Goal: Communication & Community: Share content

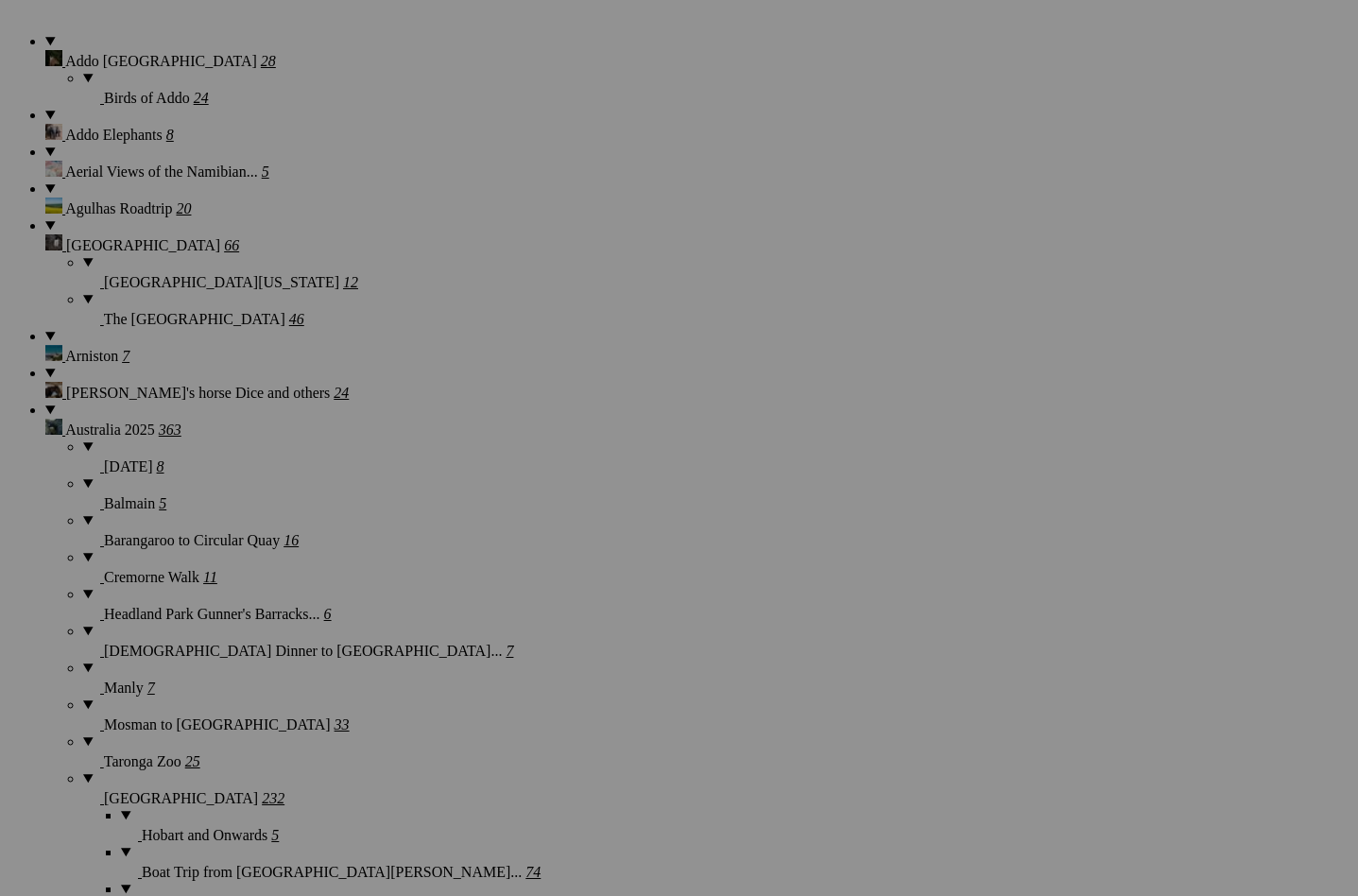
scroll to position [1531, 0]
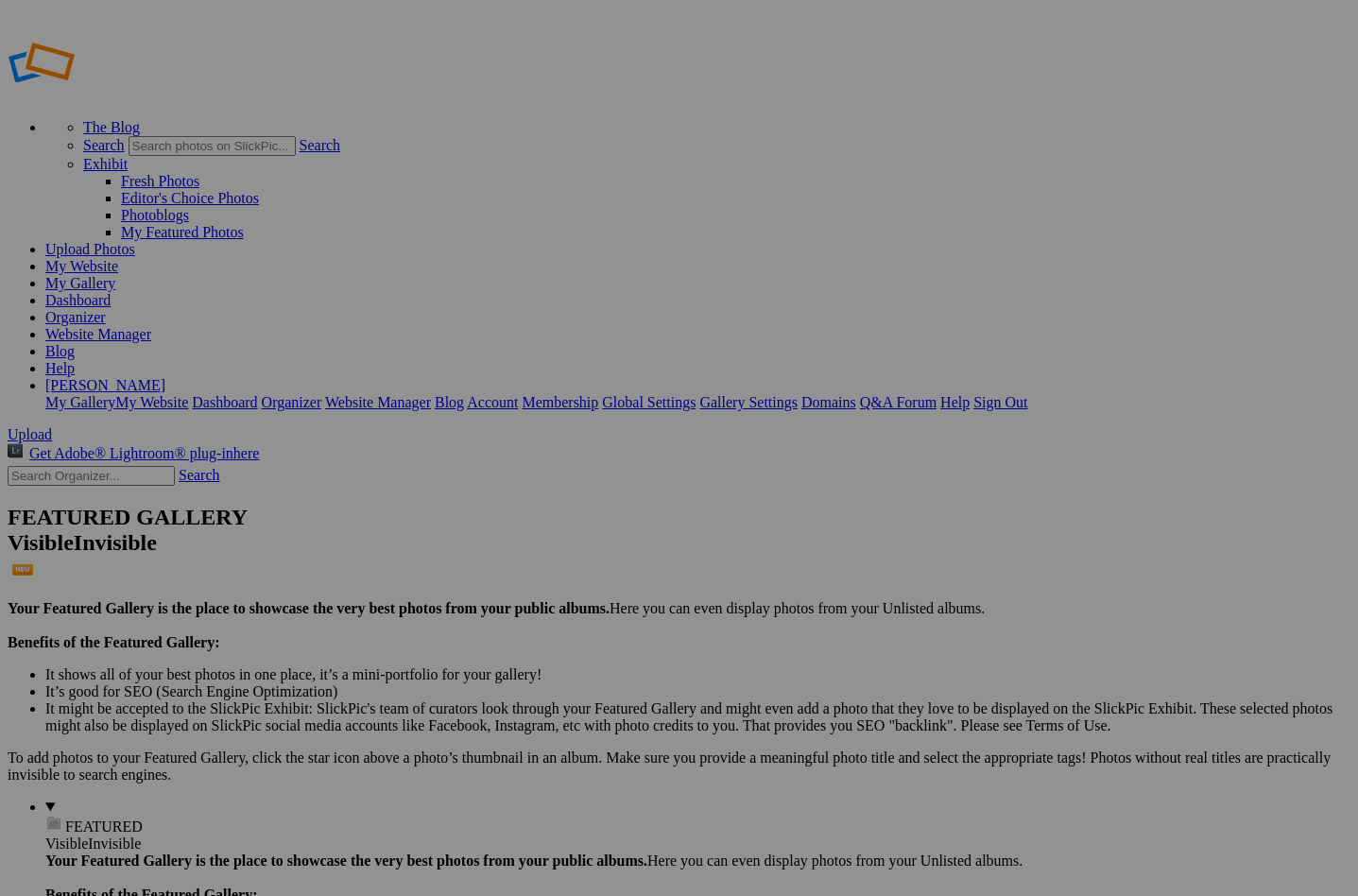
type input "Share with Topaz"
click at [510, 542] on span "Create" at bounding box center [491, 550] width 40 height 16
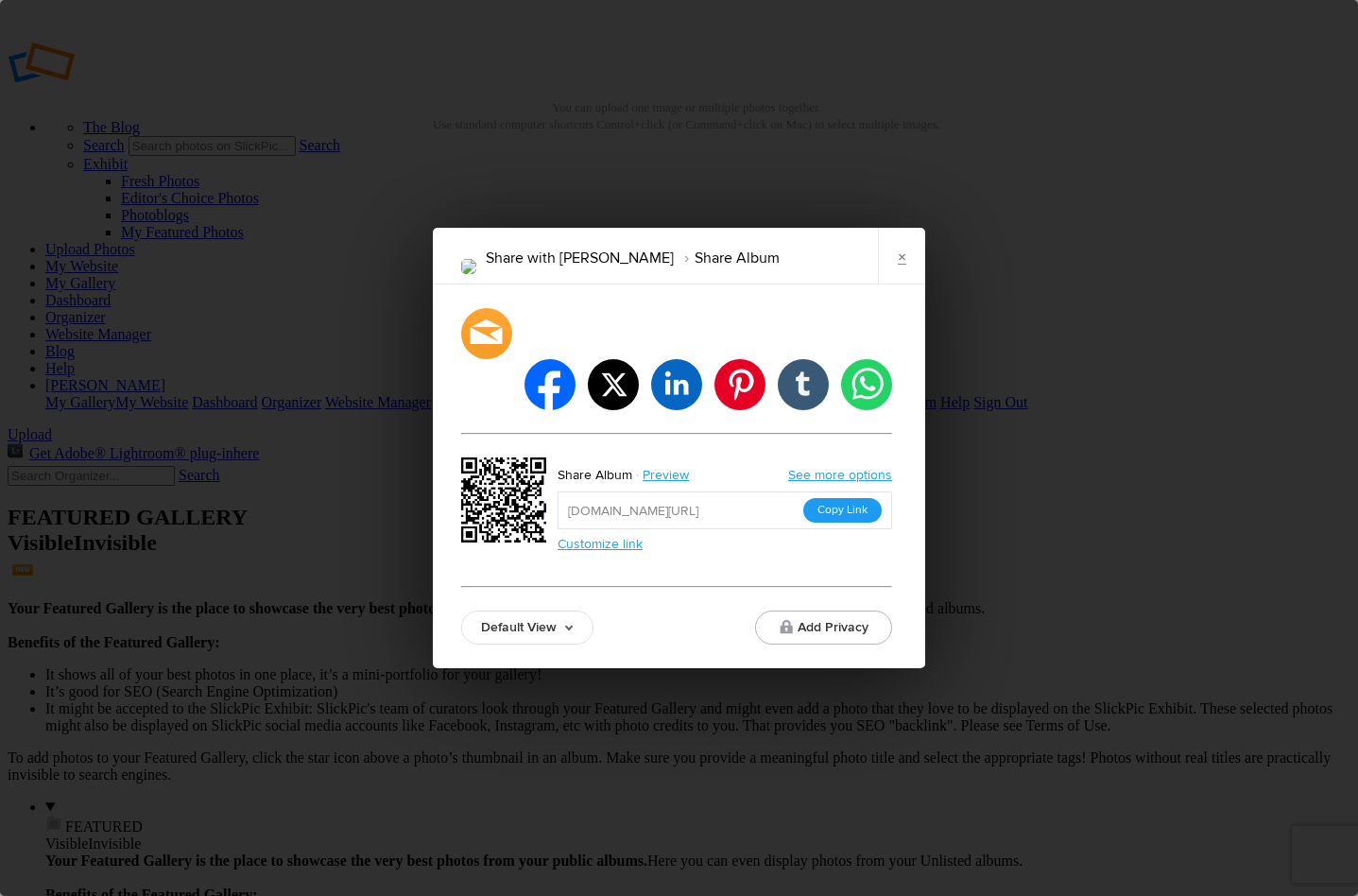
click at [845, 498] on button "Copy Link" at bounding box center [842, 510] width 78 height 25
click at [486, 356] on div at bounding box center [486, 333] width 56 height 56
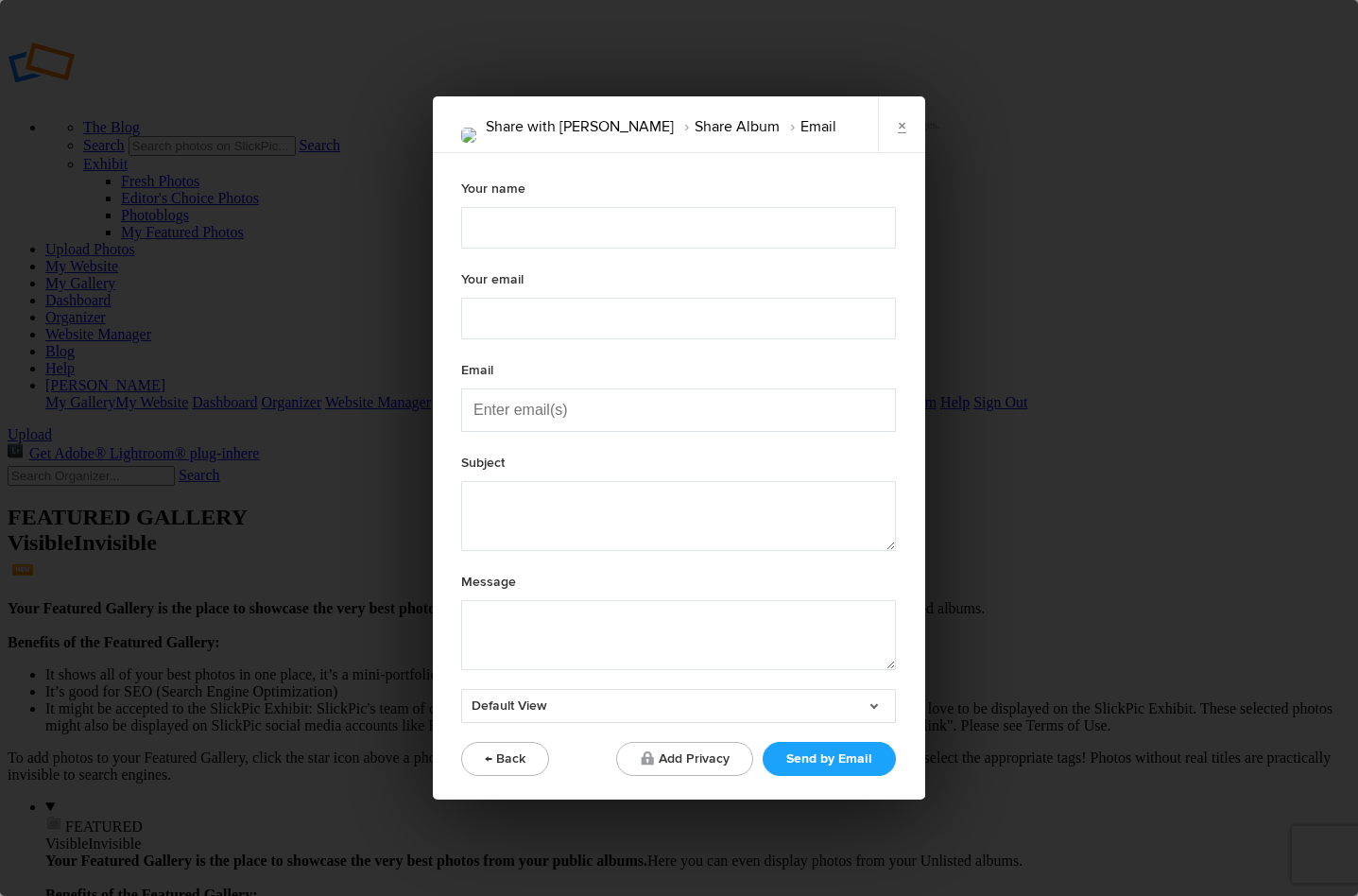
type textarea "Check out "Share with Topaz" album!"
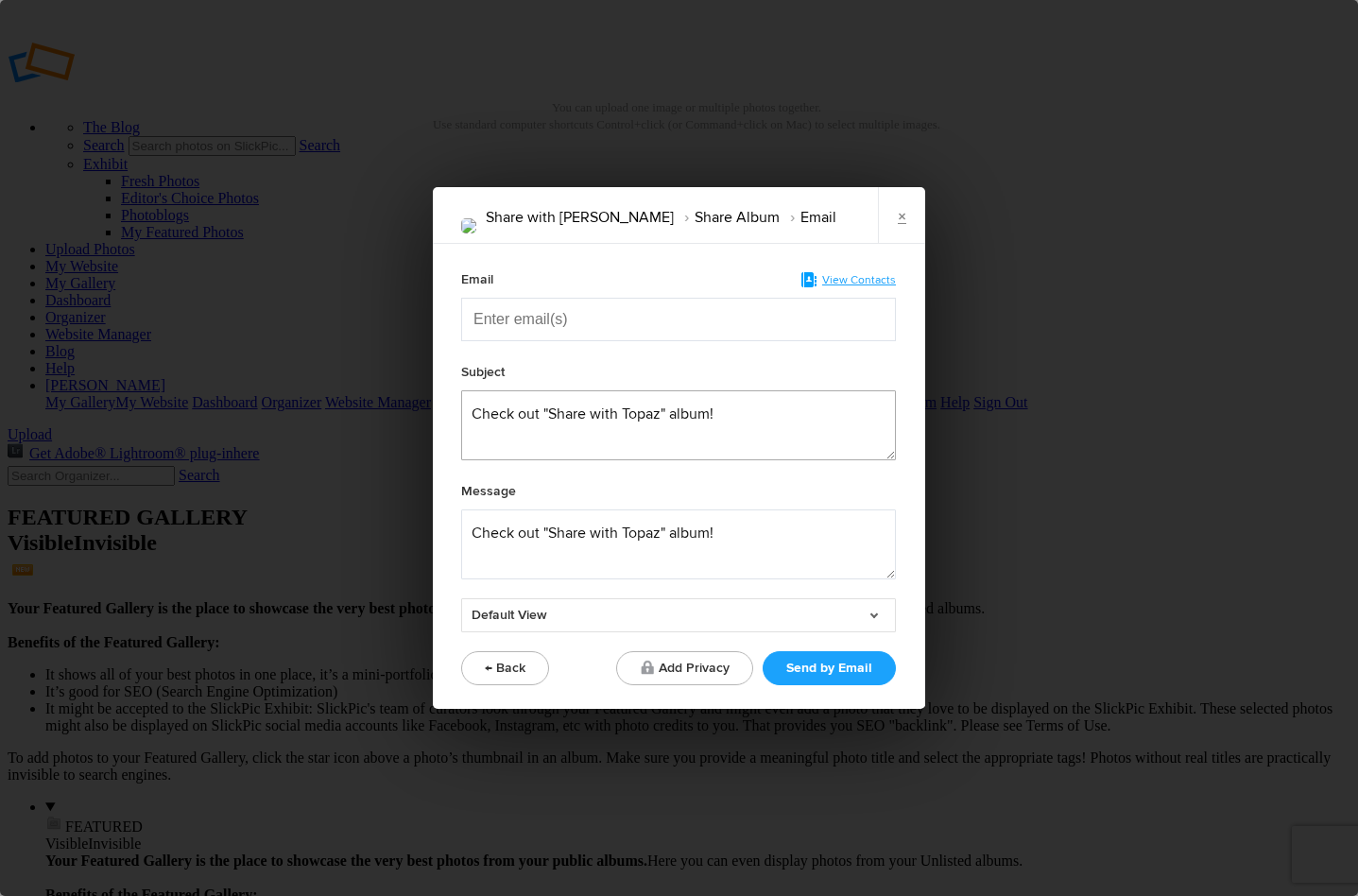
drag, startPoint x: 472, startPoint y: 409, endPoint x: 717, endPoint y: 420, distance: 245.9
click at [717, 420] on textarea at bounding box center [678, 425] width 435 height 70
type textarea "Two bird images, heavily cropped for Gigapixel"
drag, startPoint x: 514, startPoint y: 533, endPoint x: 475, endPoint y: 530, distance: 38.9
click at [475, 530] on textarea at bounding box center [678, 544] width 435 height 70
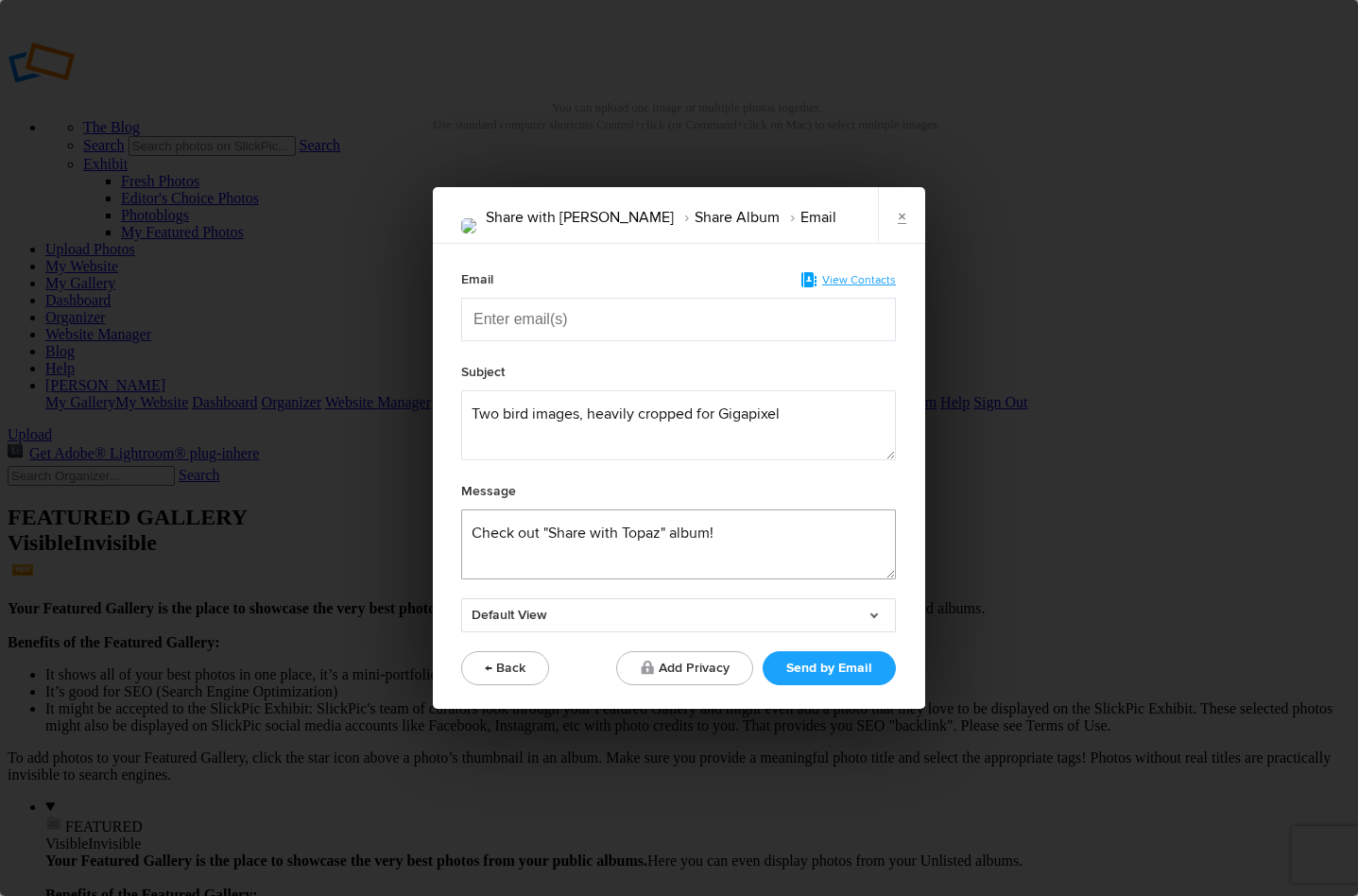
drag, startPoint x: 535, startPoint y: 530, endPoint x: 455, endPoint y: 532, distance: 80.4
click at [455, 532] on div "Email View Contacts Subject Message Default View Default View Proofing View Sli…" at bounding box center [678, 476] width 491 height 465
click at [469, 526] on textarea at bounding box center [678, 544] width 435 height 70
drag, startPoint x: 563, startPoint y: 528, endPoint x: 748, endPoint y: 533, distance: 185.3
click at [748, 533] on textarea at bounding box center [678, 544] width 435 height 70
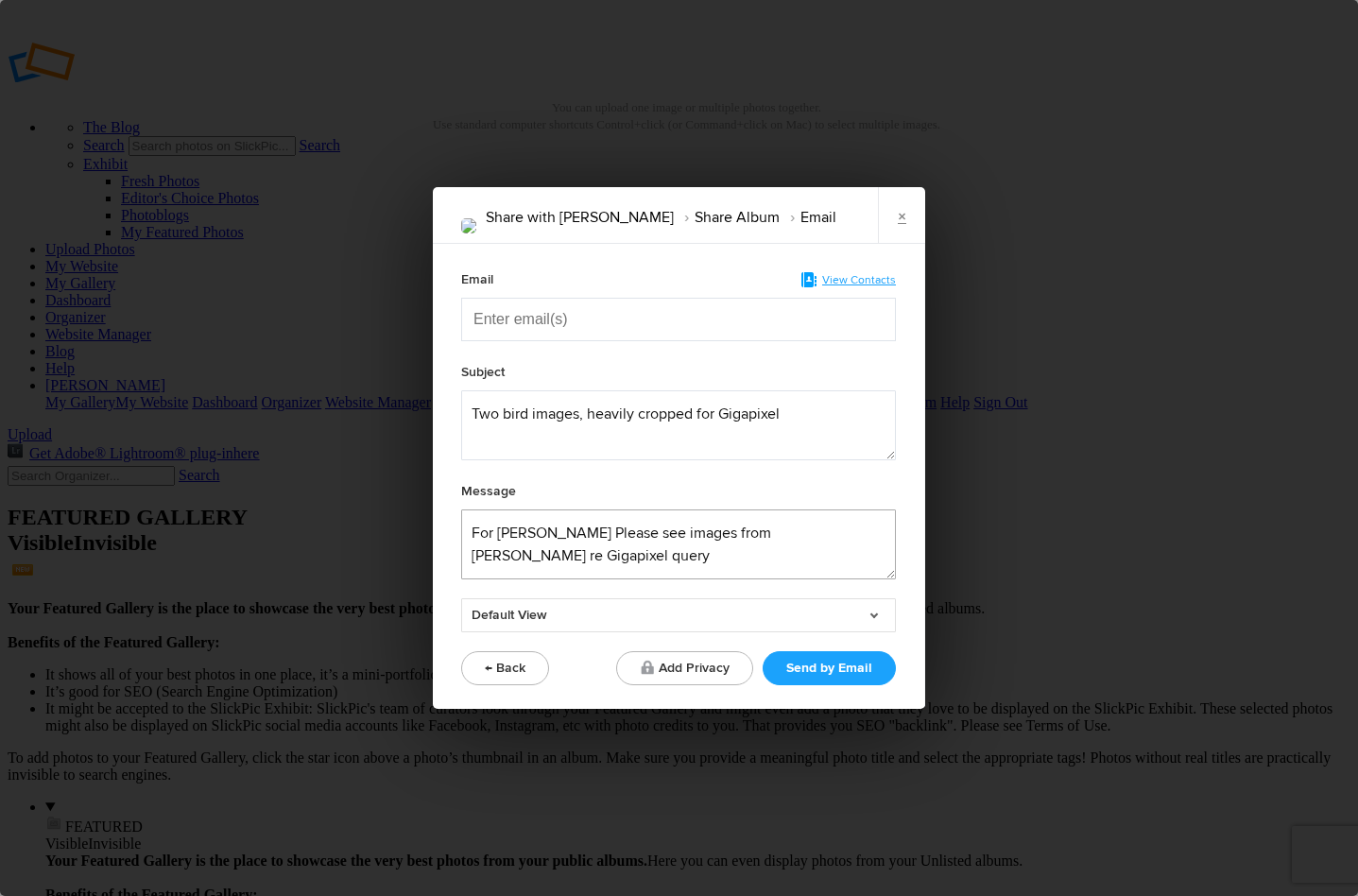
type textarea "For Ida Please see images from Laura Griffiths re Gigapixel query"
click at [518, 318] on input "Enter email(s)" at bounding box center [567, 320] width 189 height 42
paste input "Enter email(s)"
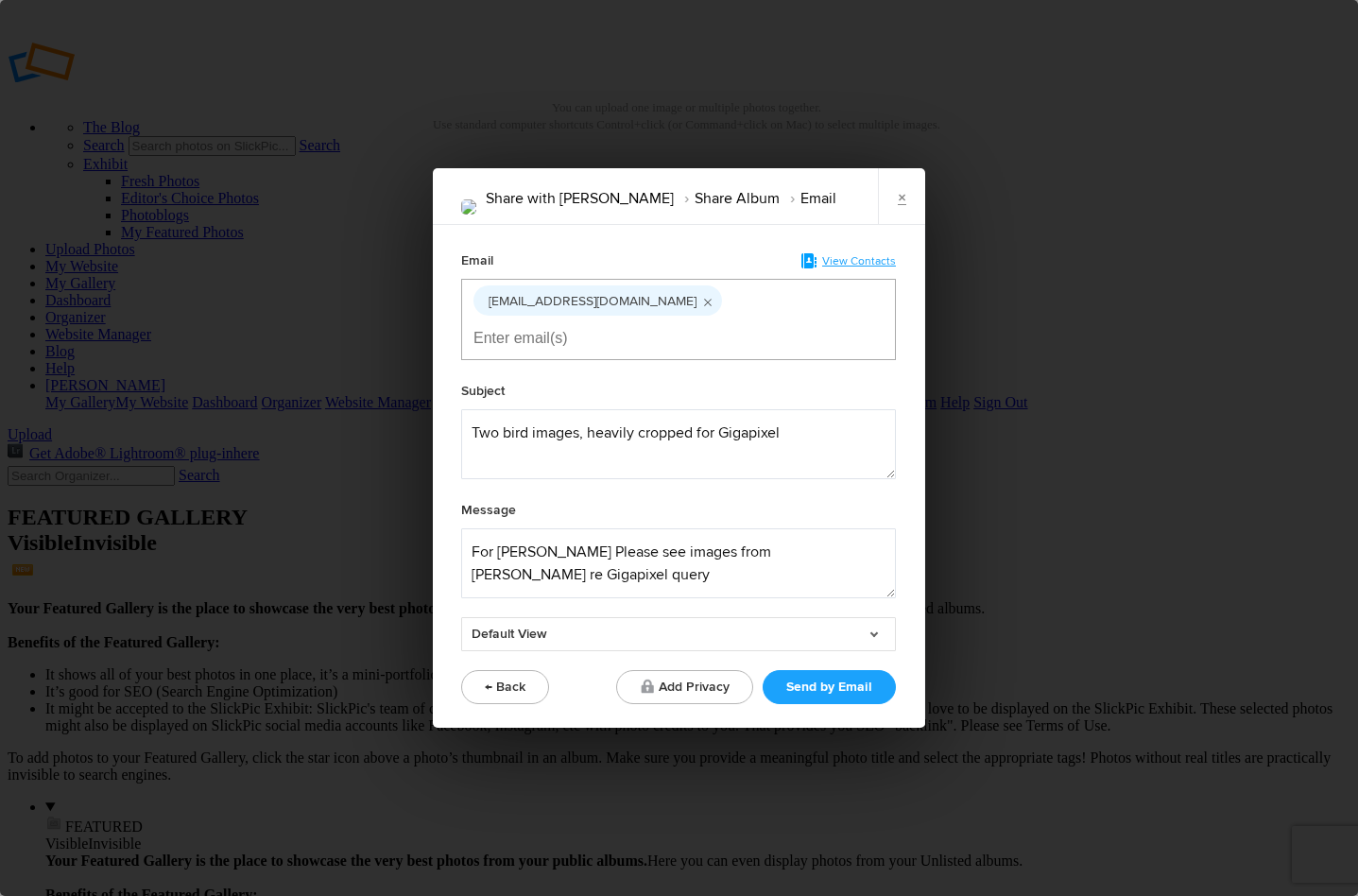
click at [662, 318] on input "Enter email(s)" at bounding box center [567, 339] width 189 height 42
click at [662, 319] on input "Enter email(s)" at bounding box center [567, 339] width 189 height 42
click at [566, 417] on textarea at bounding box center [678, 444] width 435 height 70
click at [783, 411] on textarea at bounding box center [678, 444] width 435 height 70
type textarea "Two bird images, heavily cropped for Gigapixel Recover V2 I think is best"
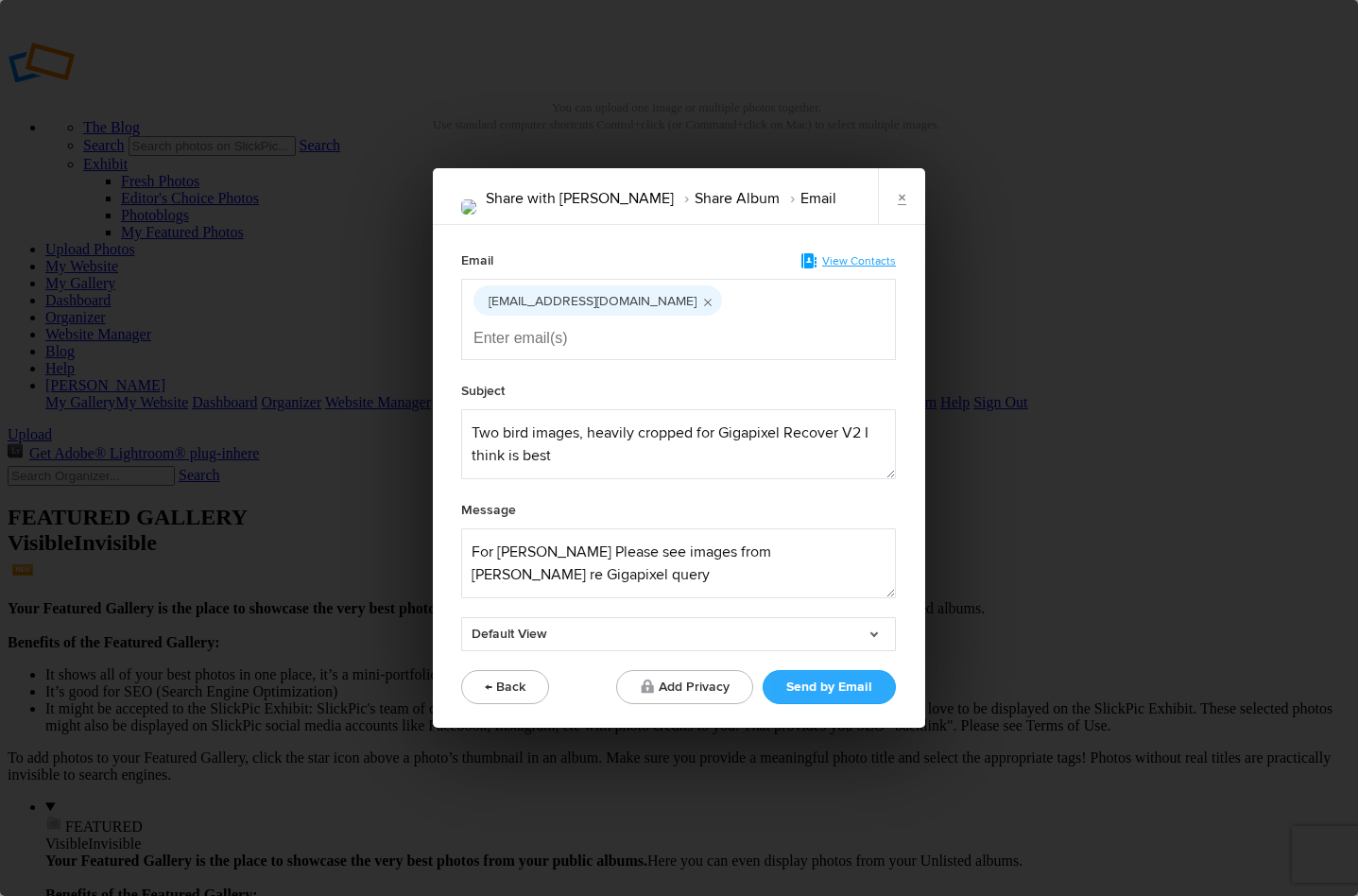
click at [816, 670] on button "Send by Email" at bounding box center [829, 687] width 133 height 34
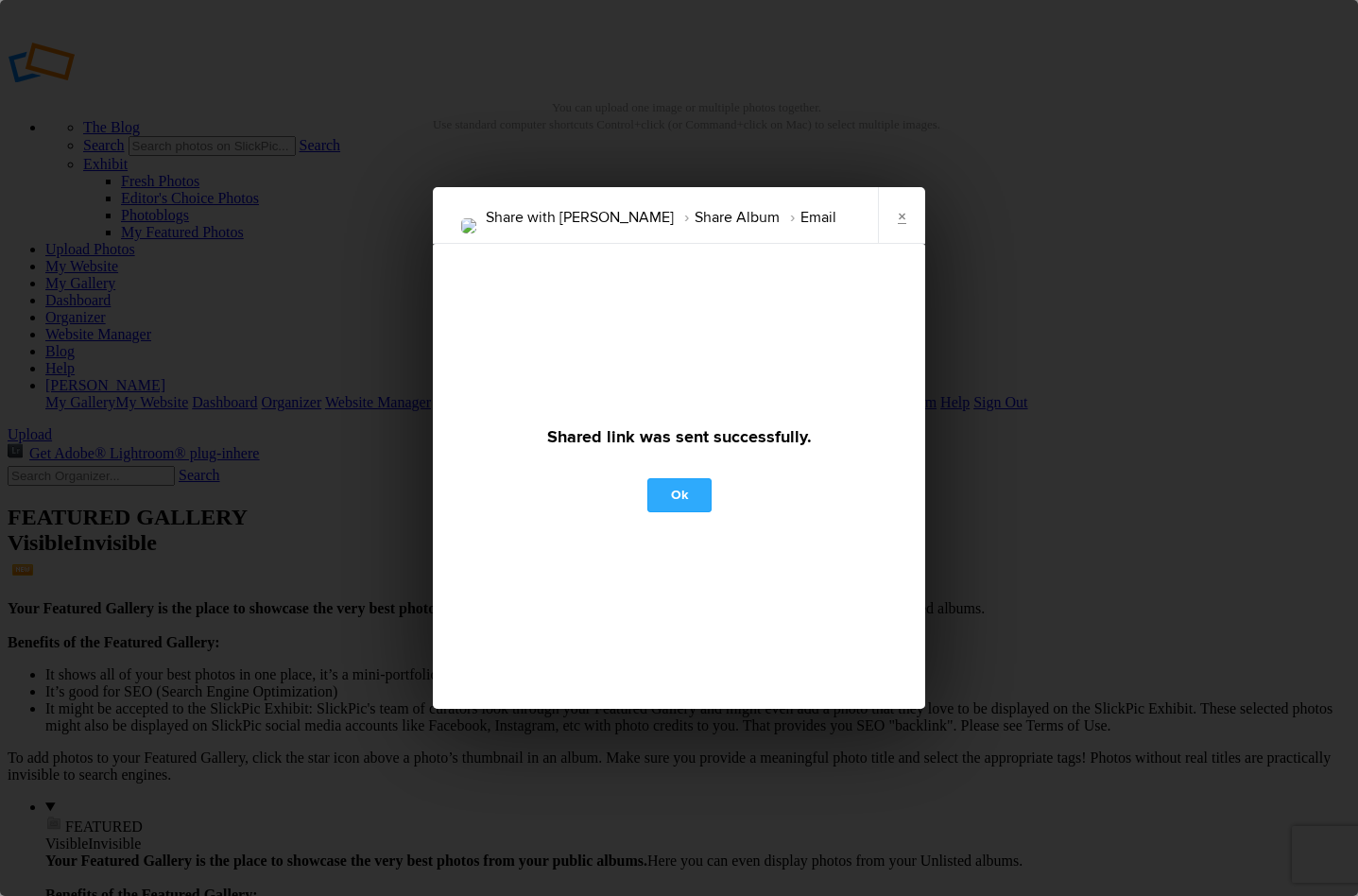
click at [684, 494] on link "Ok" at bounding box center [679, 495] width 64 height 34
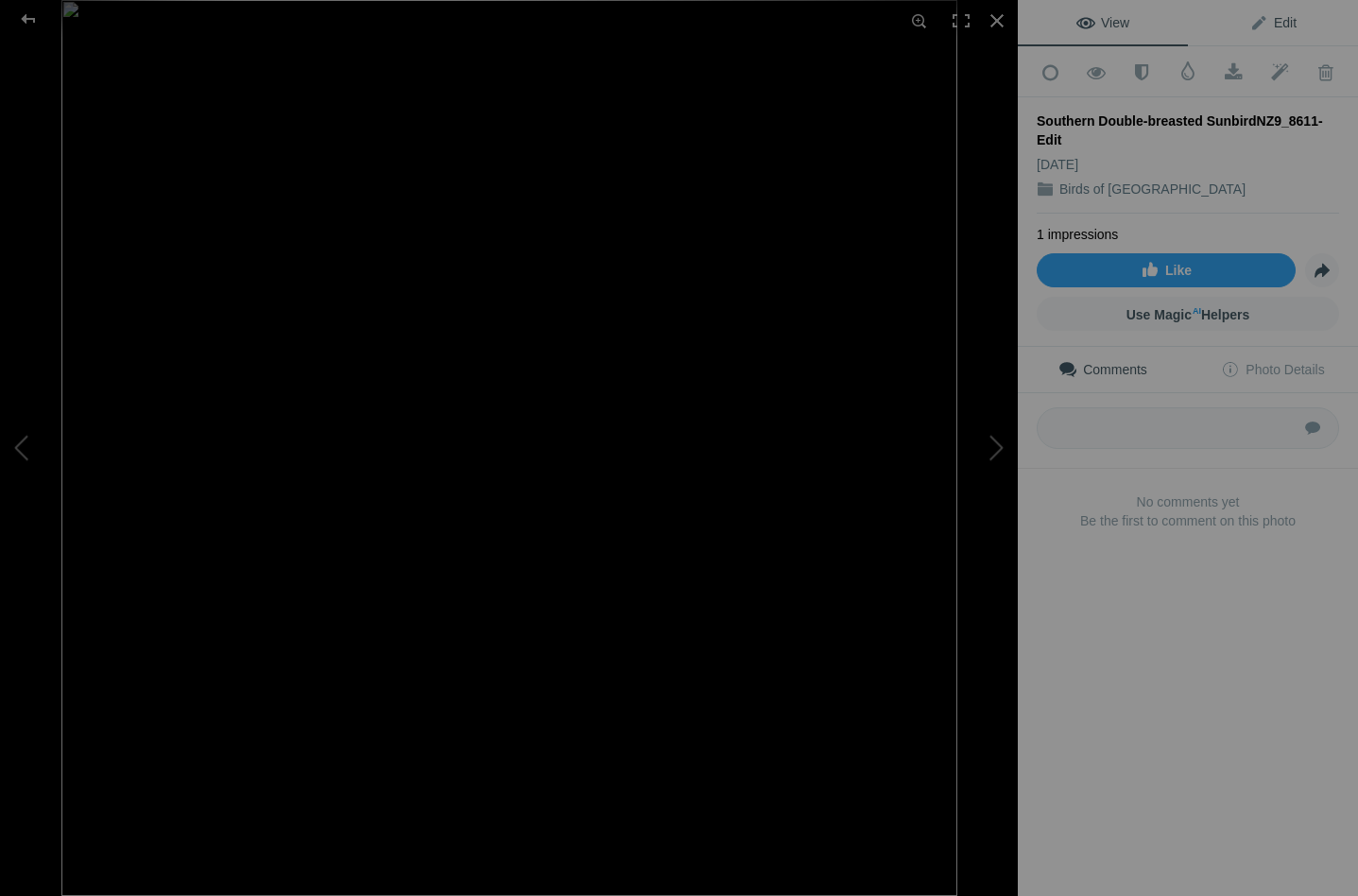
click at [1281, 19] on span "Edit" at bounding box center [1272, 22] width 47 height 15
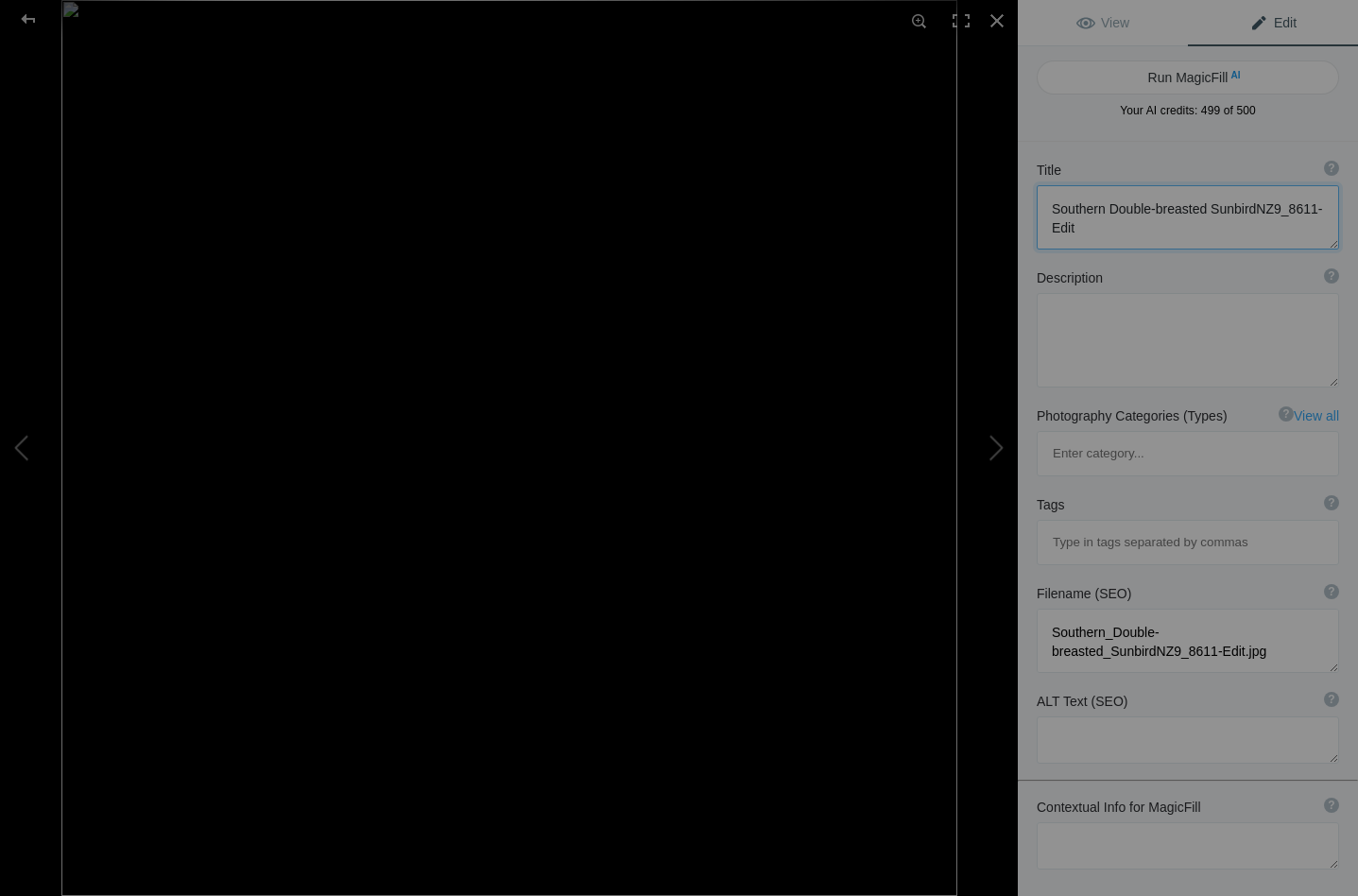
click at [1257, 204] on textarea at bounding box center [1188, 217] width 302 height 64
click at [1252, 204] on textarea at bounding box center [1188, 217] width 302 height 64
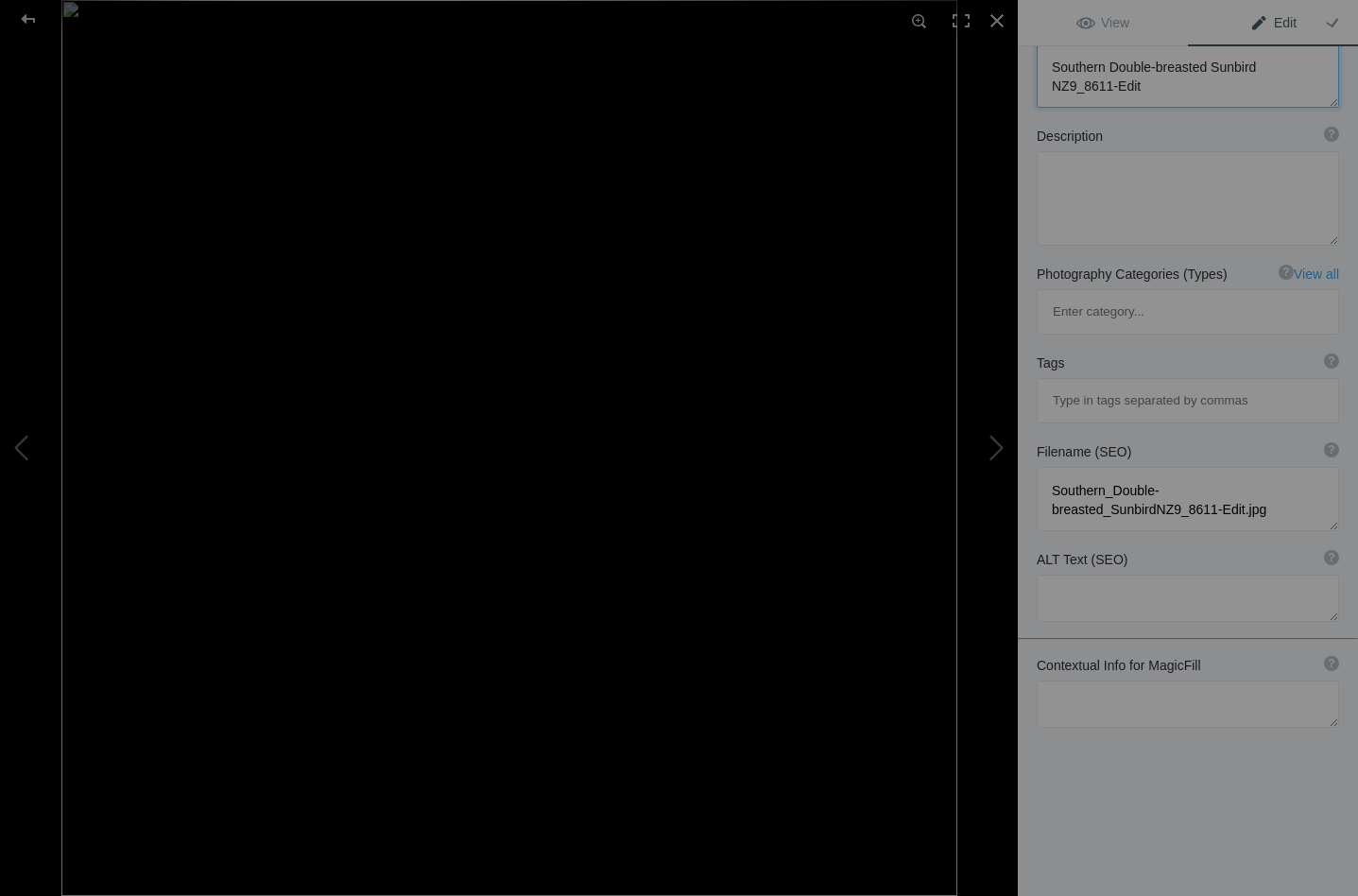
scroll to position [142, 0]
type textarea "Southern Double-breasted Sunbird NZ9_8611-Edit"
click at [1100, 680] on textarea at bounding box center [1188, 703] width 302 height 47
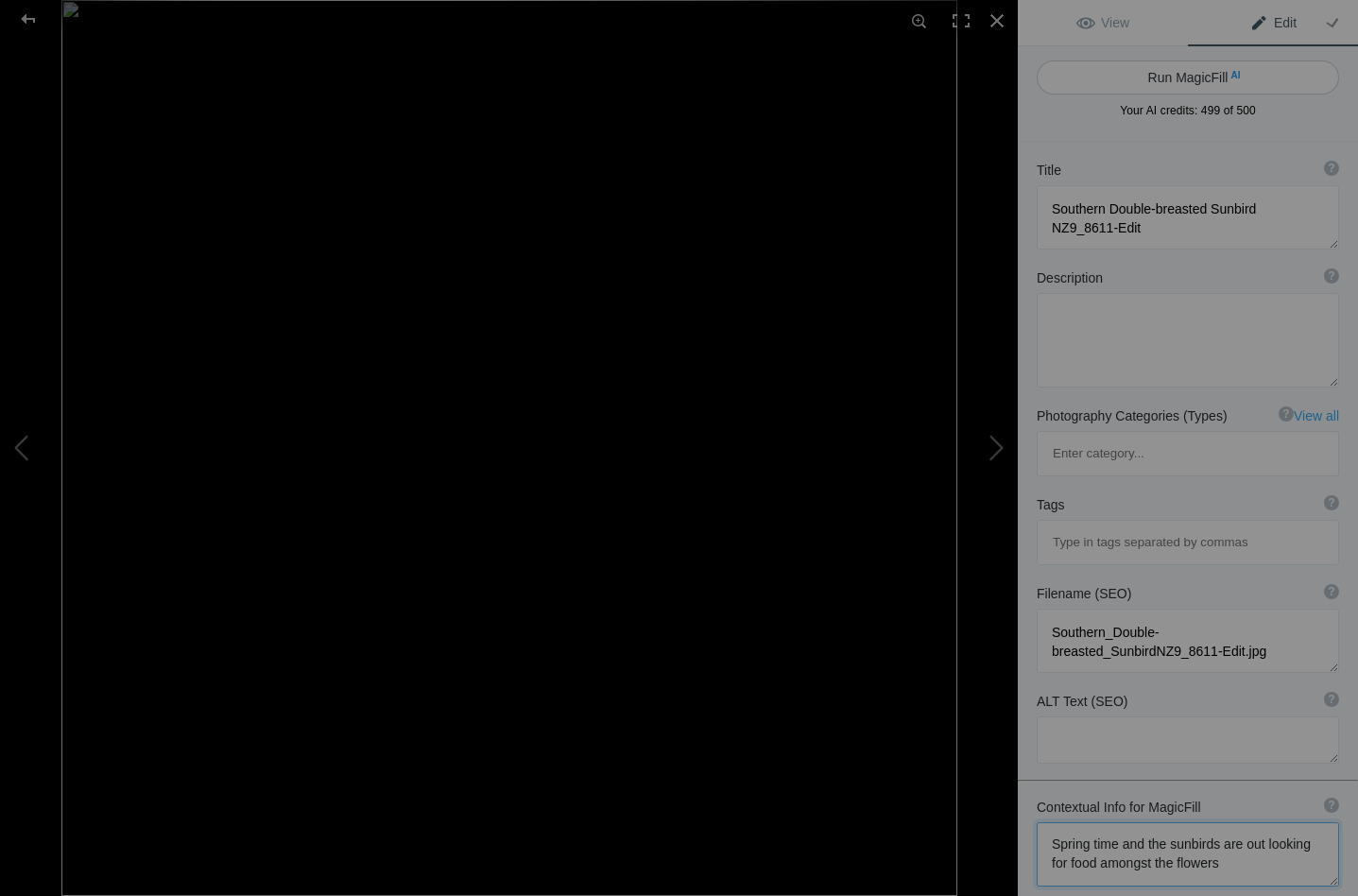
scroll to position [0, 0]
type textarea "Spring time and the sunbirds are out looking for food amongst the flowers"
click at [1183, 75] on button "Run MagicFill AI" at bounding box center [1188, 77] width 302 height 34
type textarea "Southern Double-breasted Sunbird Feeding Amongst Spring Flowers"
type textarea "This stunning image captures a Southern Double-breasted Sunbird in mid-flight, …"
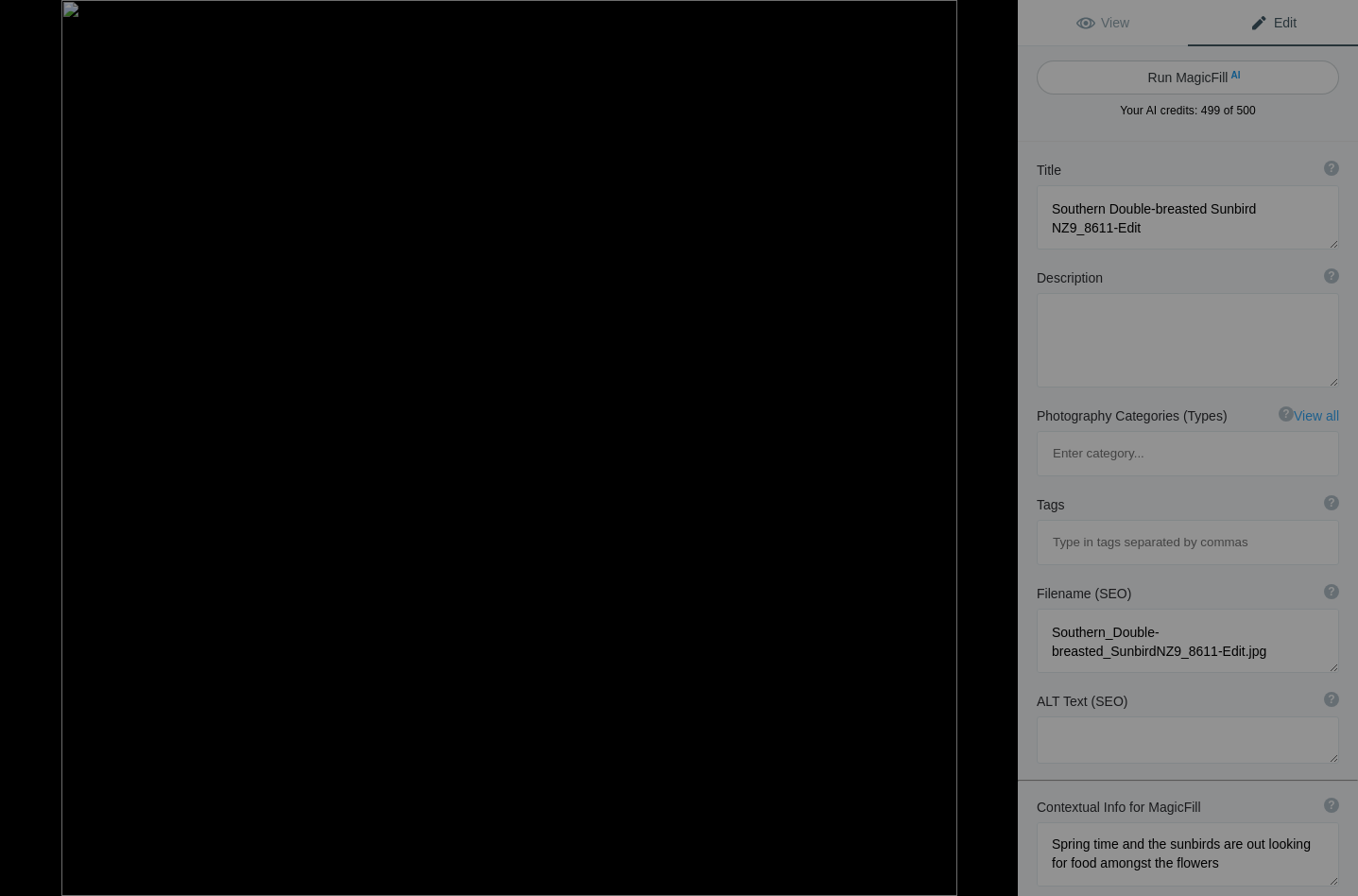
type textarea "southern-double-breasted-sunbird-spring-feeding.jpg"
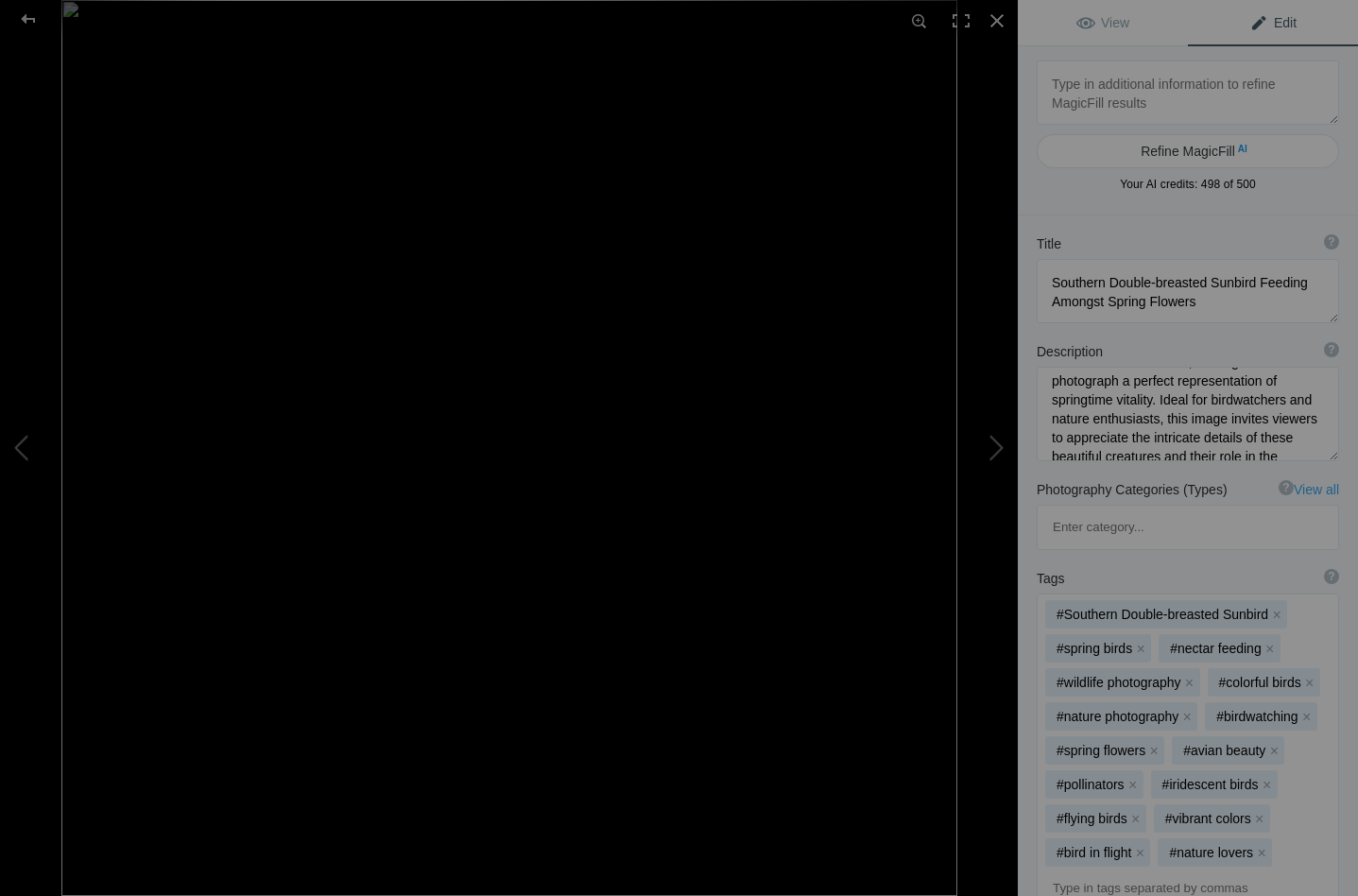
scroll to position [224, 0]
click at [1311, 676] on button "x" at bounding box center [1309, 682] width 13 height 13
click at [1187, 710] on button "x" at bounding box center [1186, 716] width 13 height 13
click at [1273, 710] on button "x" at bounding box center [1273, 716] width 13 height 13
click at [1260, 710] on button "x" at bounding box center [1259, 716] width 13 height 13
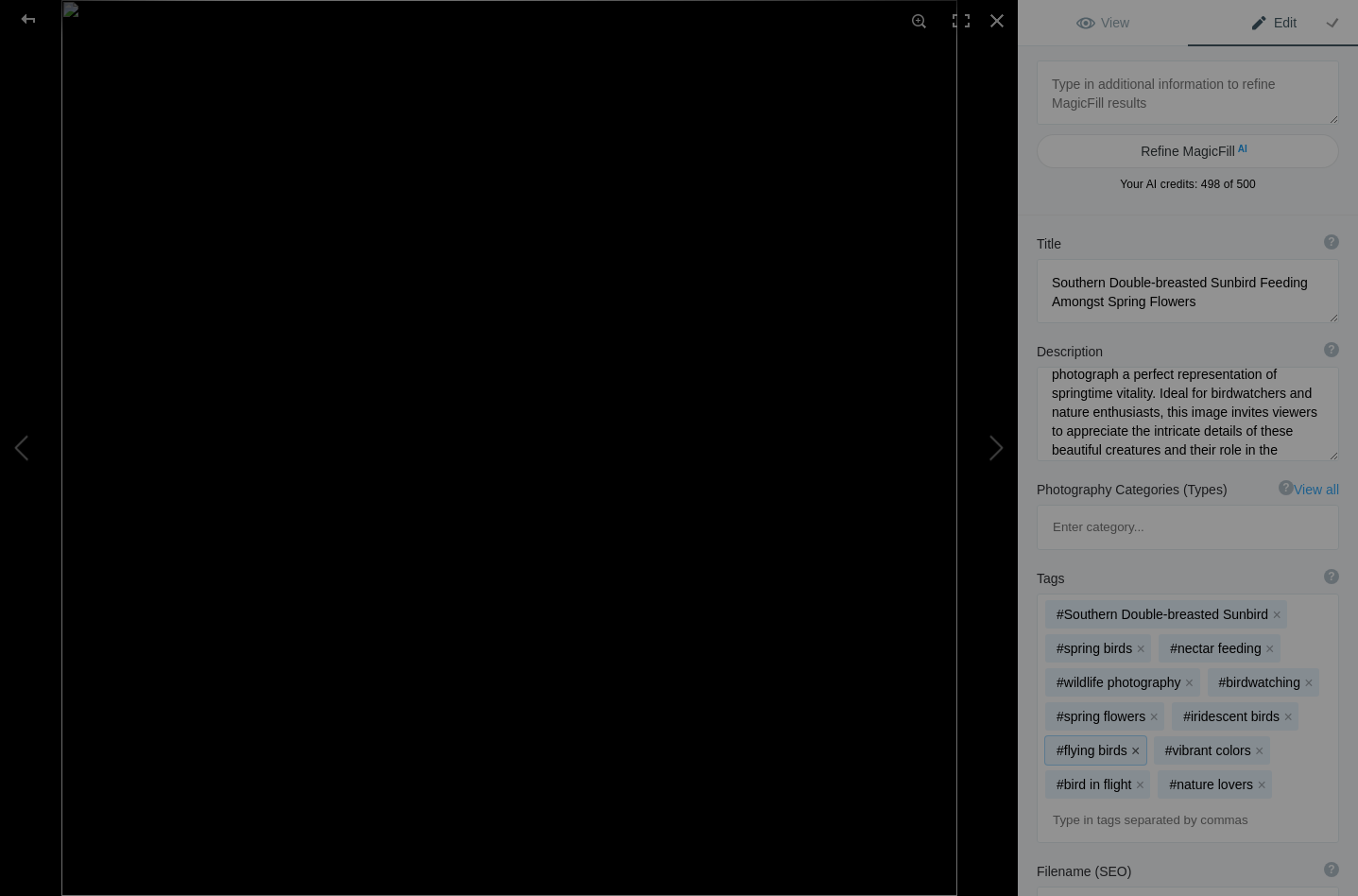
click at [1136, 744] on button "x" at bounding box center [1135, 750] width 13 height 13
click at [1146, 778] on button "x" at bounding box center [1149, 784] width 13 height 13
click at [1264, 744] on button "x" at bounding box center [1263, 750] width 13 height 13
click at [1154, 710] on button "x" at bounding box center [1153, 716] width 13 height 13
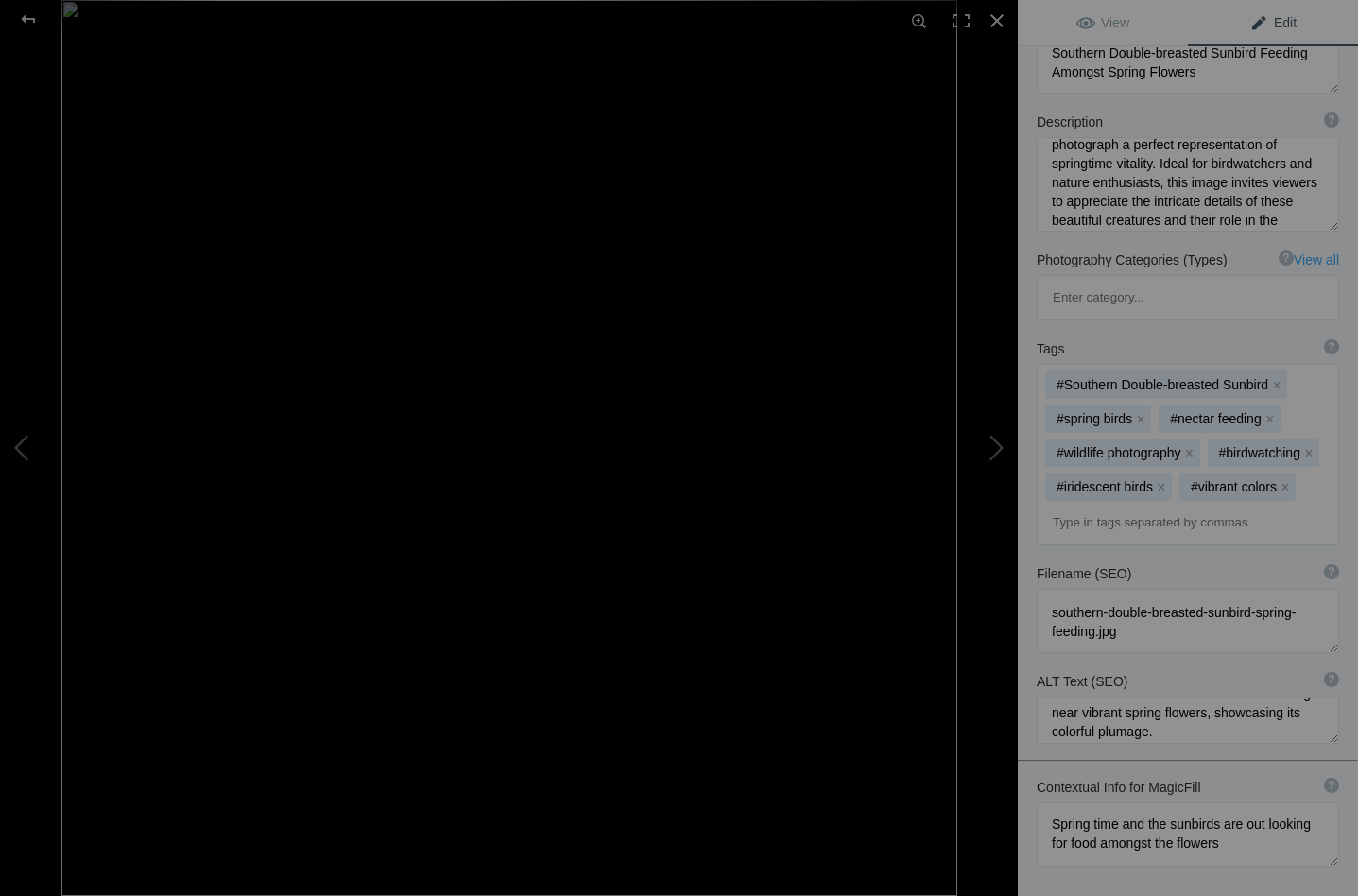
scroll to position [32, 0]
click at [1077, 697] on textarea at bounding box center [1188, 720] width 302 height 47
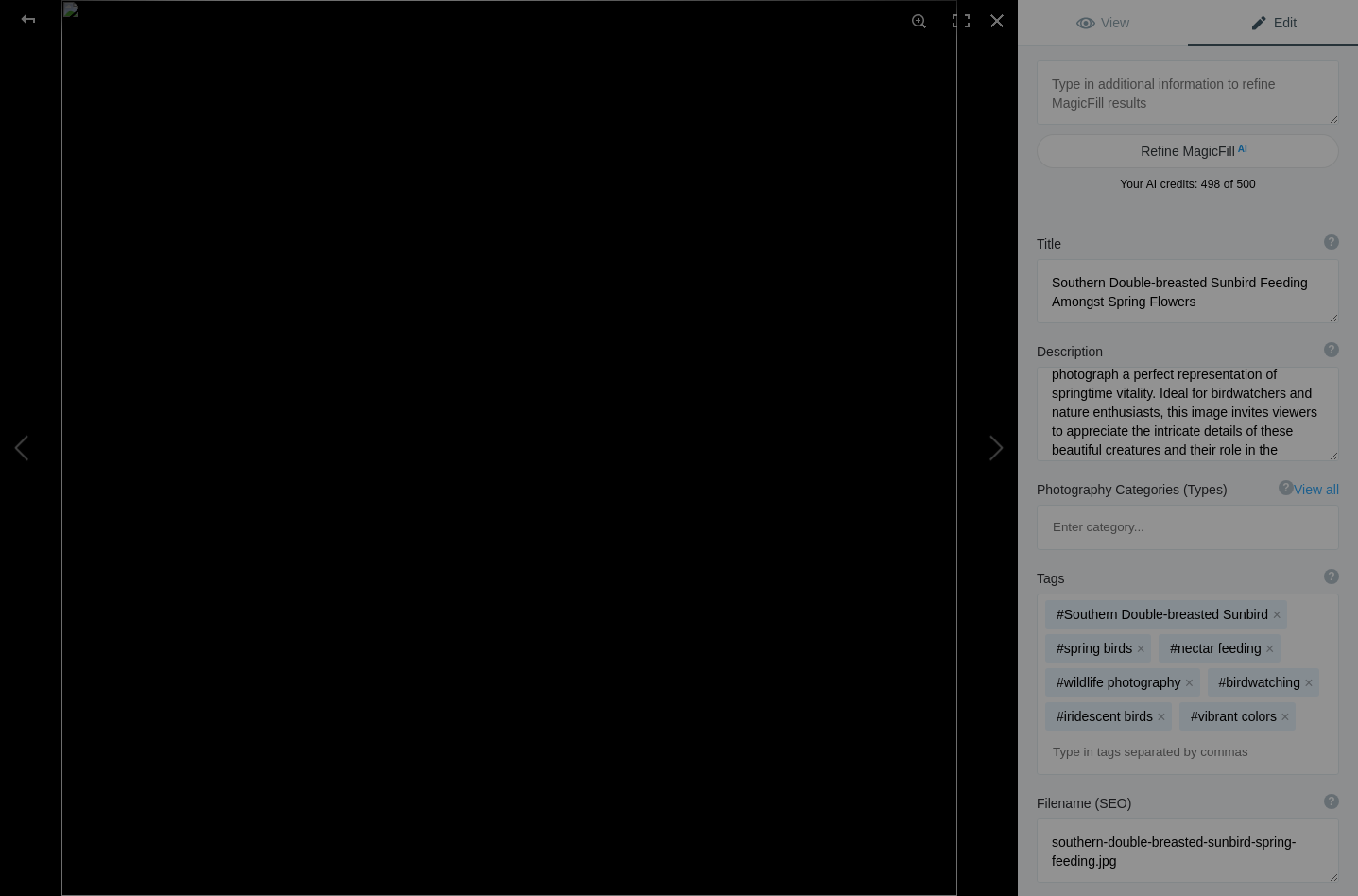
scroll to position [0, 0]
type textarea "Southern Double-breasted Sunbird hovering near vibrant spring flowers, showcasi…"
click at [1091, 25] on span "View" at bounding box center [1102, 22] width 53 height 15
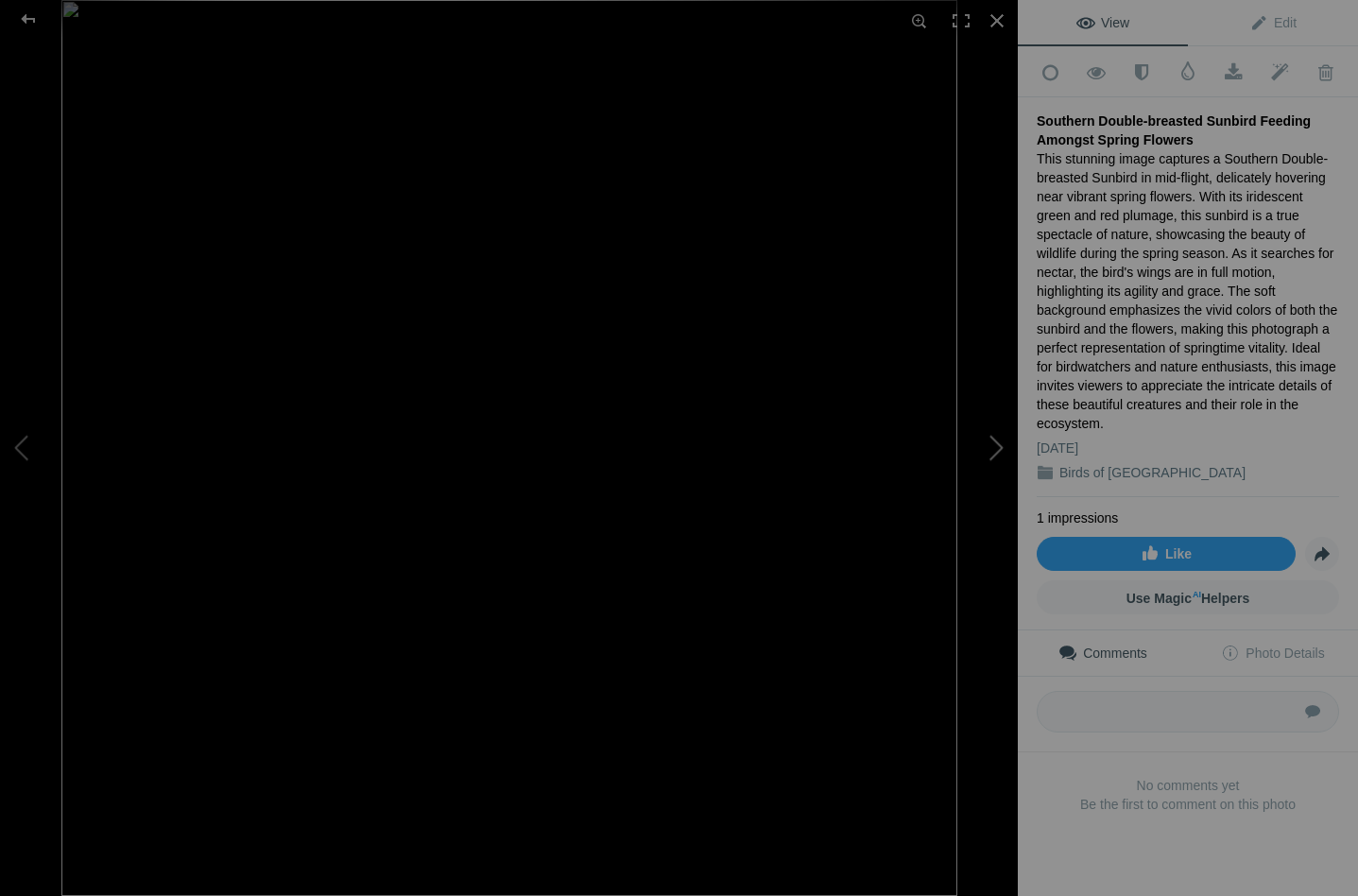
click at [996, 443] on button at bounding box center [947, 447] width 142 height 322
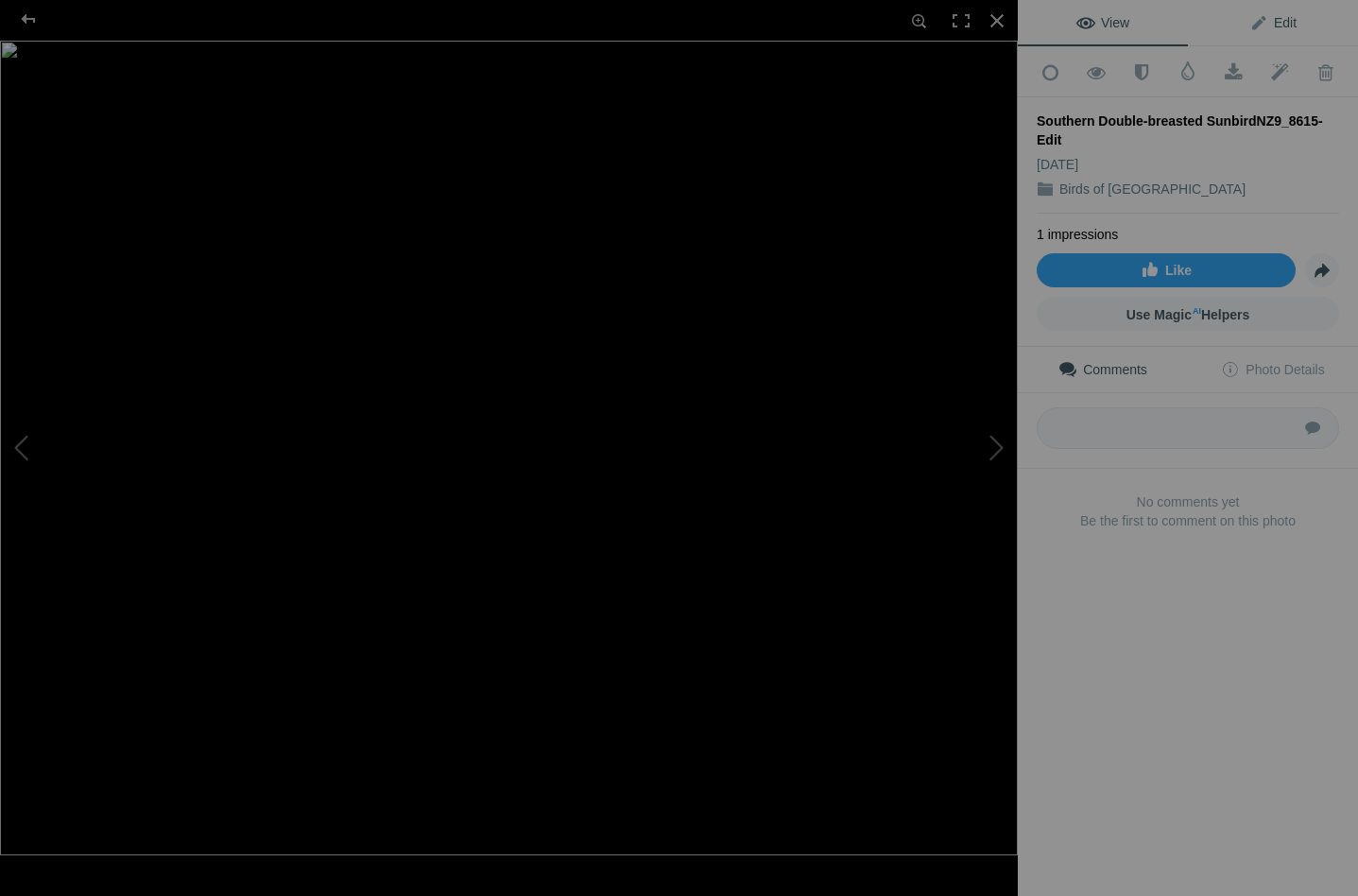
click at [1274, 17] on span "Edit" at bounding box center [1272, 22] width 47 height 15
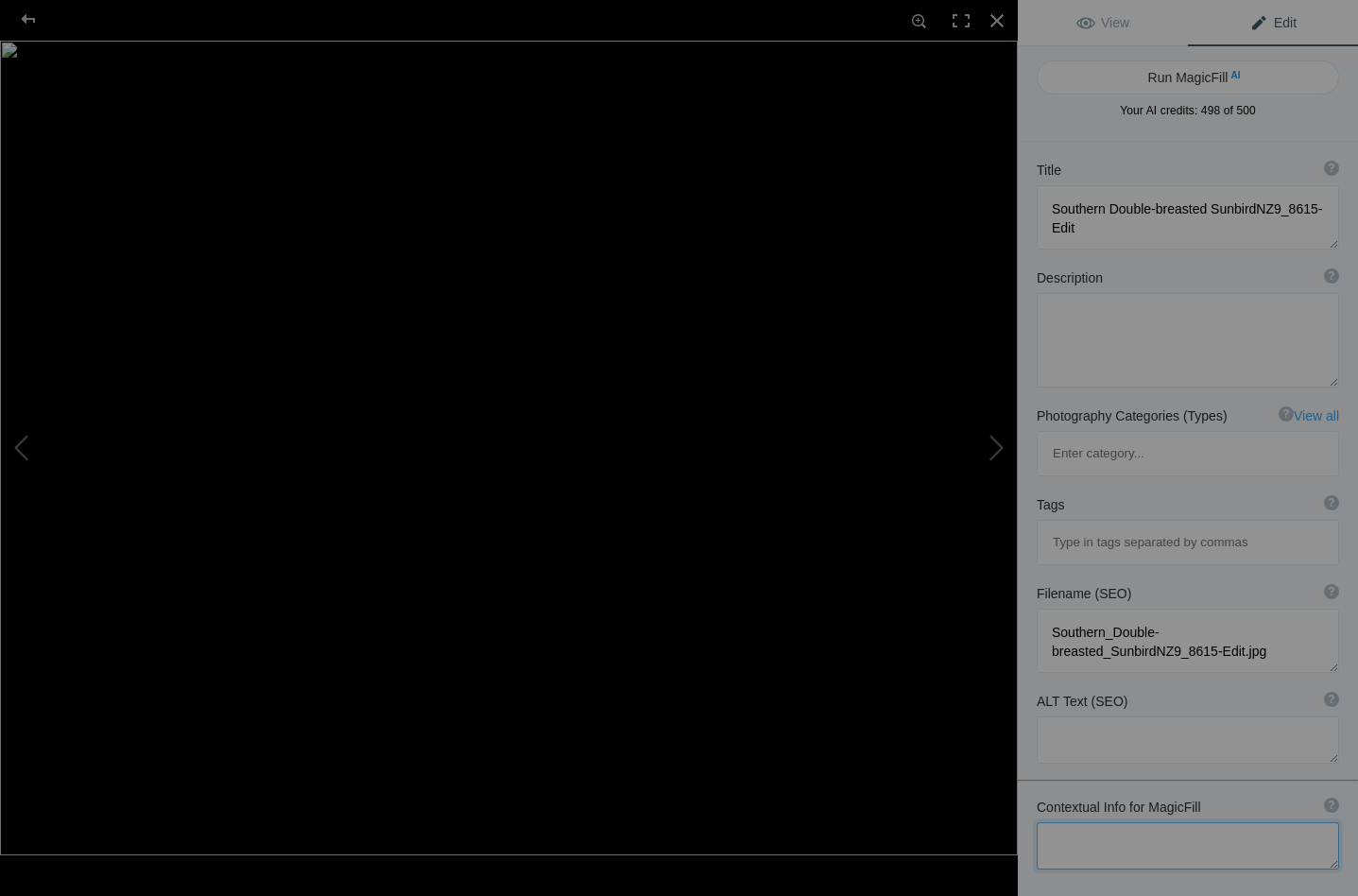
click at [1075, 822] on textarea at bounding box center [1188, 845] width 302 height 47
type textarea "Approaching a flower head in the search for nectar"
click at [1201, 73] on button "Run MagicFill AI" at bounding box center [1188, 77] width 302 height 34
type textarea "Southern Double-breasted Sunbird Approaching Flower for Nectar"
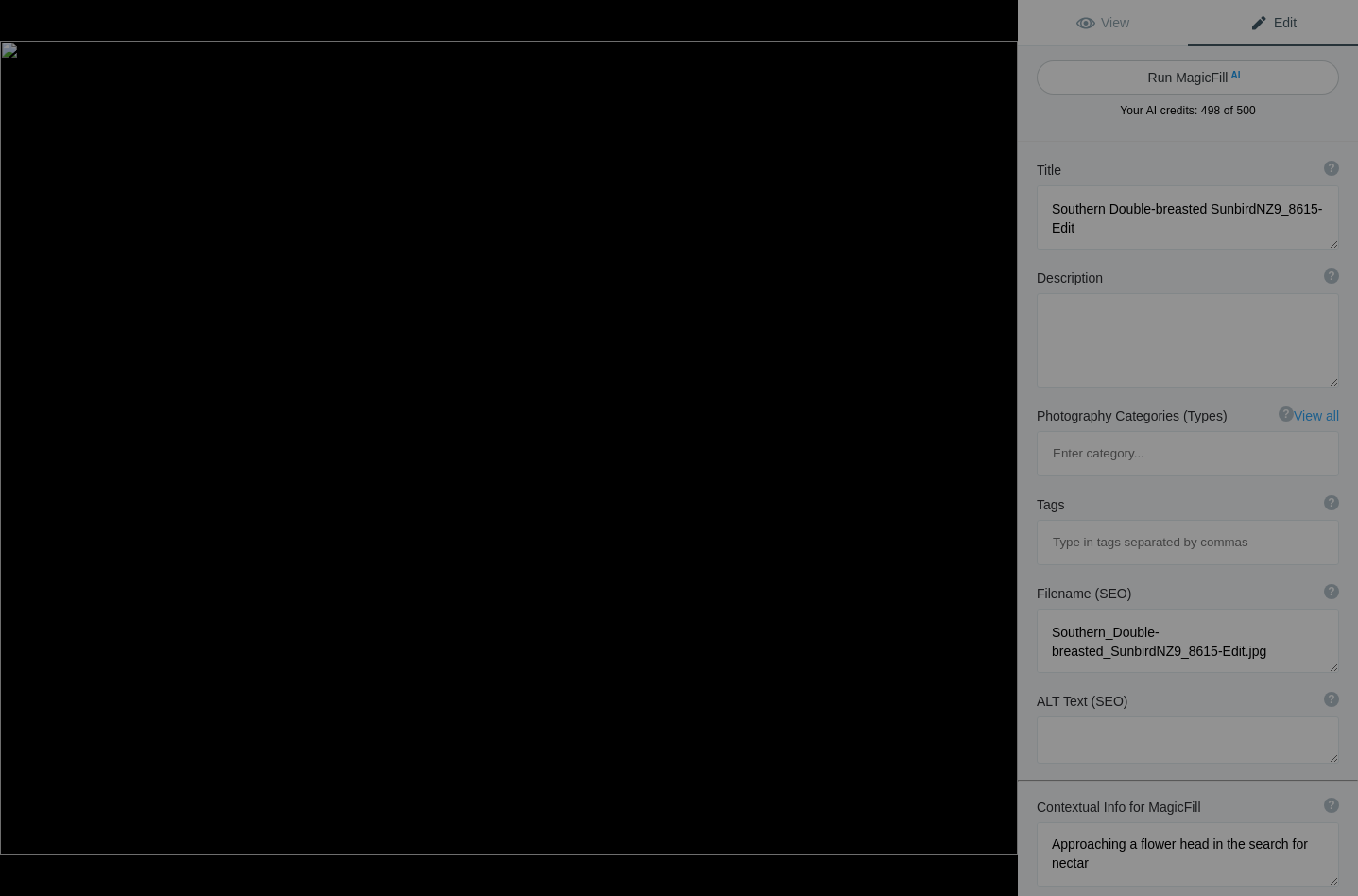
type textarea "Witness the vibrant Southern Double-breasted Sunbird as it hovers near a striki…"
type textarea "southern-double-breasted-sunbird-nectar.jpg"
type textarea "Southern Double-breasted Sunbird hovering near a red flower, seeking nectar."
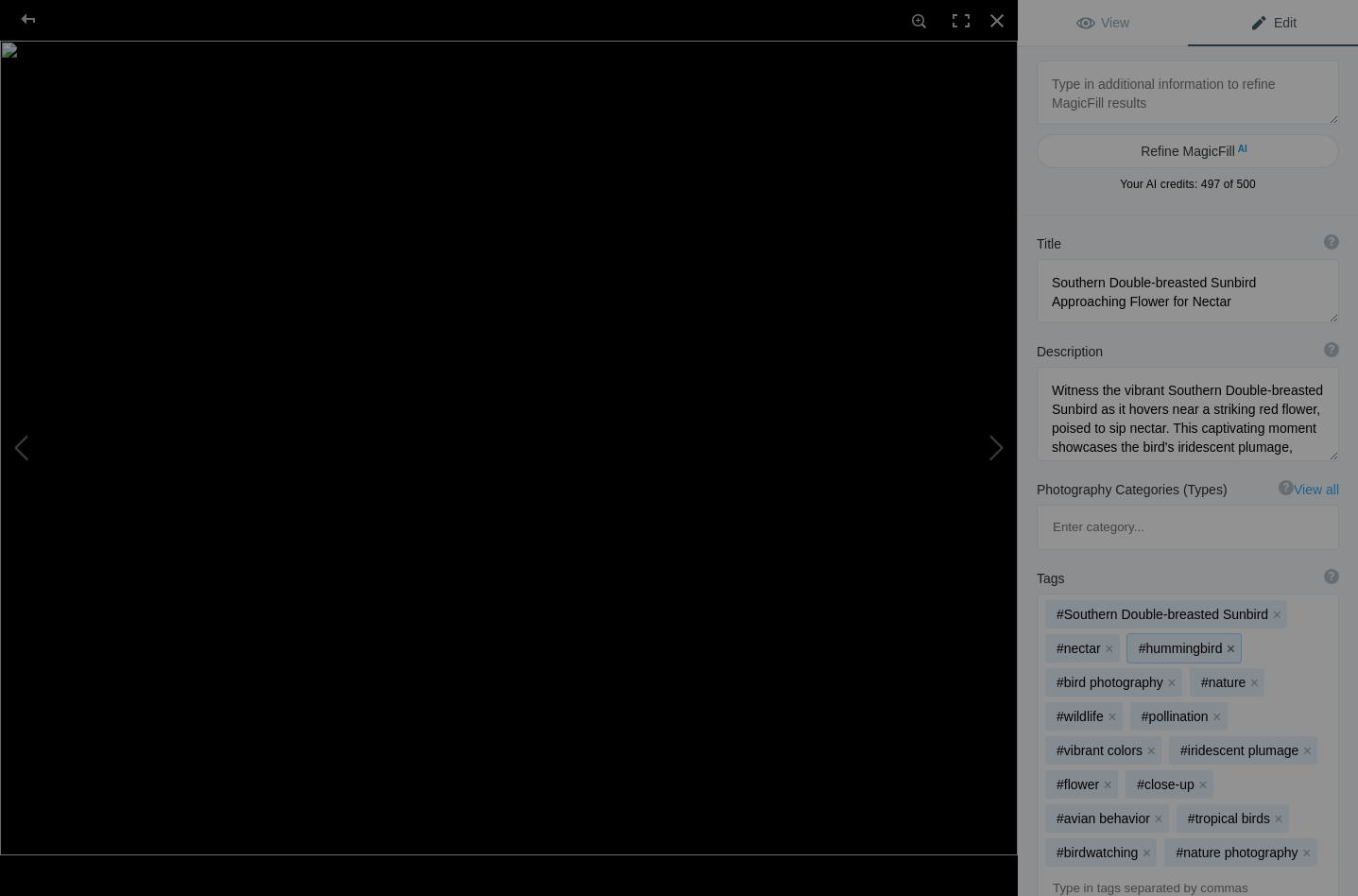
click at [1231, 642] on button "x" at bounding box center [1230, 648] width 13 height 13
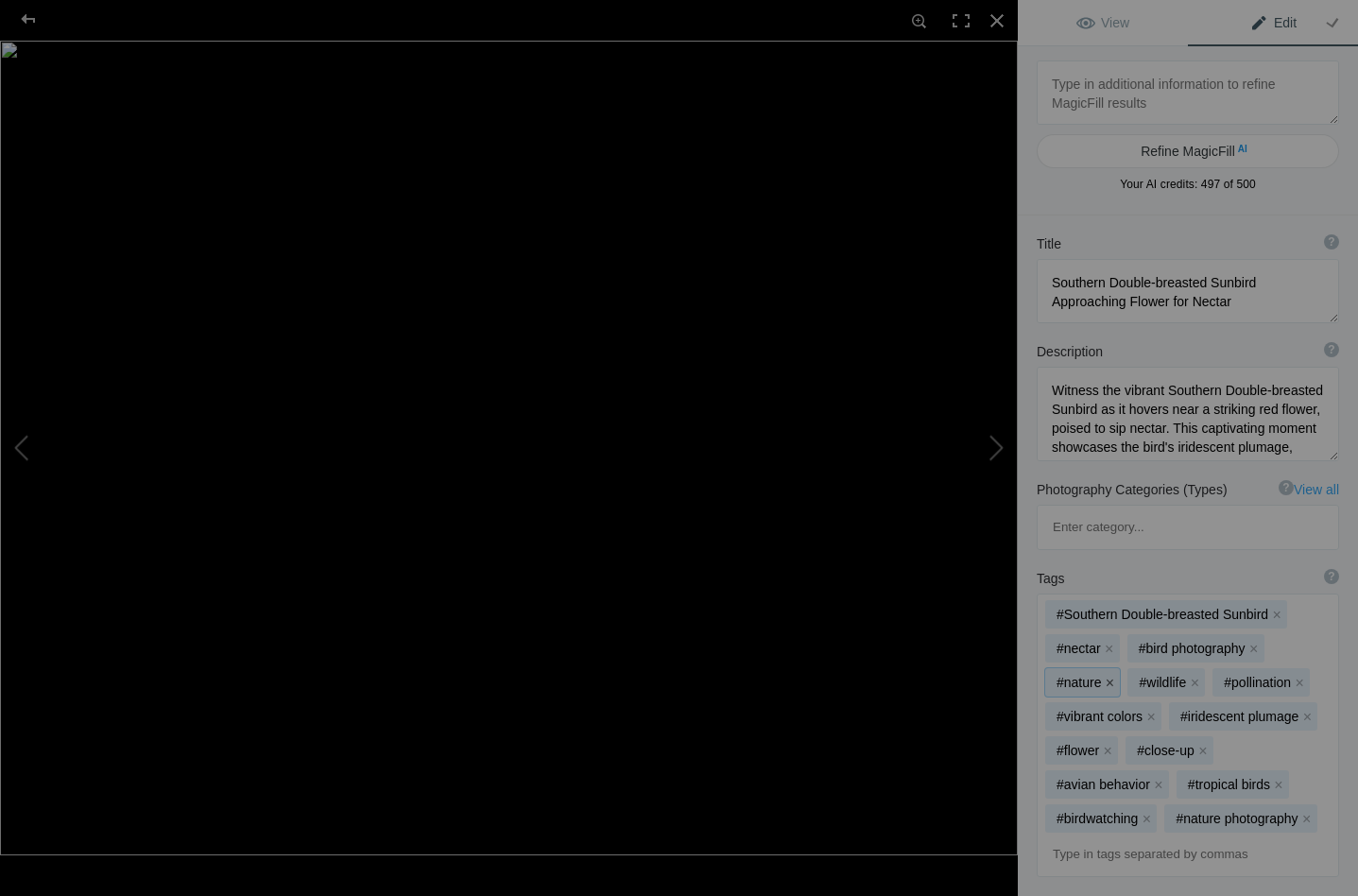
click at [1113, 676] on button "x" at bounding box center [1109, 682] width 13 height 13
click at [1113, 676] on button "x" at bounding box center [1112, 682] width 13 height 13
click at [1130, 676] on button "x" at bounding box center [1132, 682] width 13 height 13
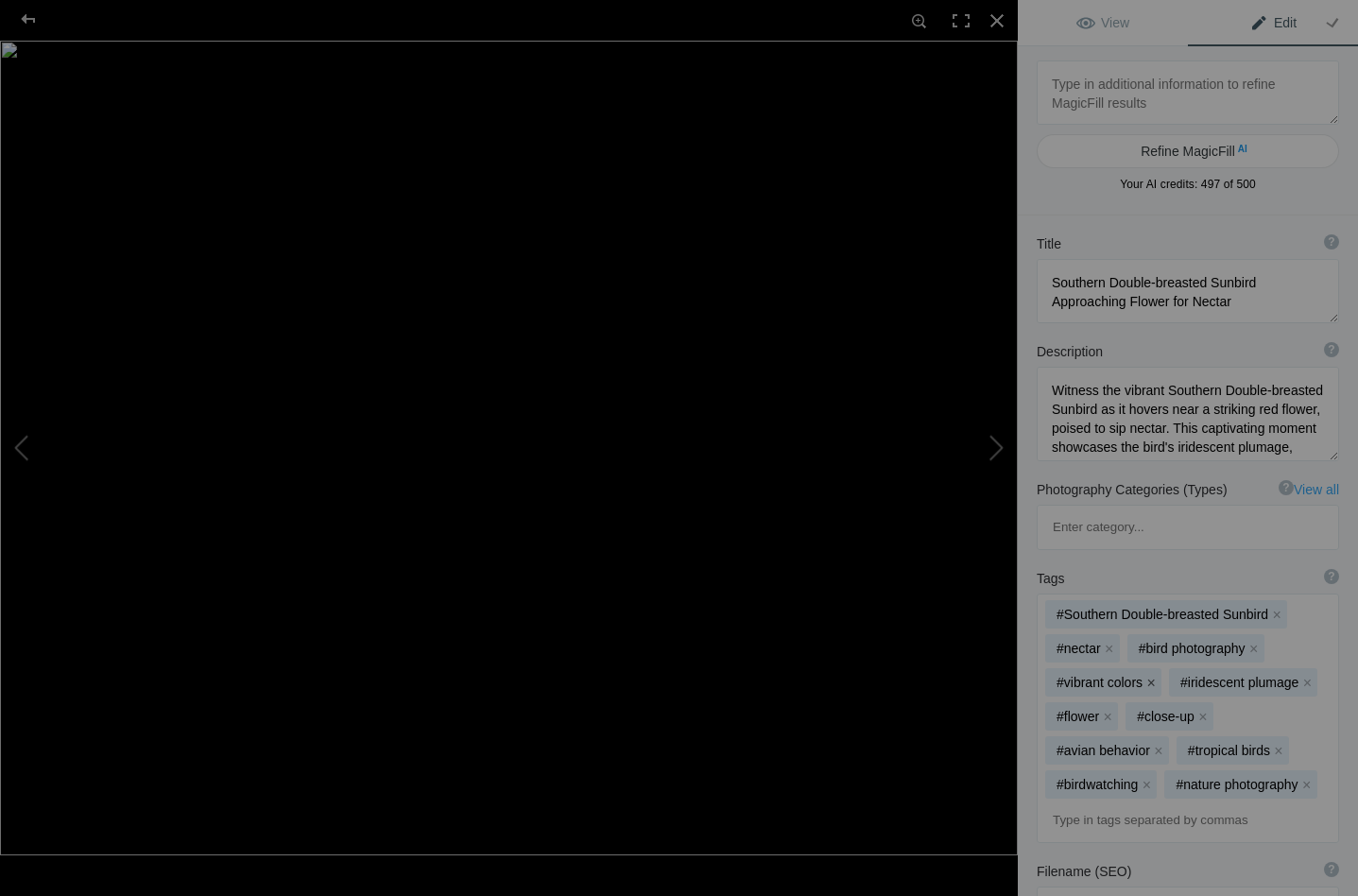
click at [1149, 676] on button "x" at bounding box center [1150, 682] width 13 height 13
click at [1143, 744] on button "x" at bounding box center [1147, 750] width 13 height 13
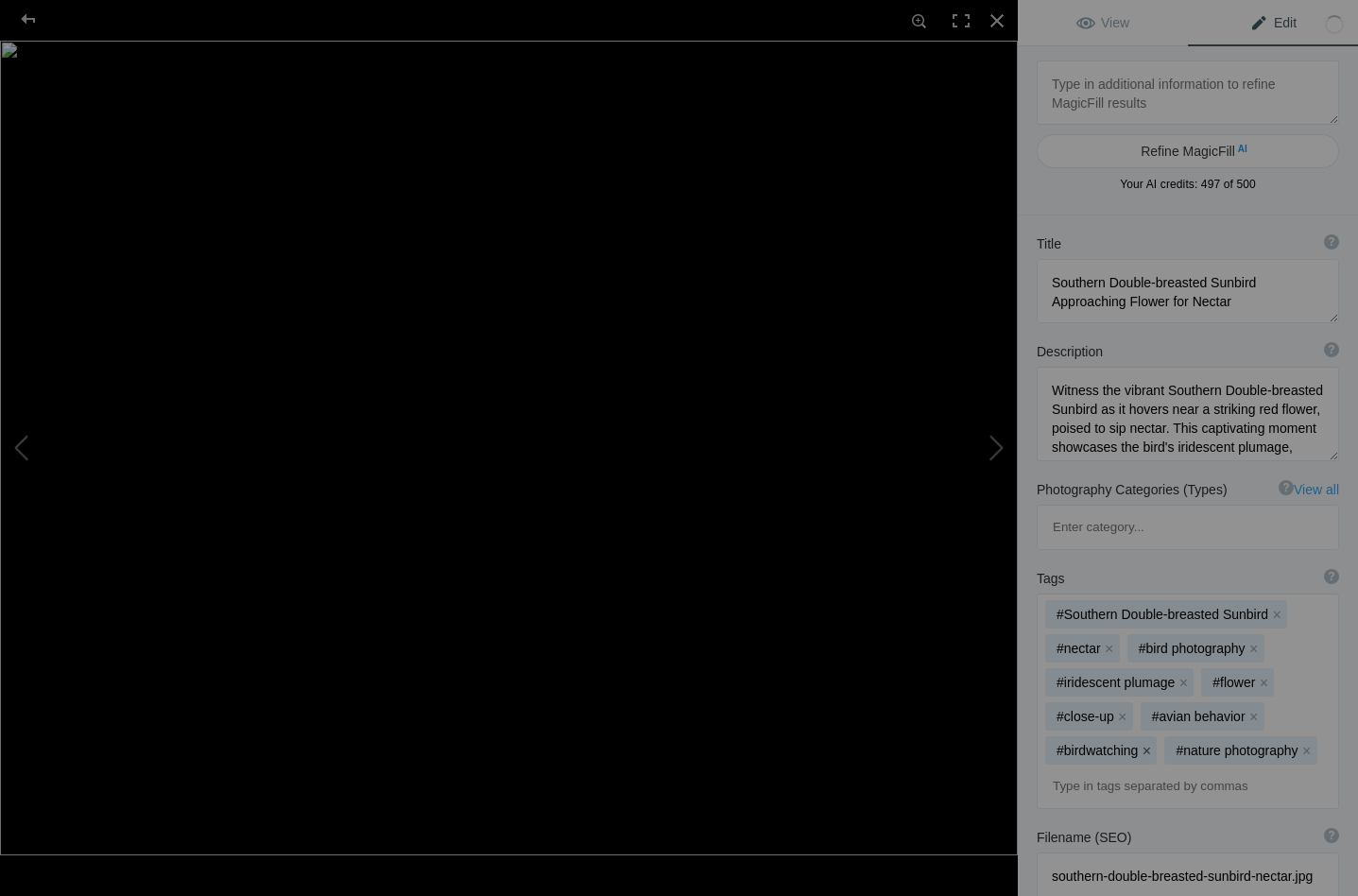
click at [1151, 744] on button "x" at bounding box center [1146, 750] width 13 height 13
click at [1188, 744] on button "x" at bounding box center [1186, 750] width 13 height 13
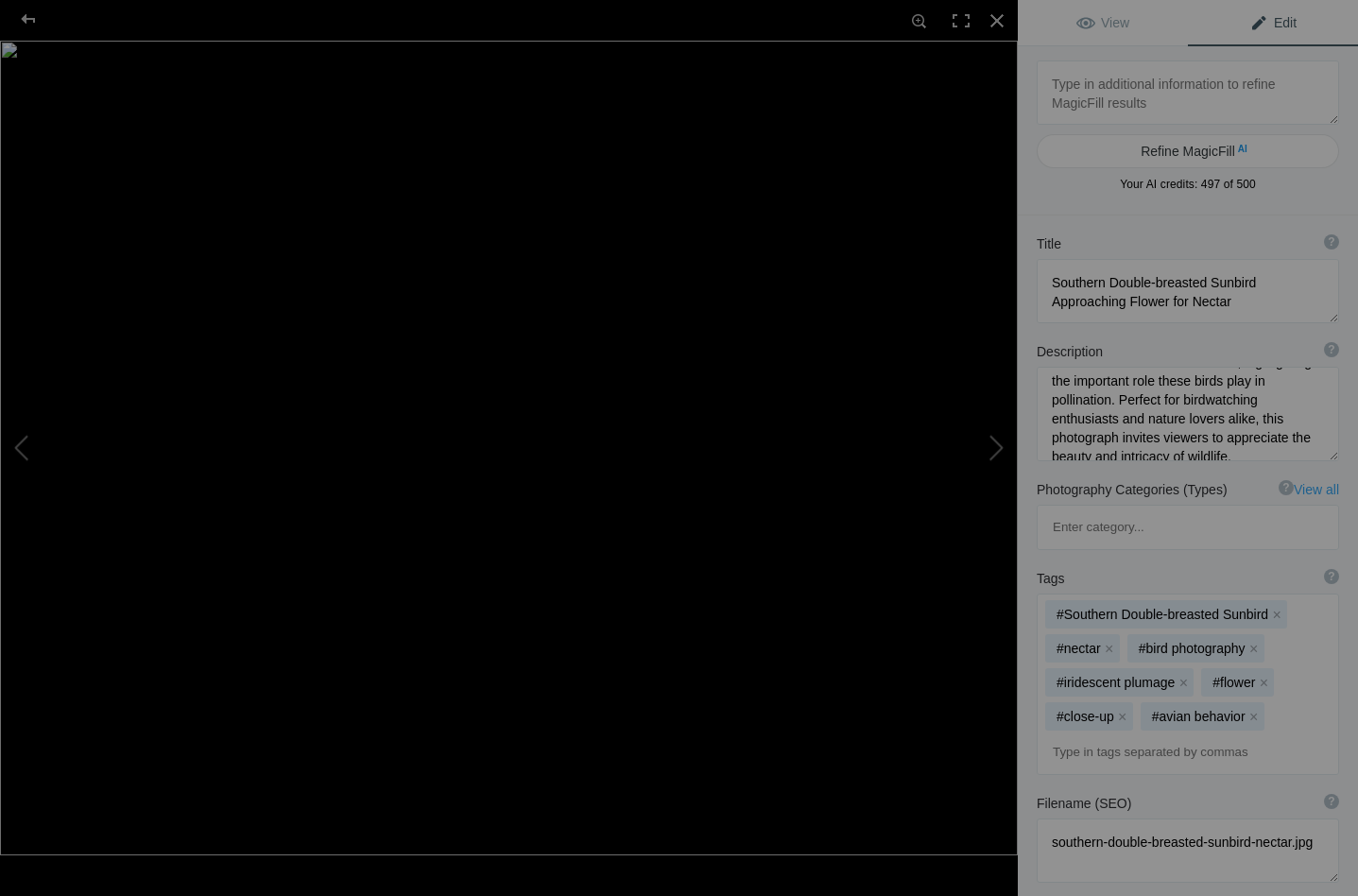
scroll to position [0, 0]
click at [1102, 19] on span "View" at bounding box center [1102, 22] width 53 height 15
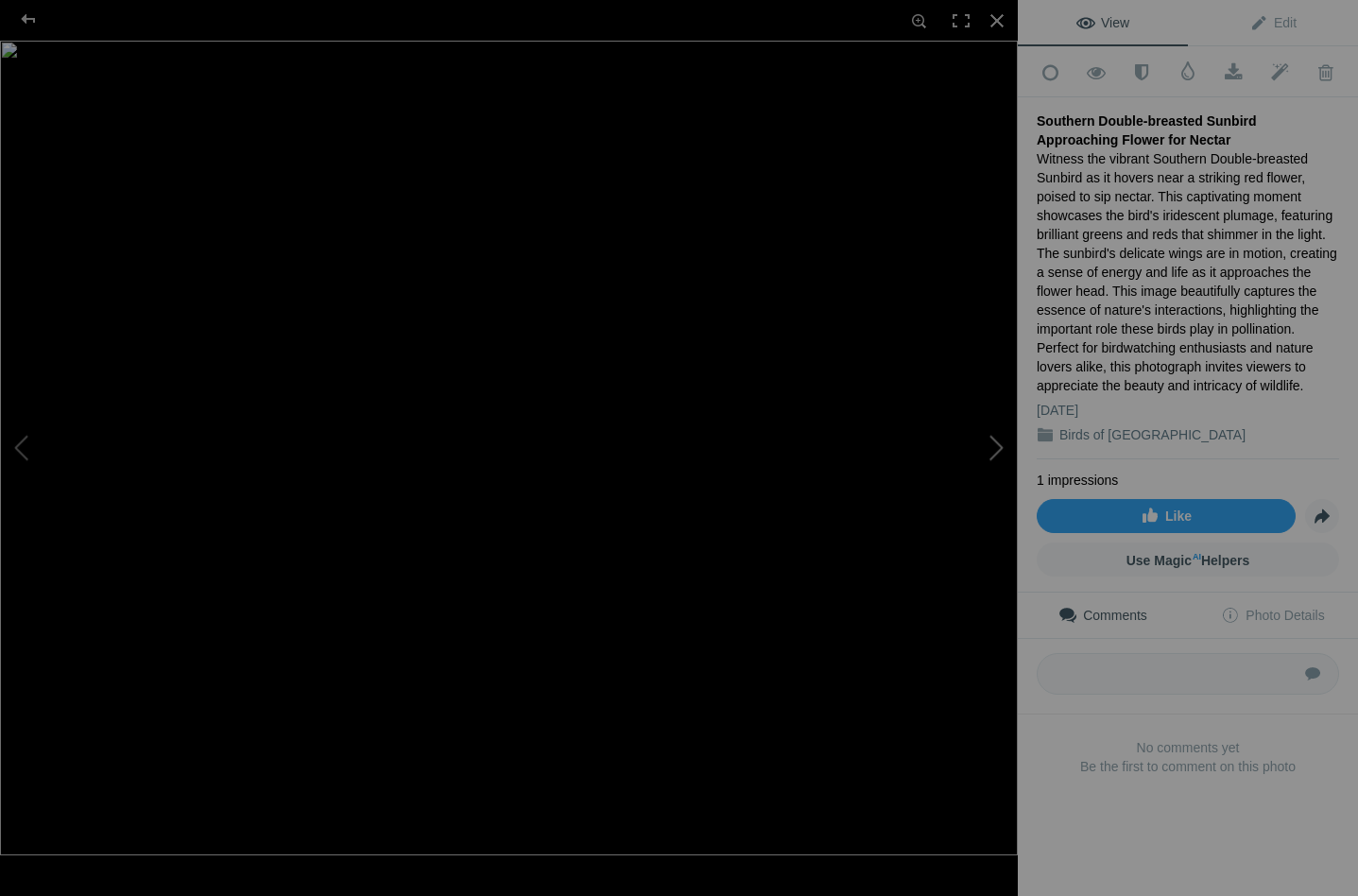
click at [995, 446] on button at bounding box center [947, 447] width 142 height 322
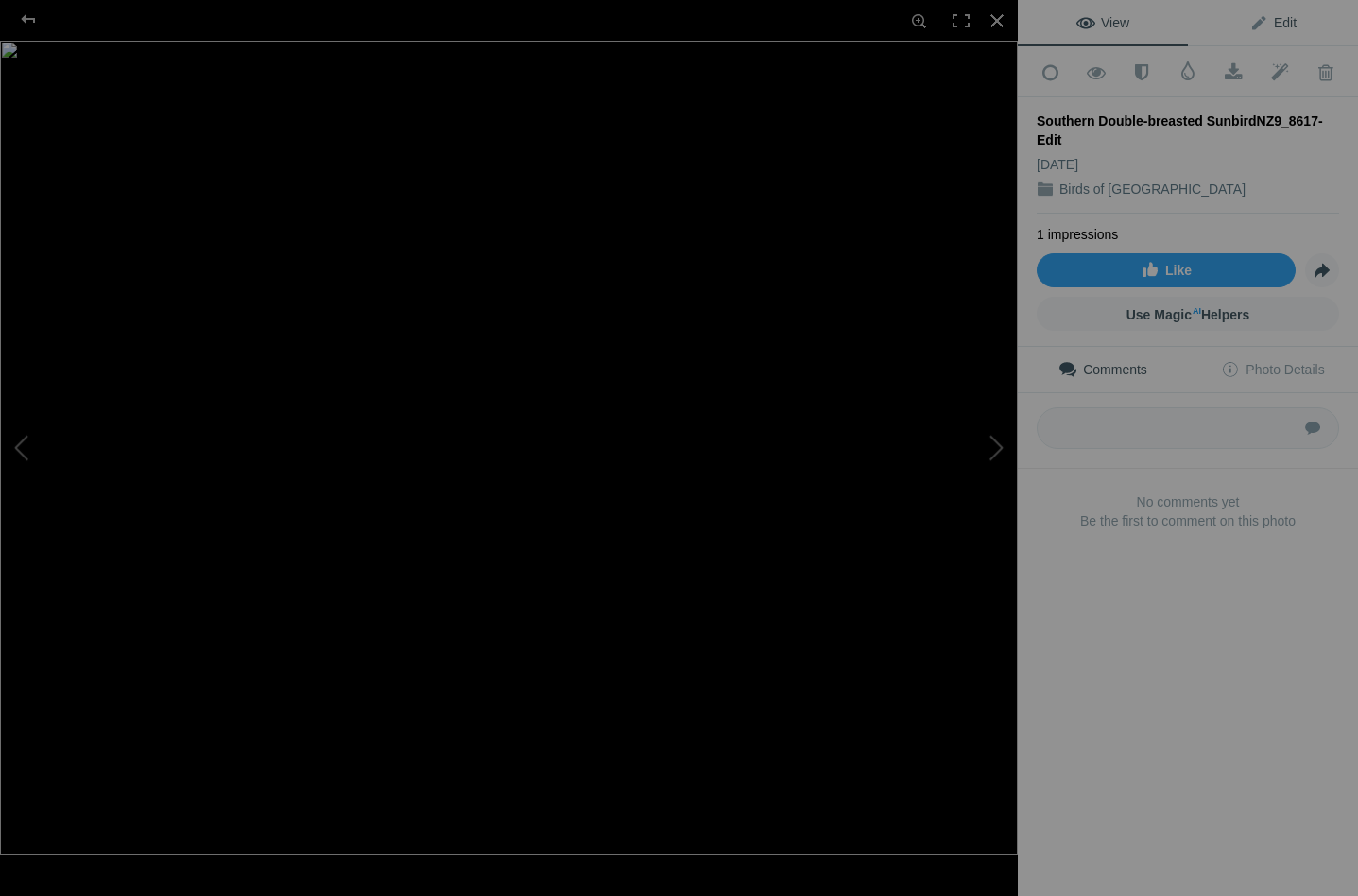
click at [1275, 15] on span "Edit" at bounding box center [1272, 22] width 47 height 15
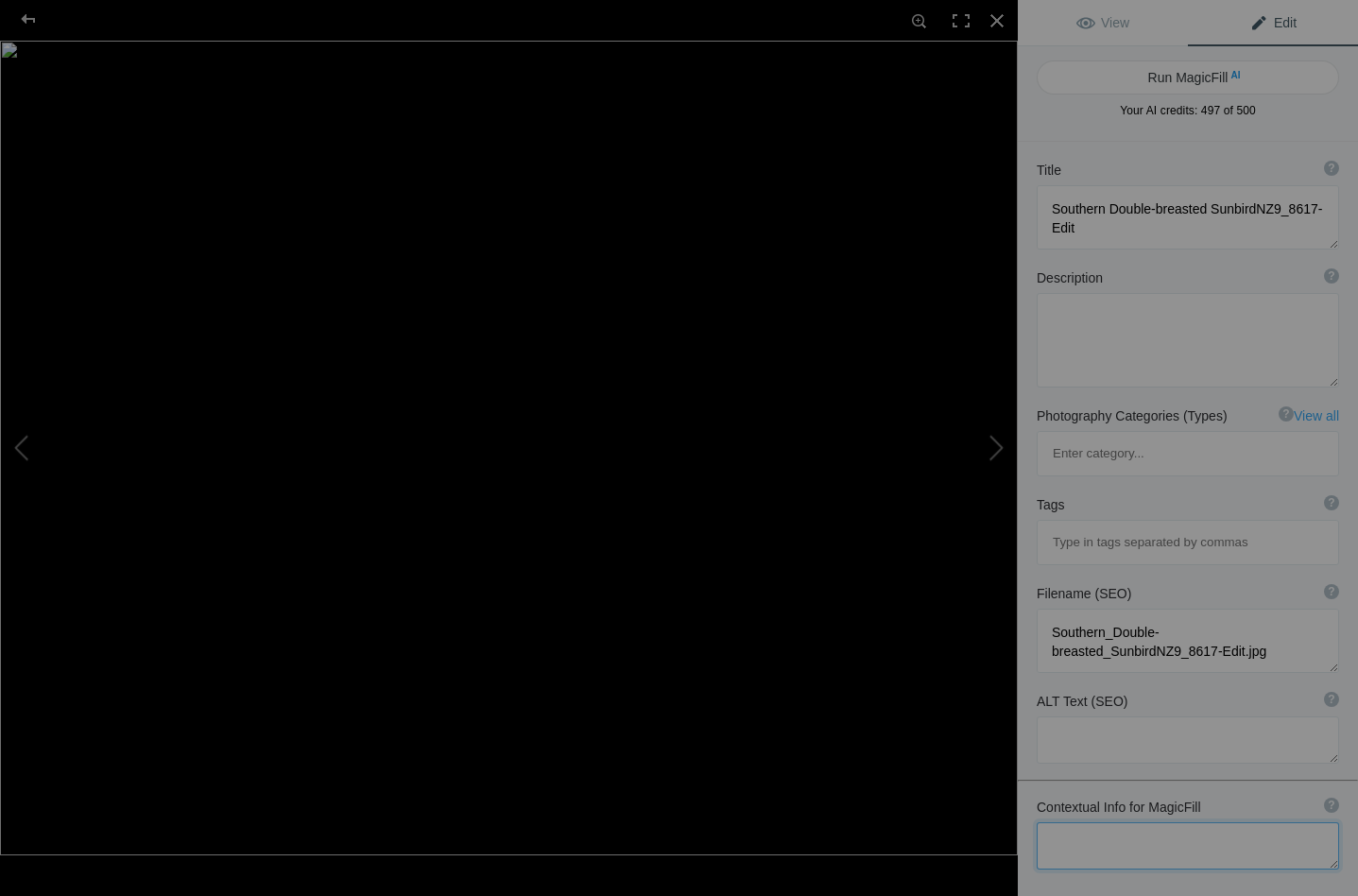
click at [1080, 822] on textarea at bounding box center [1188, 845] width 302 height 47
click at [1070, 822] on textarea at bounding box center [1188, 845] width 302 height 47
type textarea "Birds in my garden"
click at [1208, 71] on button "Run MagicFill AI" at bounding box center [1188, 77] width 302 height 34
type textarea "Southern Double-breasted Sunbird Feeding on Garden Flowers"
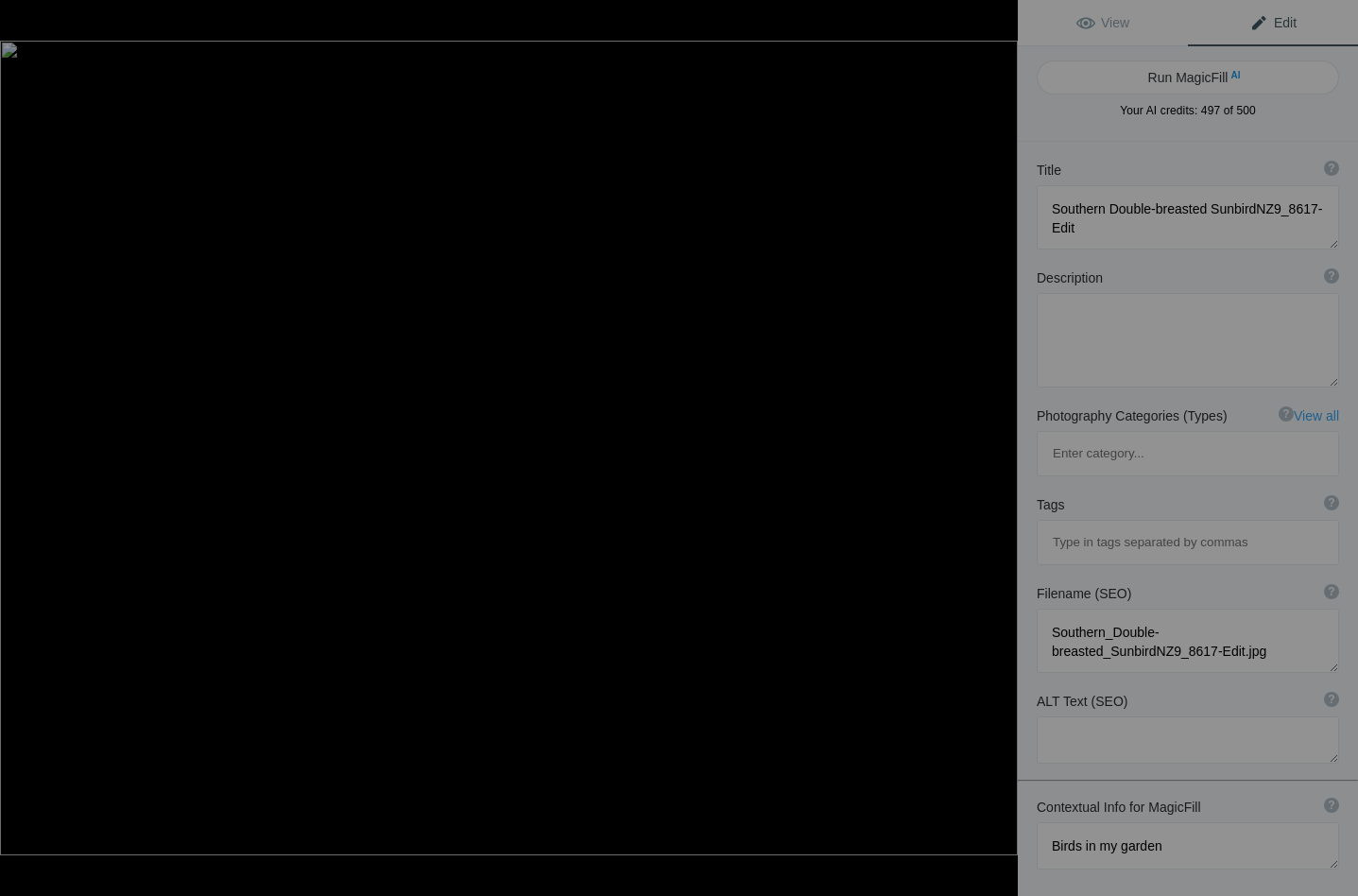
type textarea "Witness the vibrant Southern Double-breasted Sunbird in action as it hovers nea…"
type textarea "southern-double-breasted-sunbird-garden.jpg"
type textarea "Southern Double-breasted Sunbird hovering near red flowers in a garden, showcas…"
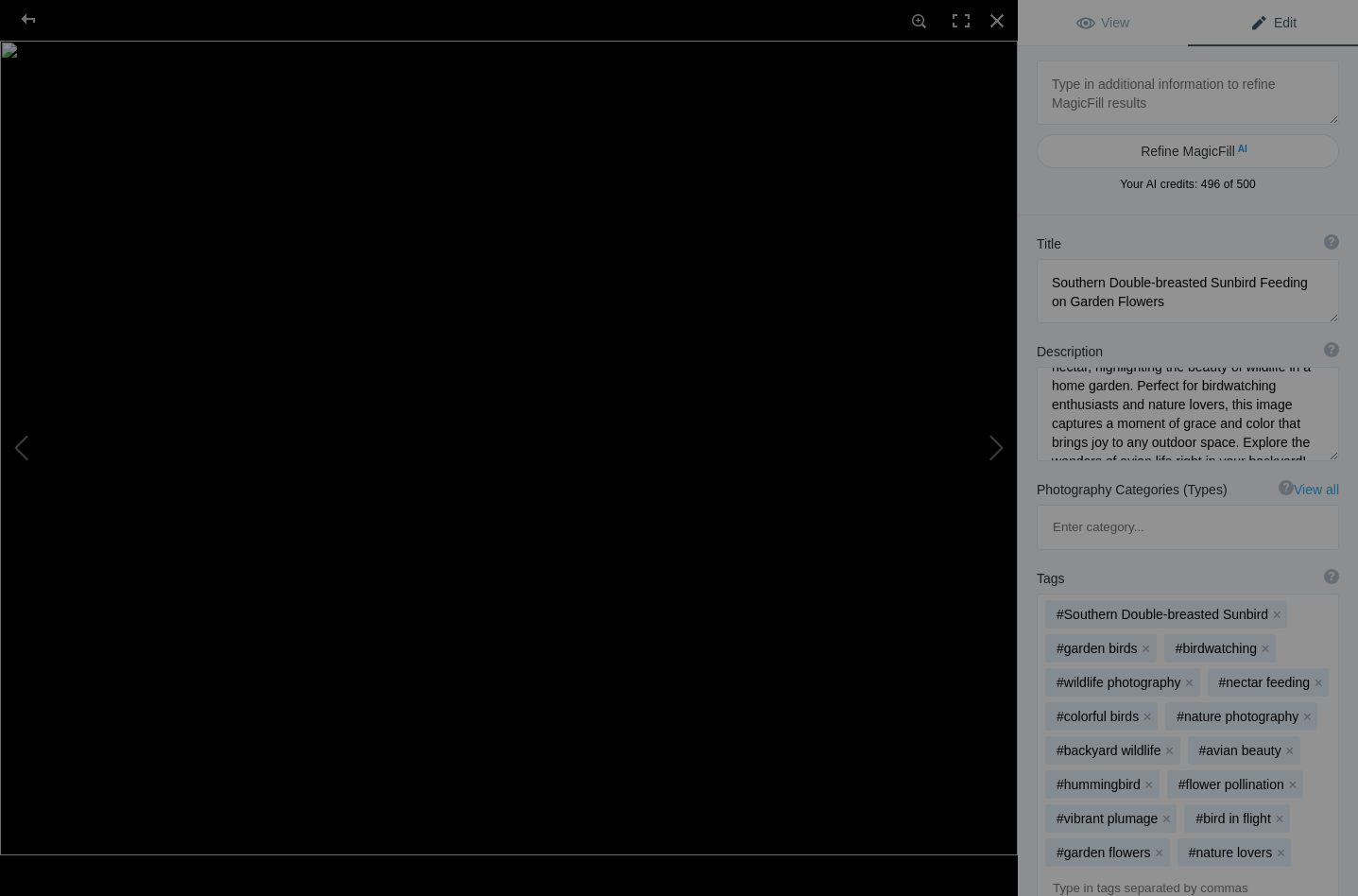
scroll to position [162, 0]
click at [1199, 421] on textarea at bounding box center [1188, 414] width 302 height 95
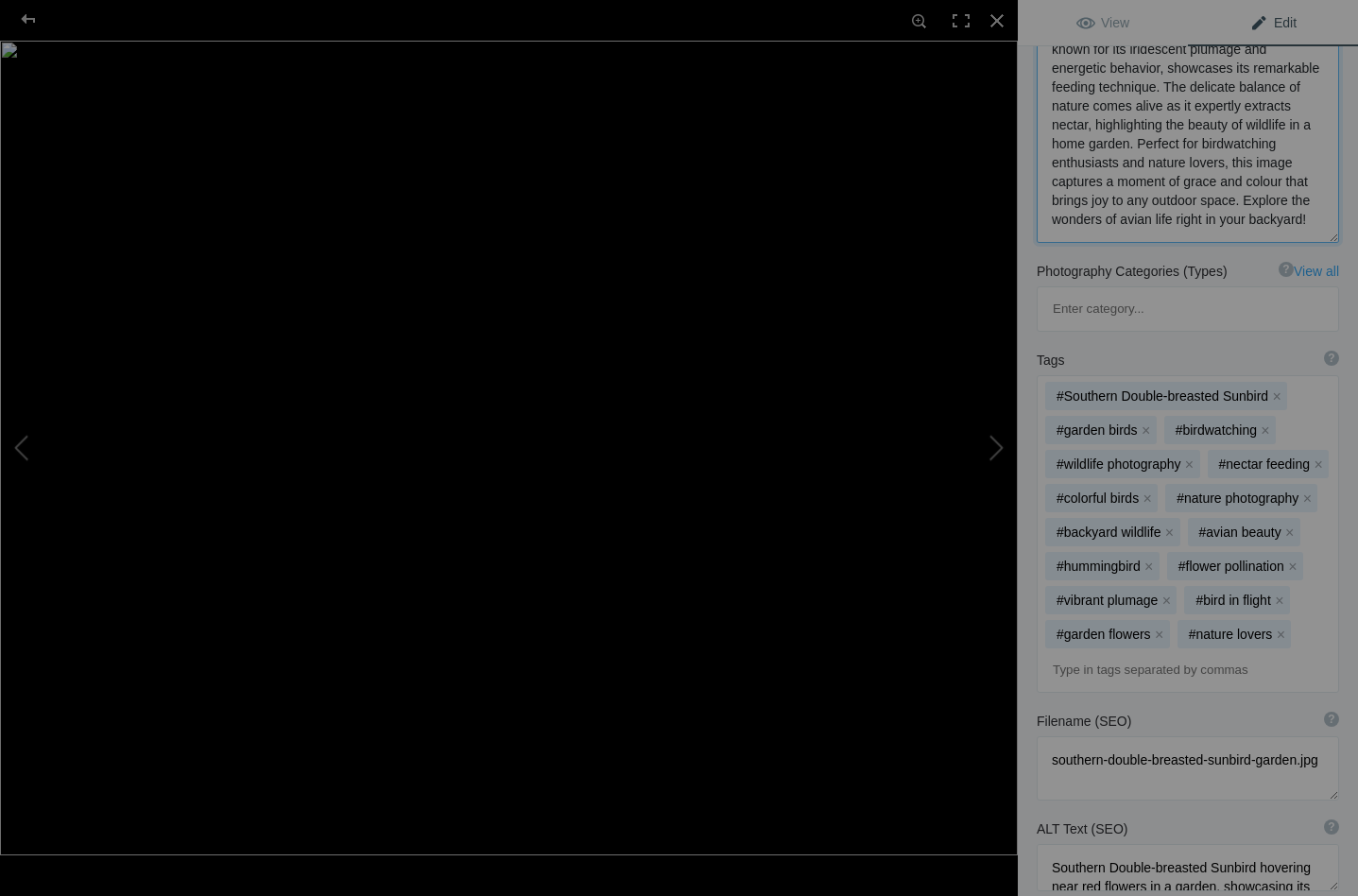
scroll to position [397, 0]
type textarea "Witness the vibrant Southern Double-breasted Sunbird in action as it hovers nea…"
click at [1148, 490] on button "x" at bounding box center [1147, 496] width 13 height 13
click at [1180, 490] on button "x" at bounding box center [1186, 496] width 13 height 13
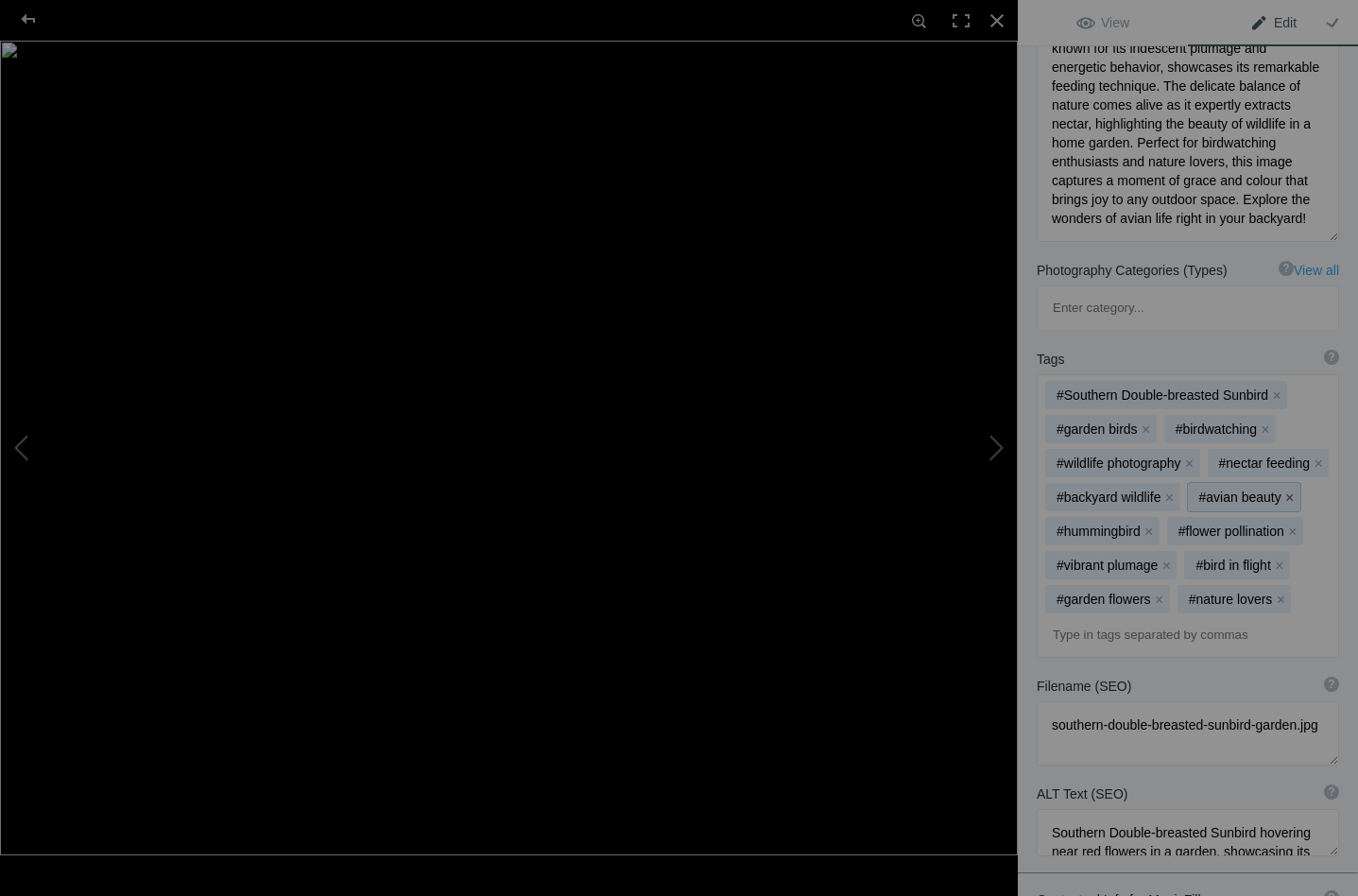
click at [1288, 490] on button "x" at bounding box center [1289, 496] width 13 height 13
click at [1291, 490] on button "x" at bounding box center [1290, 496] width 13 height 13
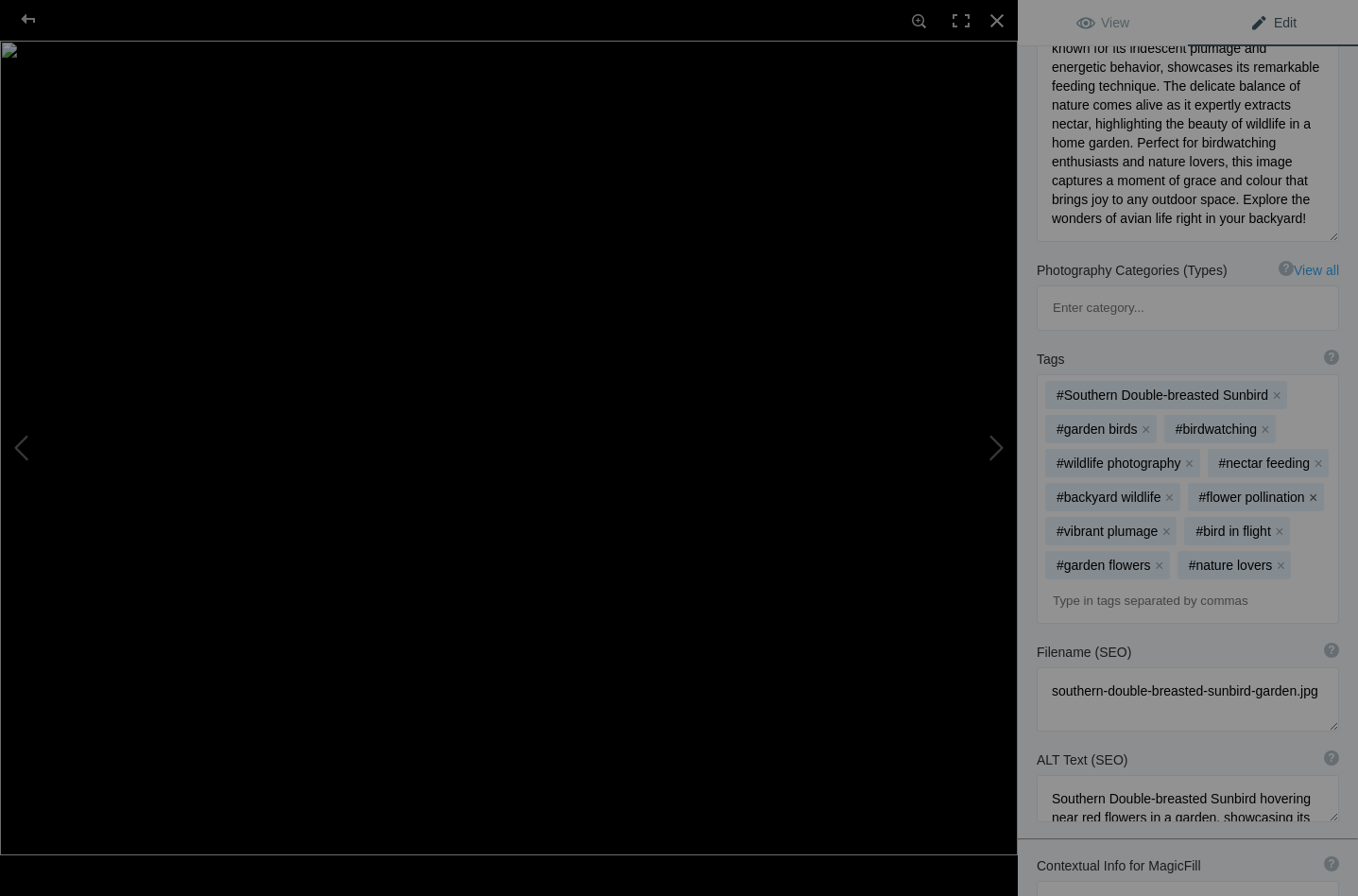
click at [1307, 490] on button "x" at bounding box center [1313, 496] width 13 height 13
click at [1304, 490] on button "x" at bounding box center [1308, 496] width 13 height 13
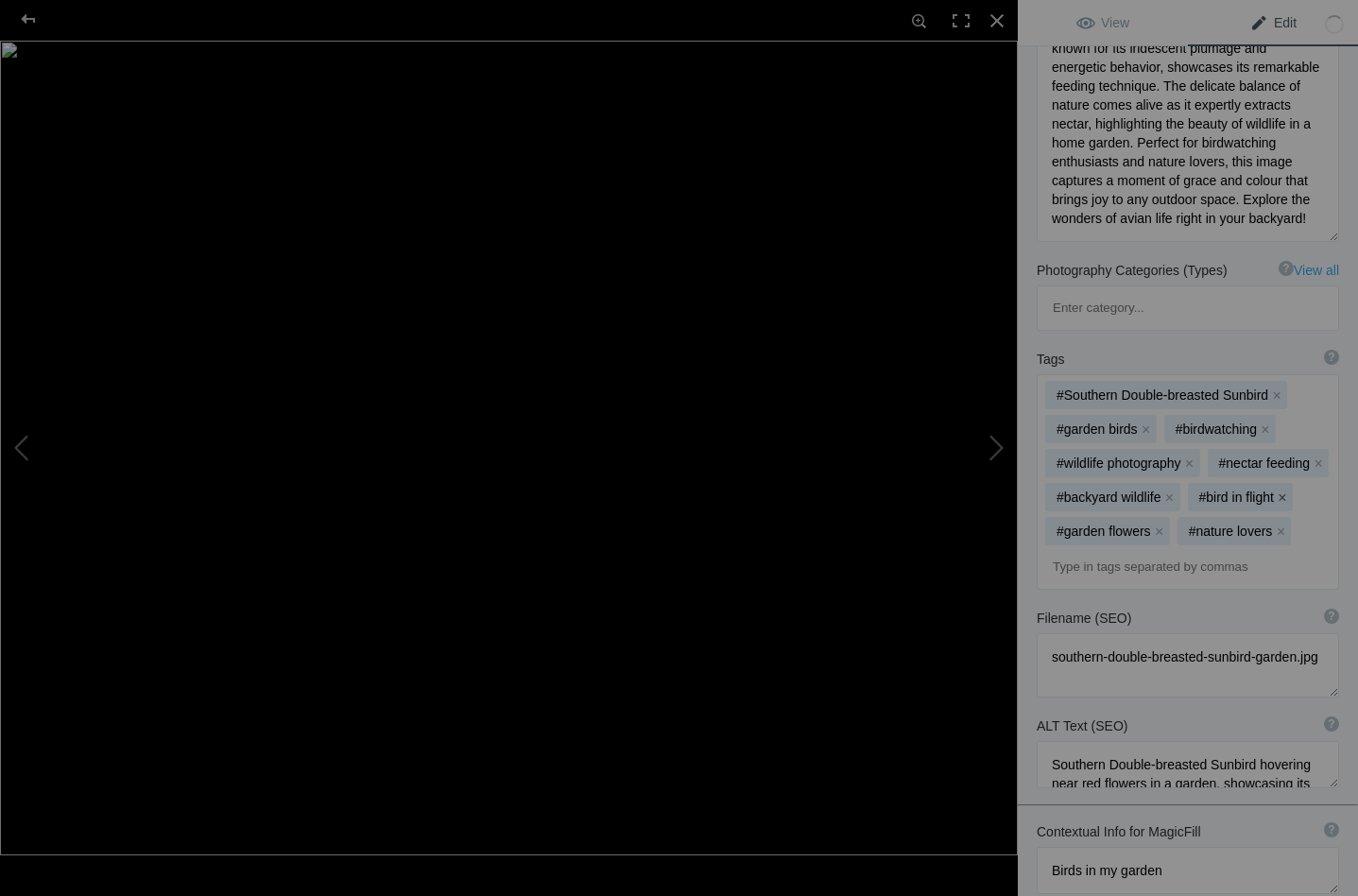
click at [1283, 490] on button "x" at bounding box center [1282, 496] width 13 height 13
click at [1299, 490] on button "x" at bounding box center [1301, 496] width 13 height 13
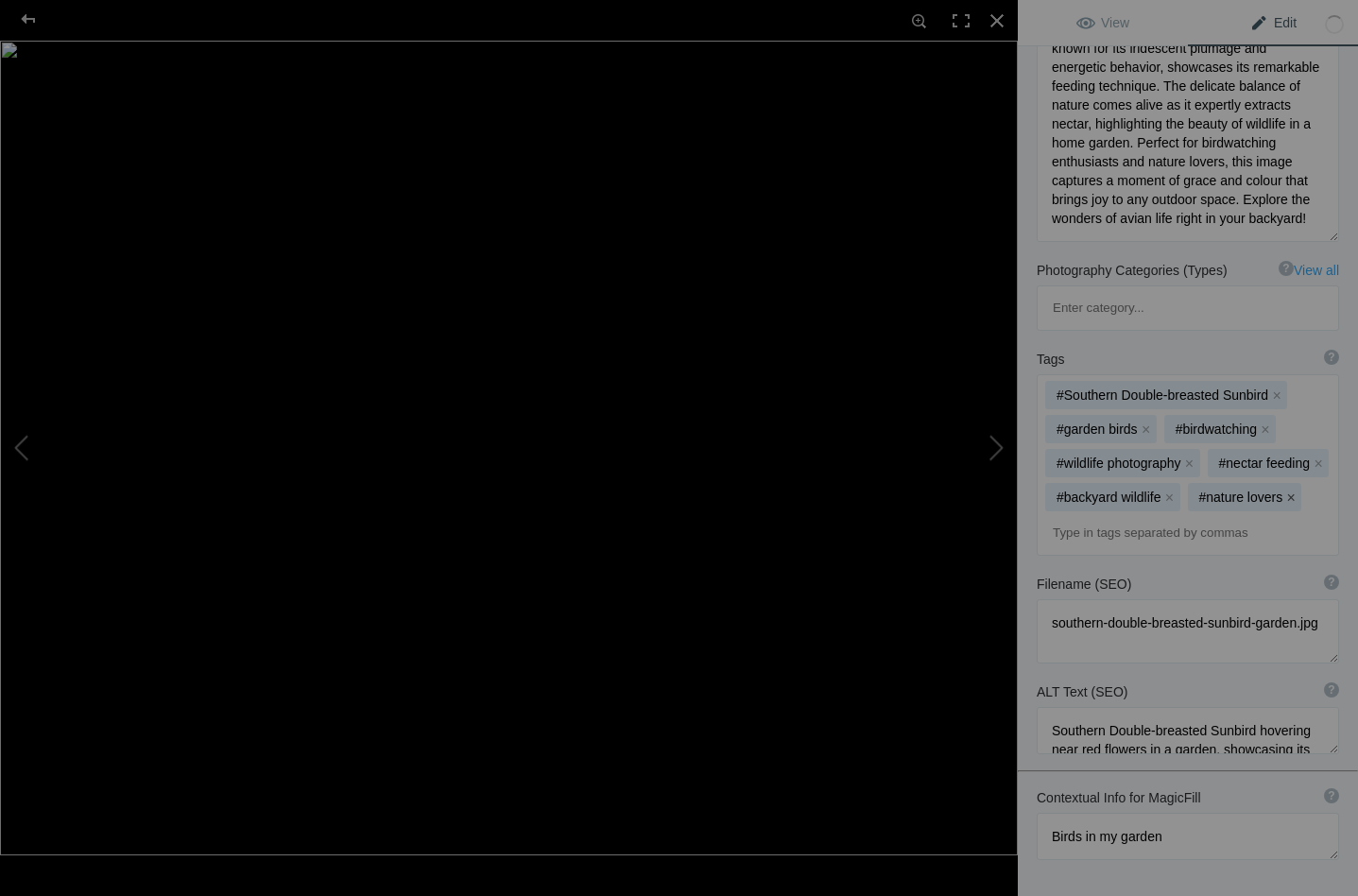
click at [1293, 490] on button "x" at bounding box center [1290, 496] width 13 height 13
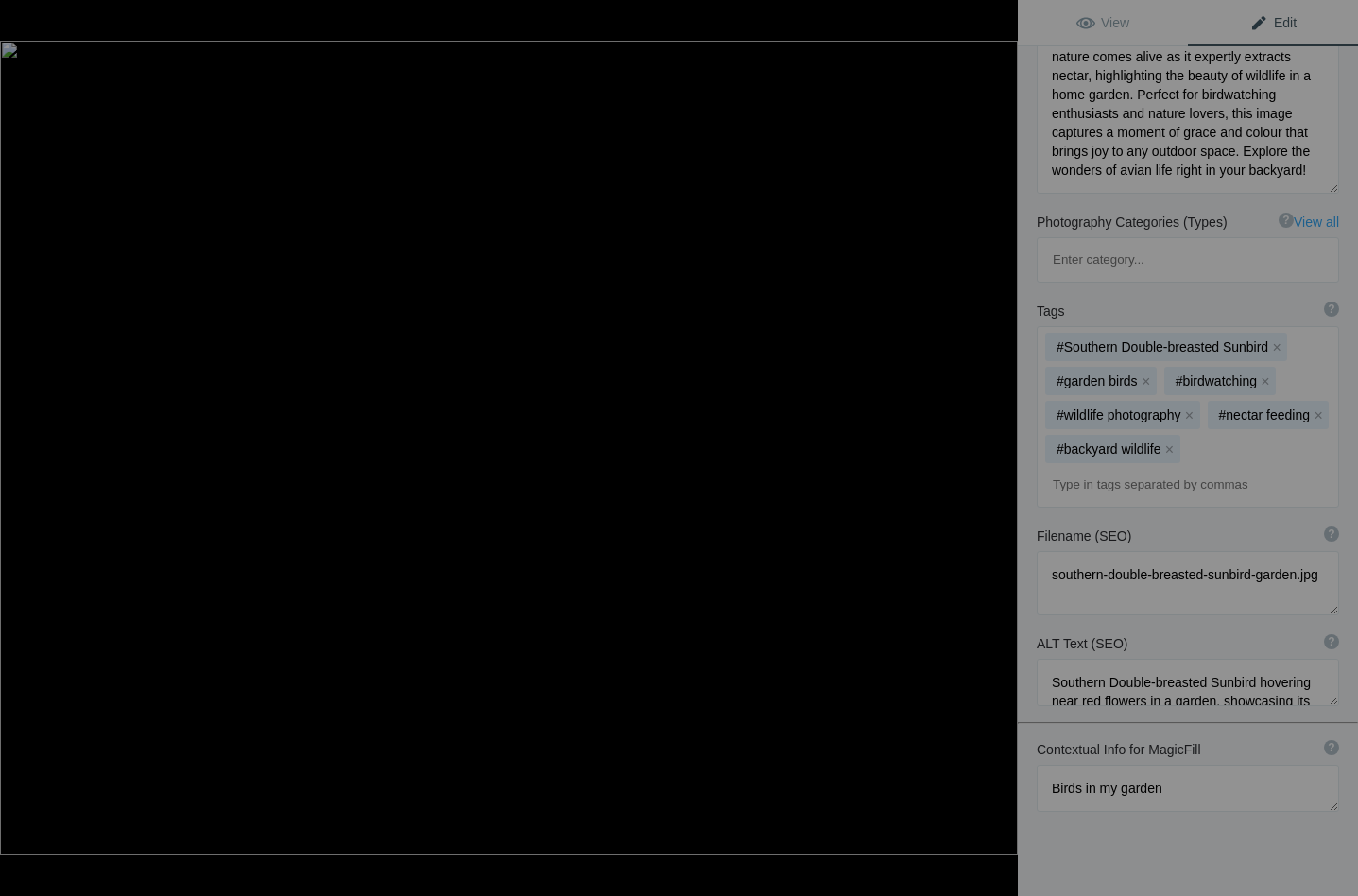
scroll to position [0, 0]
click at [1000, 439] on button at bounding box center [947, 447] width 142 height 322
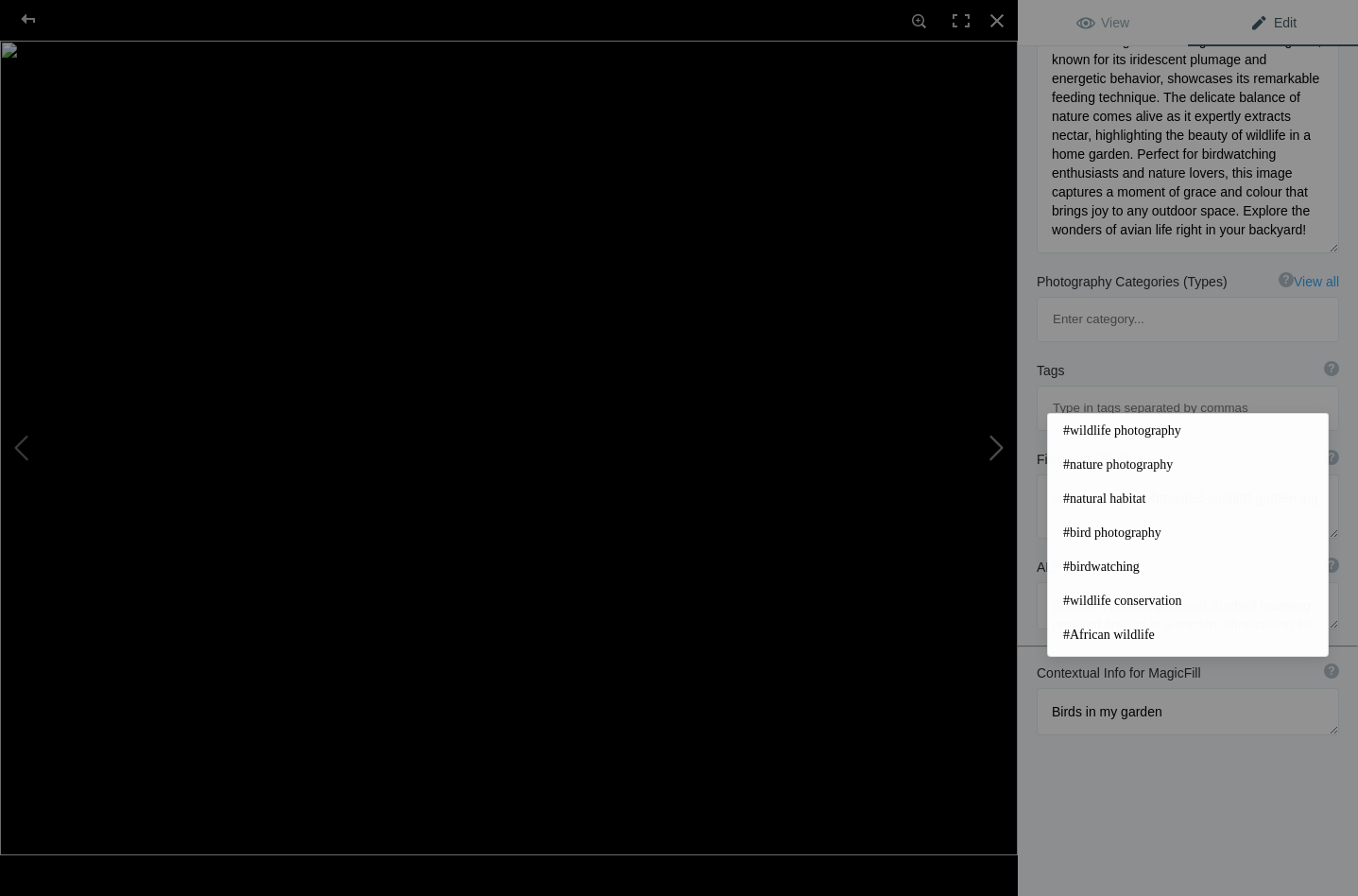
type textarea "Southern Double-breasted SunbirdNZ9_8619-Edit"
type textarea "Southern_Double-breasted_SunbirdNZ9_8619-Edit.jpg"
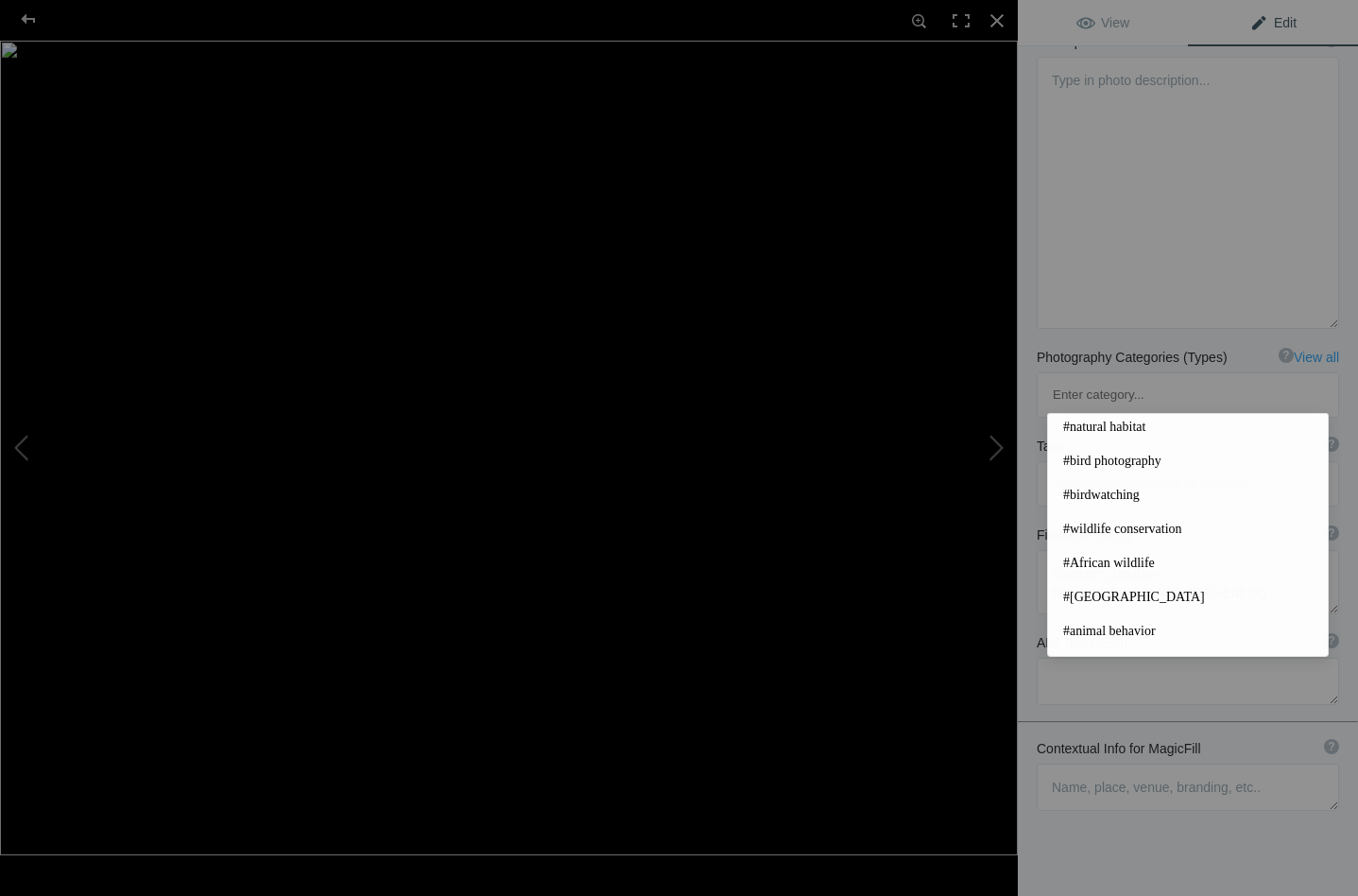
scroll to position [235, 0]
click at [1069, 765] on textarea at bounding box center [1188, 788] width 302 height 47
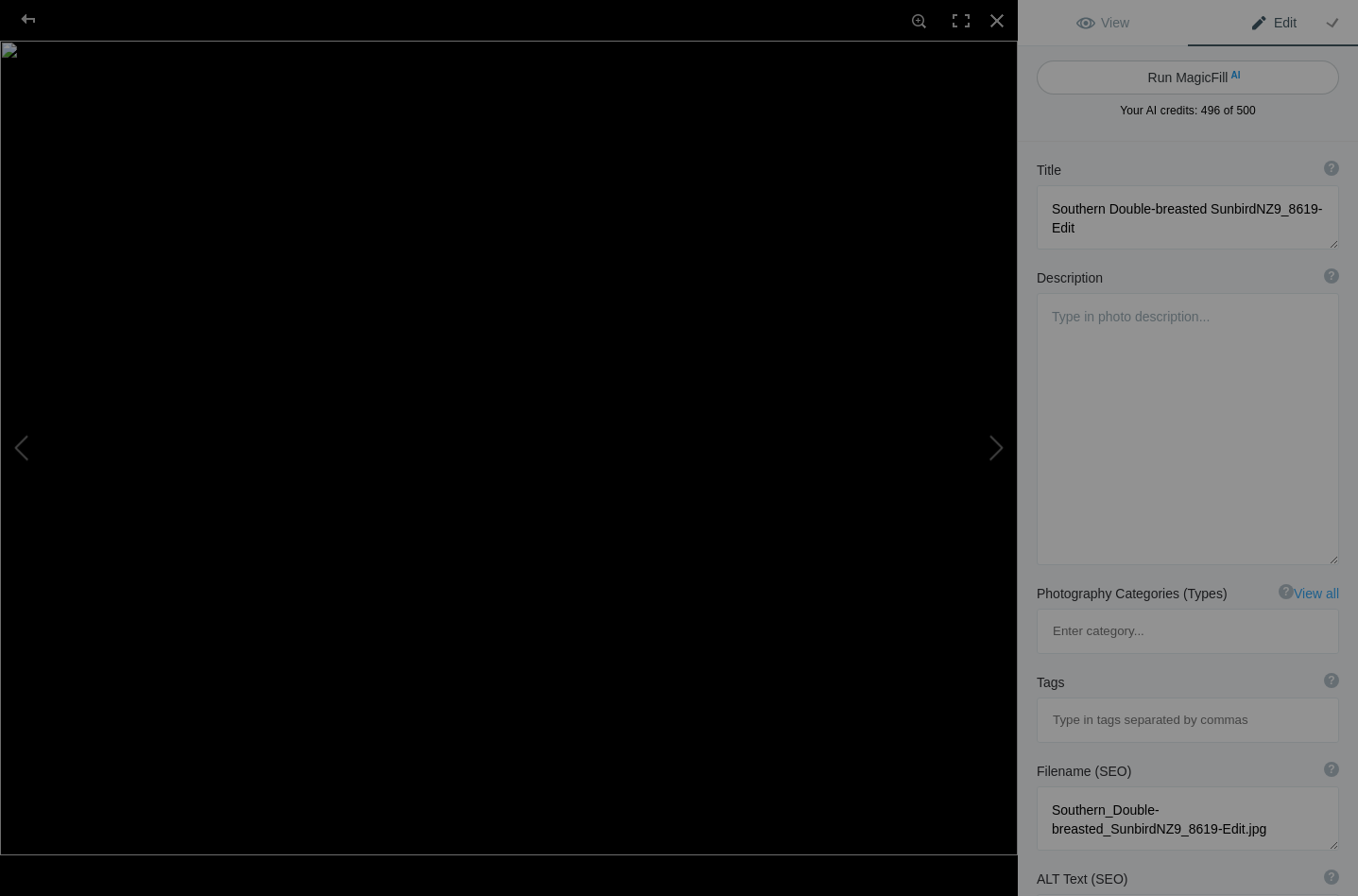
scroll to position [0, 0]
type textarea "The bird is touching the flower petals with its claws but still hovering with b…"
click at [1178, 77] on button "Run MagicFill AI" at bounding box center [1188, 77] width 302 height 34
type textarea "Southern Double-breasted Sunbird Hovering Near Flower Petals"
type textarea "Witness the stunning Southern Double-breasted Sunbird as it hovers gracefully n…"
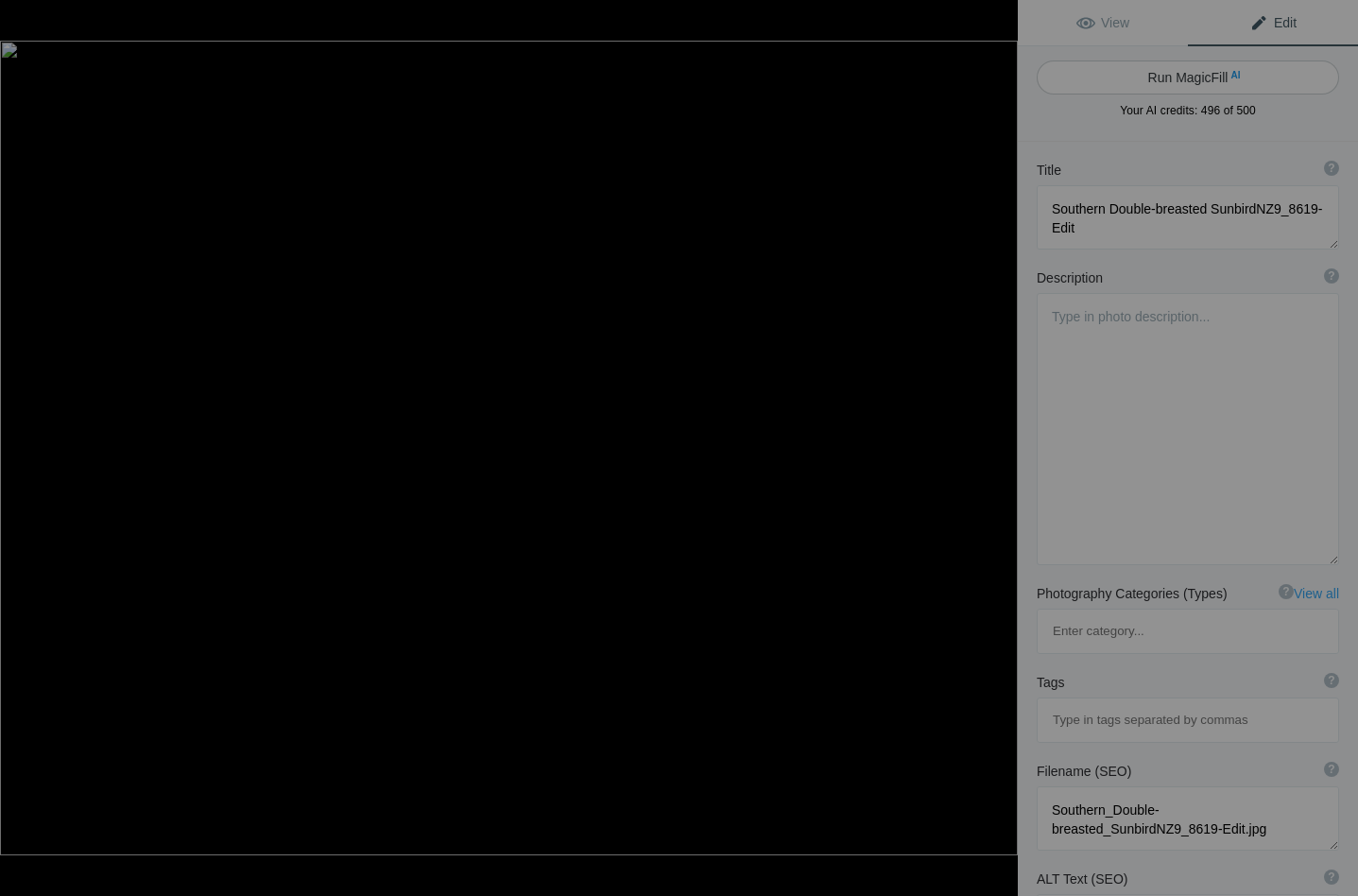
type textarea "southern-double-breasted-sunbird-hovering.jpg"
type textarea "A Southern Double-breasted Sunbird hovering near flower petals, with its claws …"
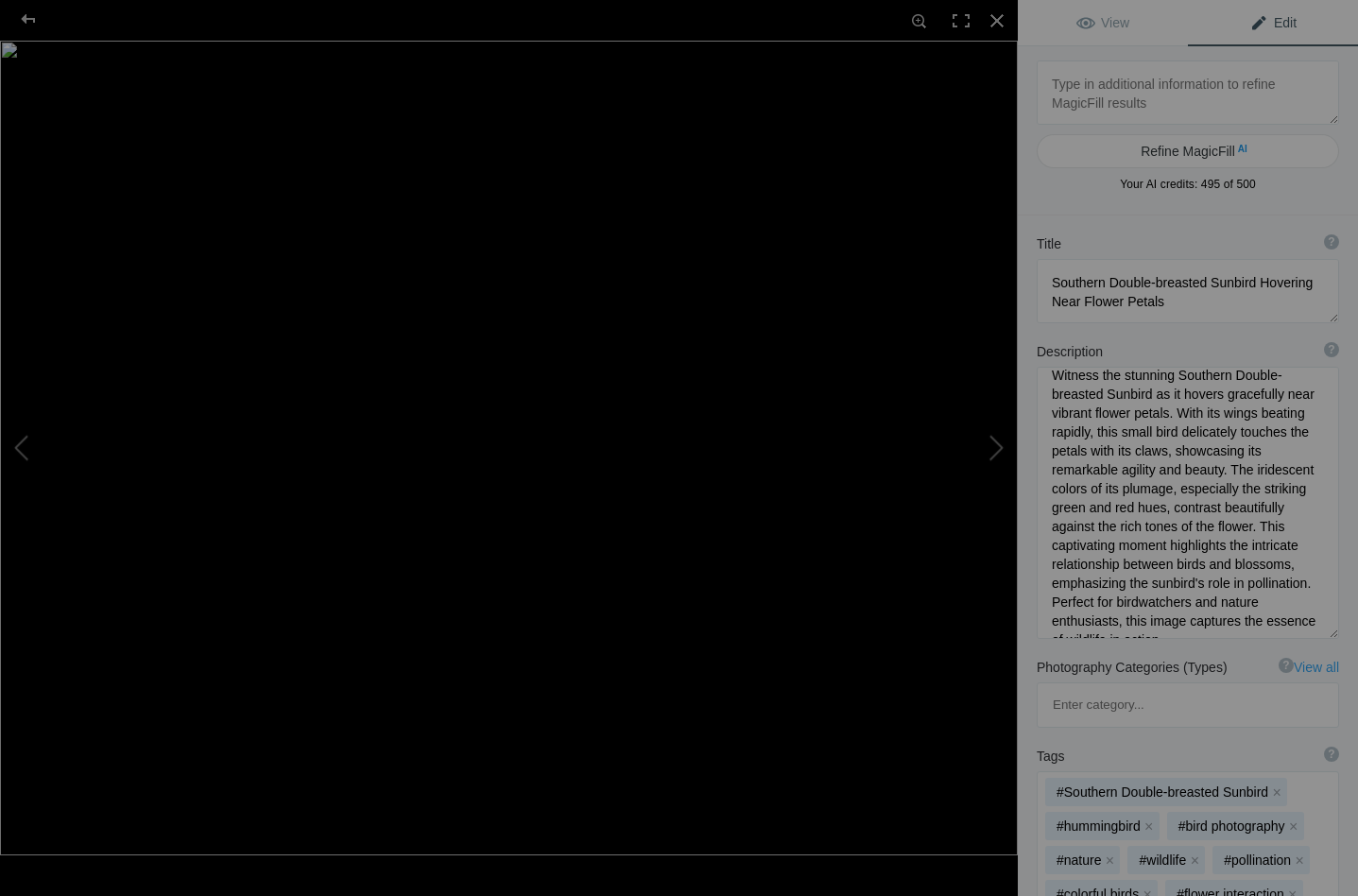
scroll to position [19, 0]
click at [1264, 465] on textarea at bounding box center [1188, 503] width 302 height 272
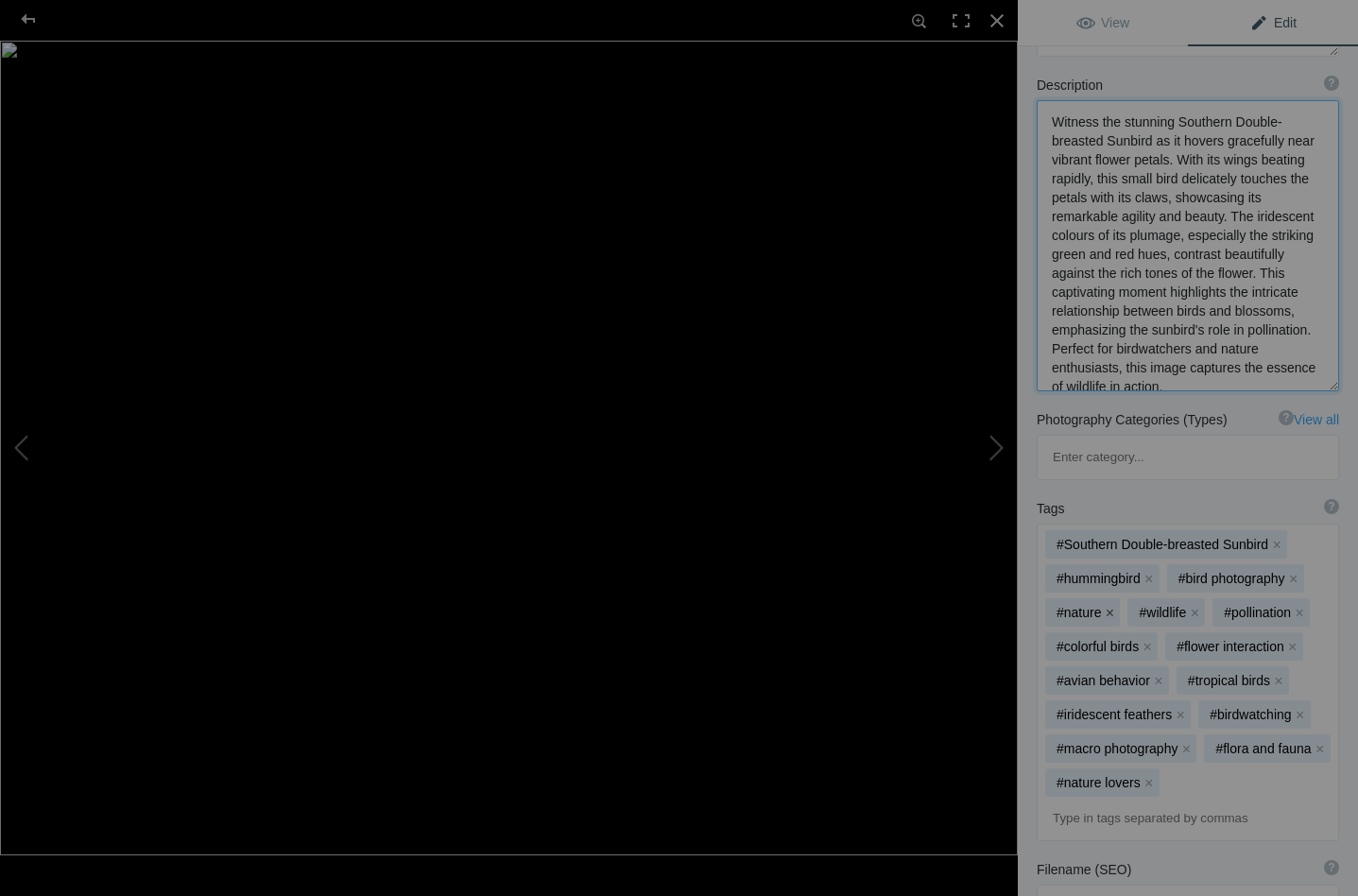
scroll to position [273, 0]
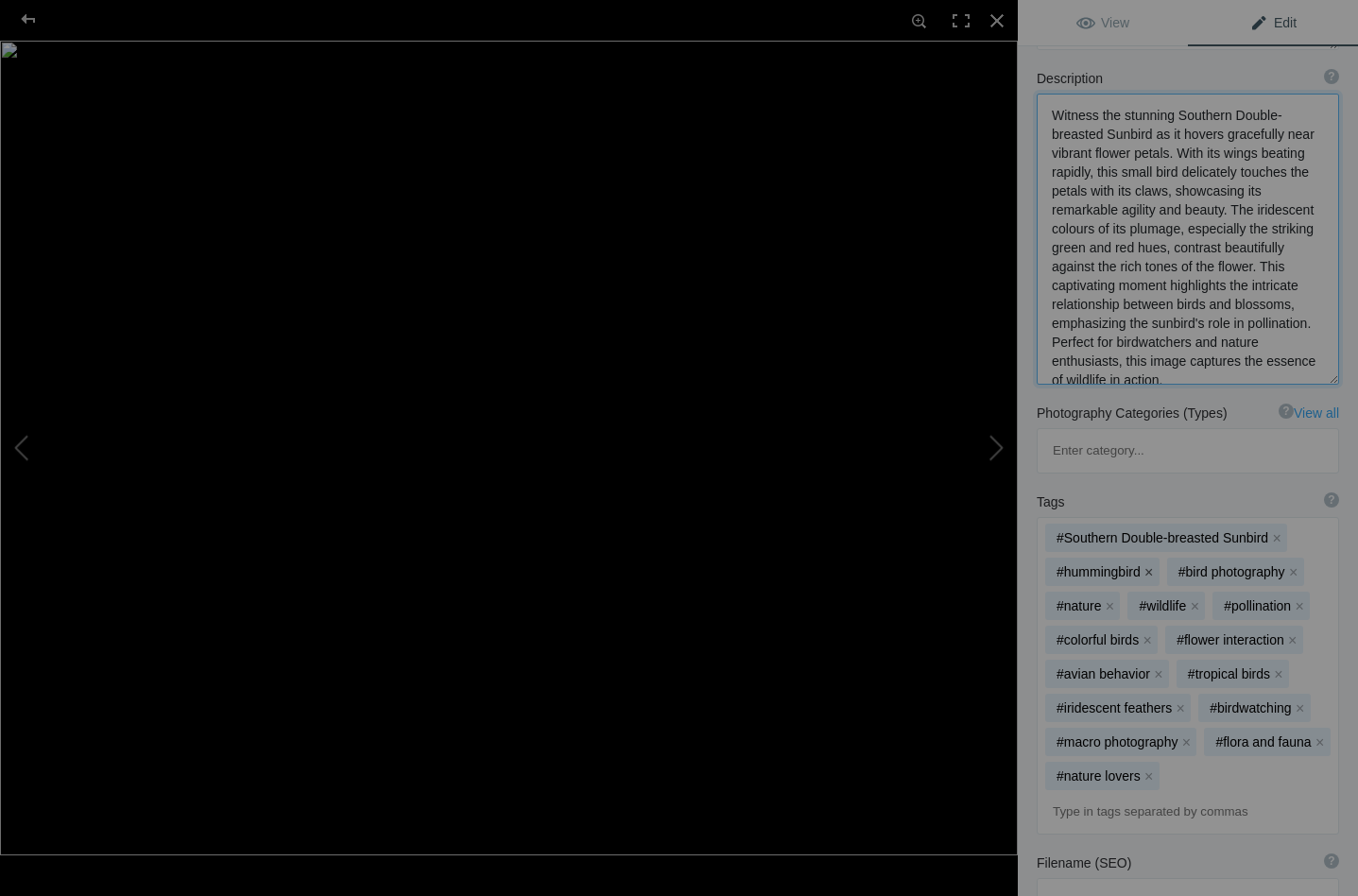
type textarea "Witness the stunning Southern Double-breasted Sunbird as it hovers gracefully n…"
click at [1149, 565] on button "x" at bounding box center [1149, 571] width 13 height 13
click at [1258, 565] on button "x" at bounding box center [1253, 571] width 13 height 13
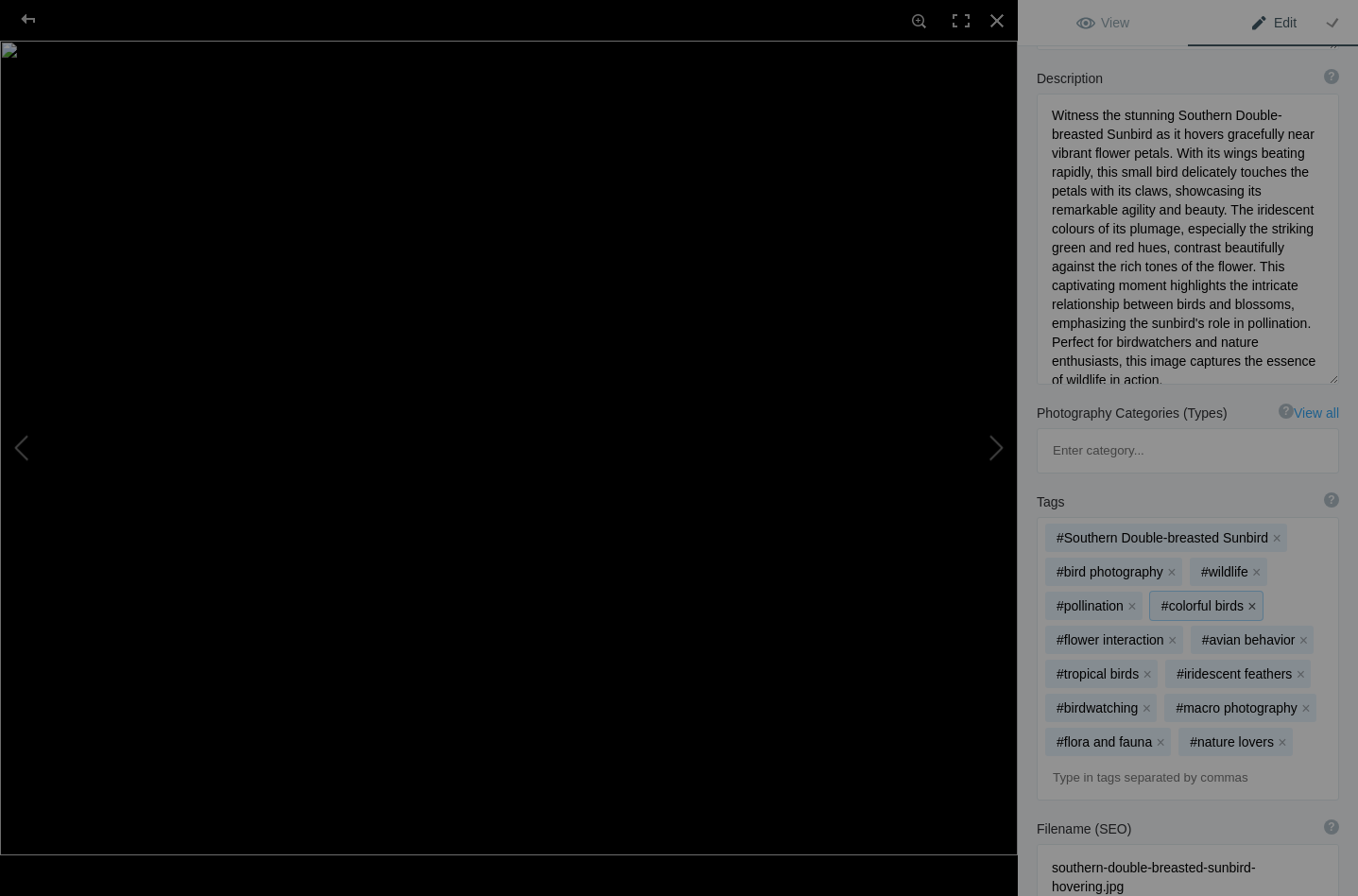
click at [1250, 599] on button "x" at bounding box center [1252, 605] width 13 height 13
click at [1275, 633] on button "x" at bounding box center [1278, 639] width 13 height 13
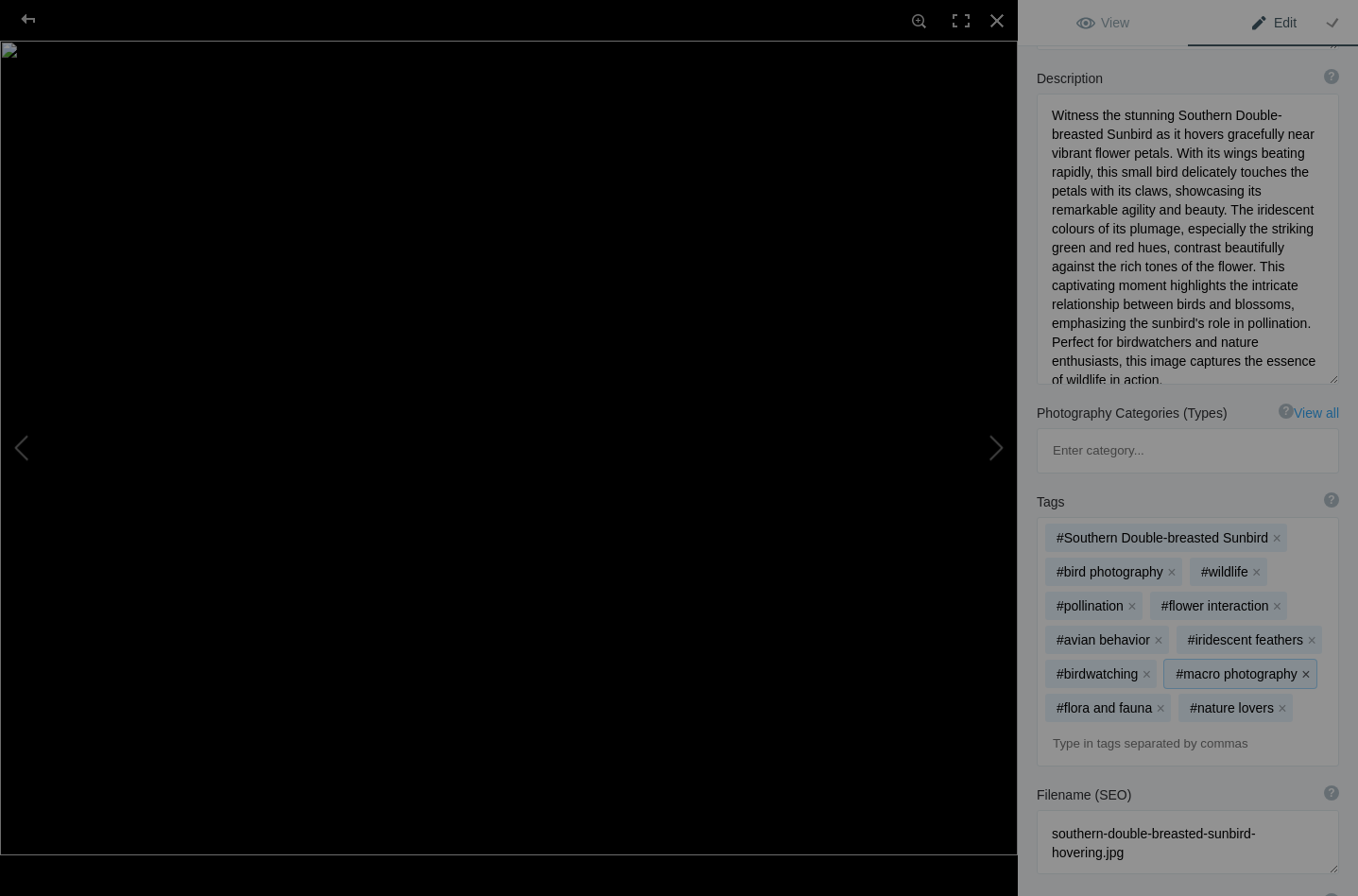
click at [1309, 667] on button "x" at bounding box center [1305, 673] width 13 height 13
click at [1145, 701] on button "x" at bounding box center [1149, 707] width 13 height 13
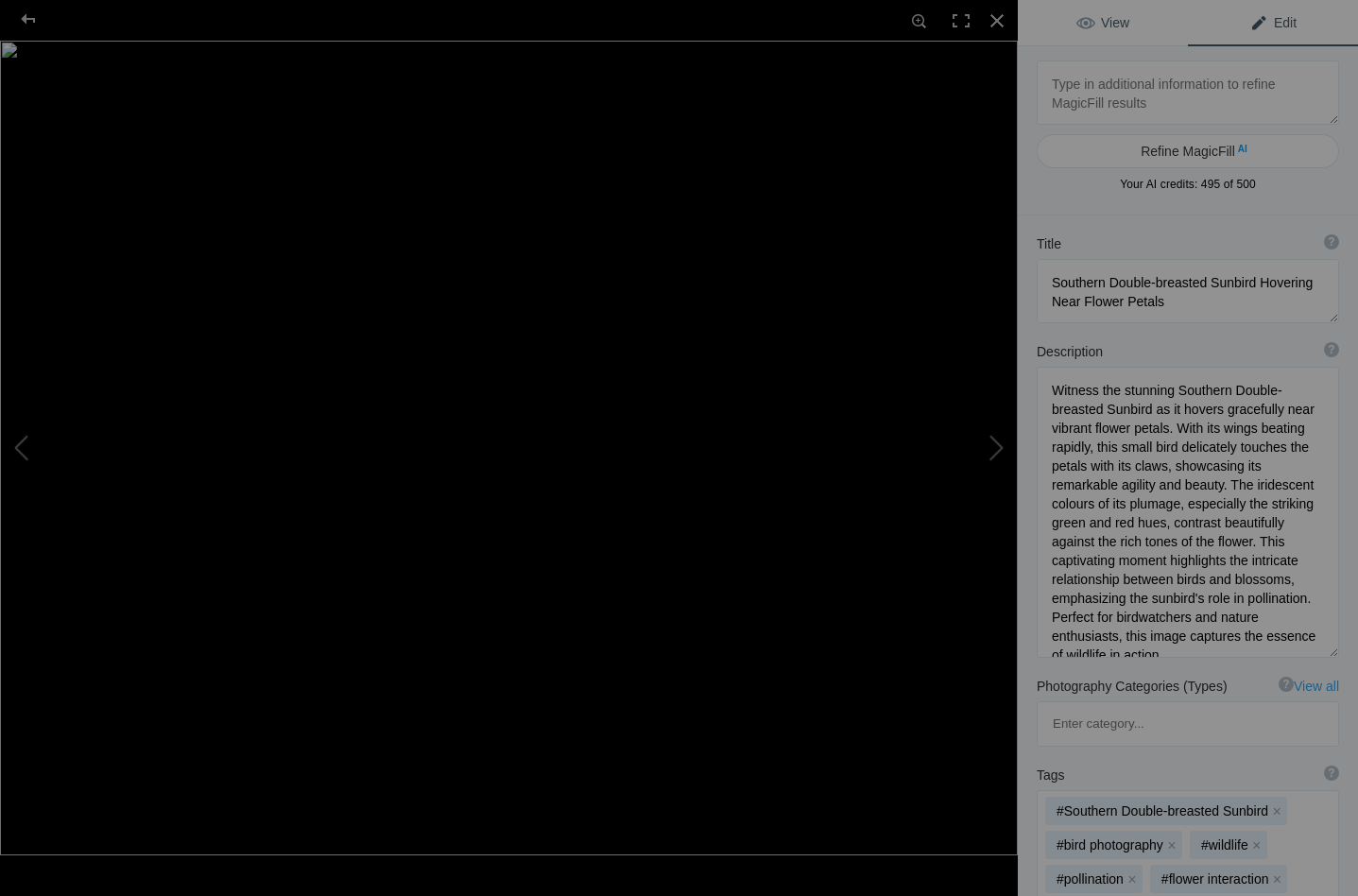
scroll to position [0, 0]
click at [1092, 25] on span "View" at bounding box center [1102, 22] width 53 height 15
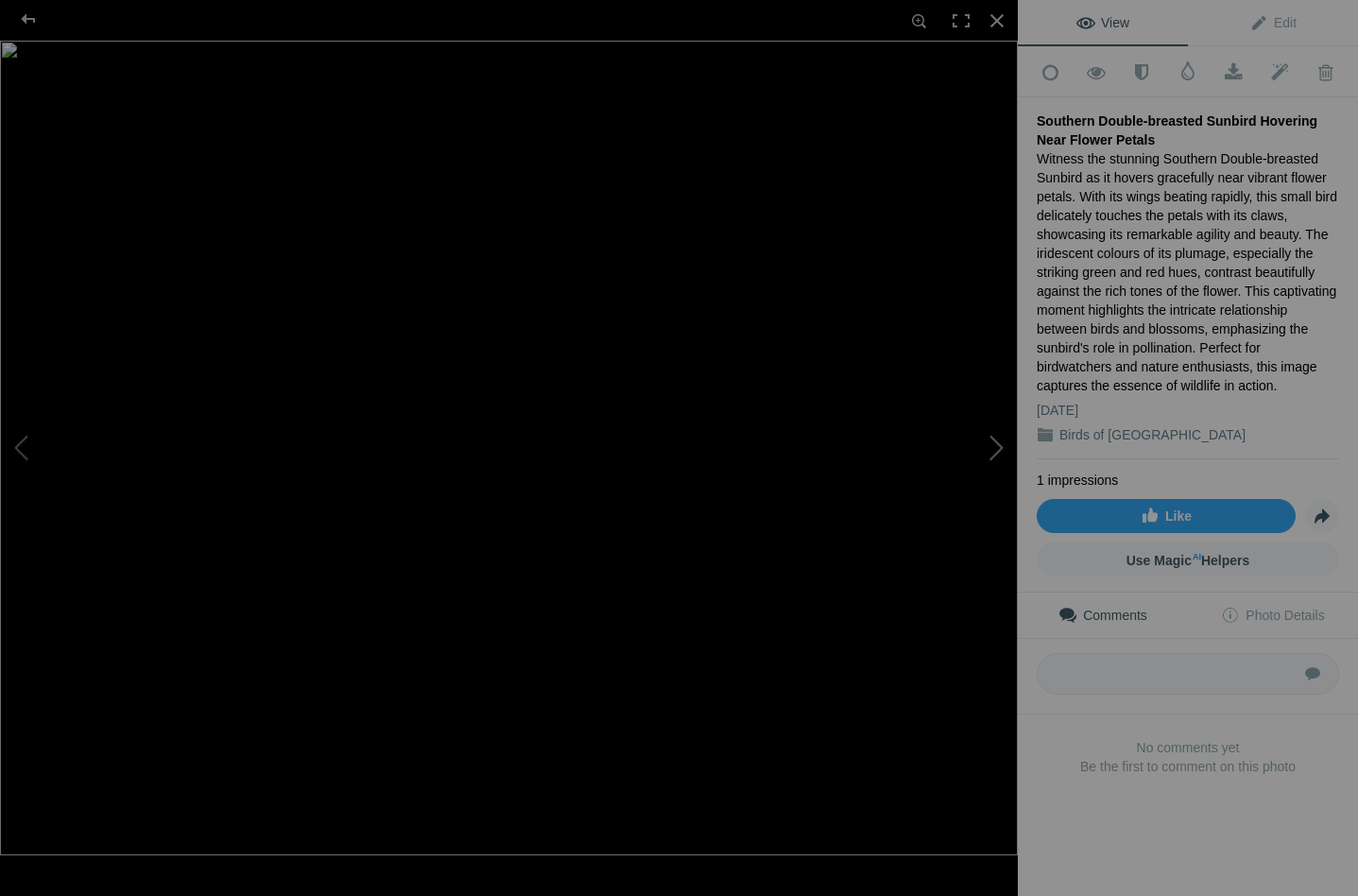
click at [999, 443] on button at bounding box center [947, 447] width 142 height 322
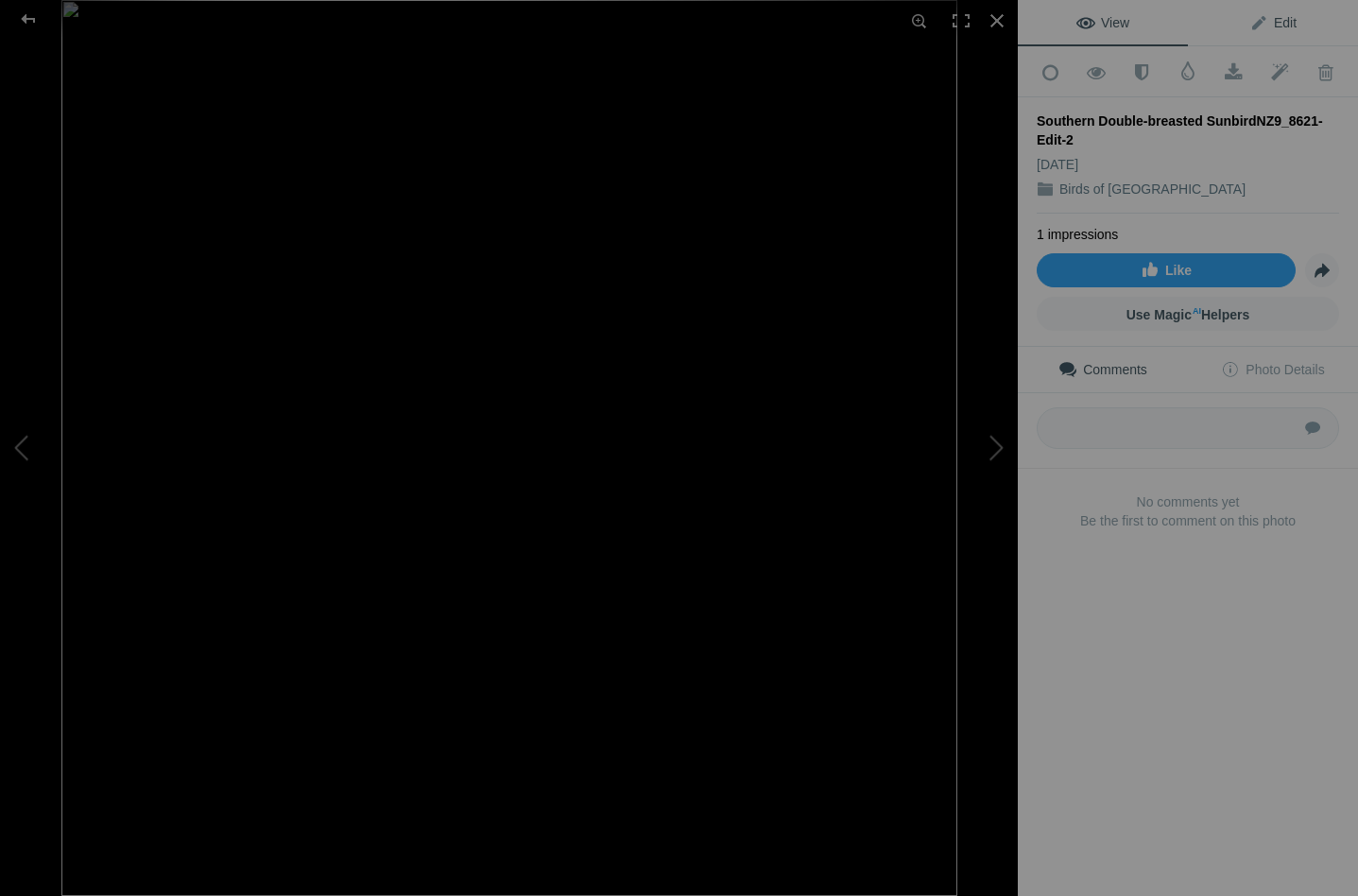
click at [1262, 22] on span "Edit" at bounding box center [1272, 22] width 47 height 15
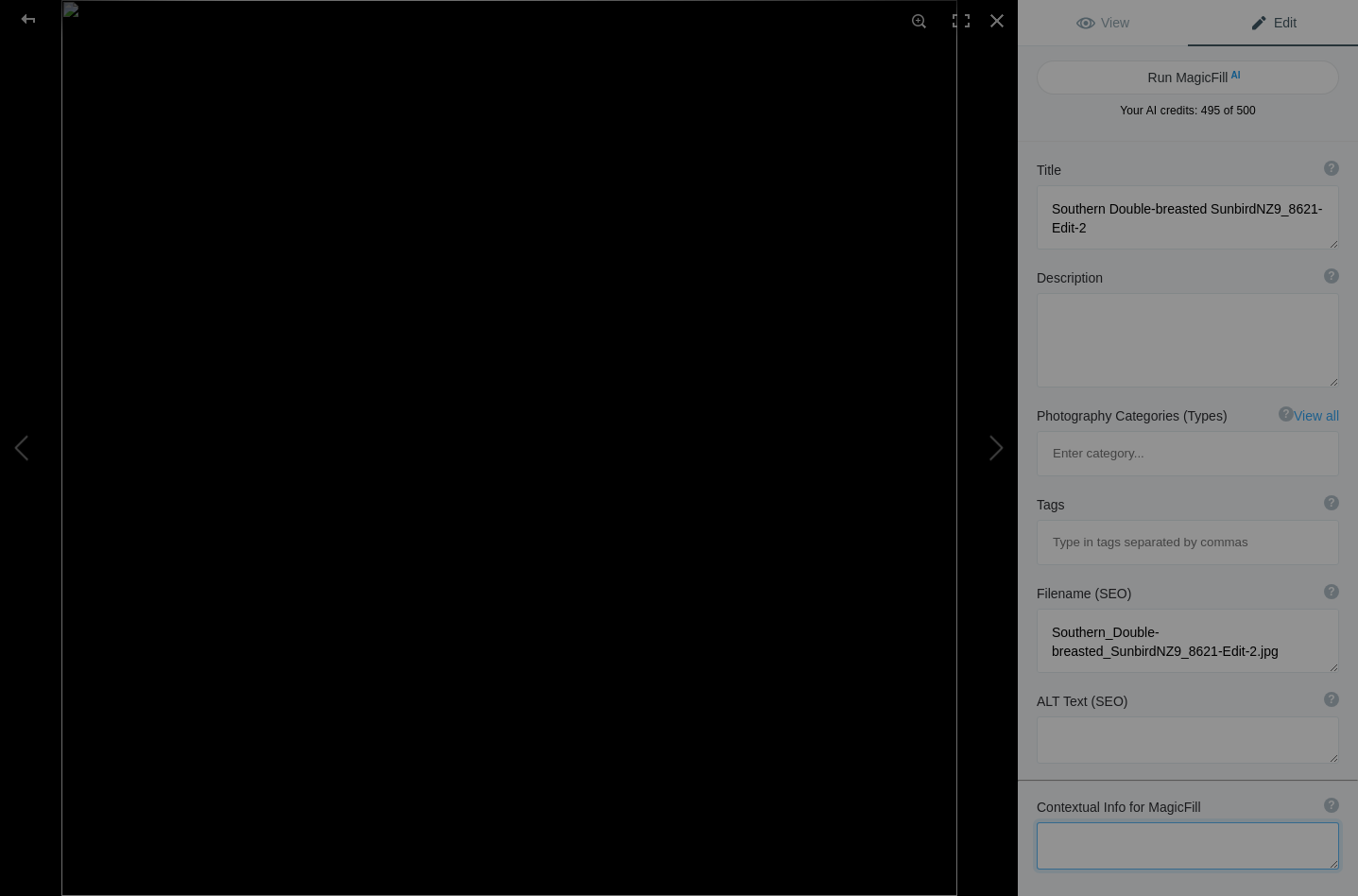
click at [1070, 822] on textarea at bounding box center [1188, 845] width 302 height 47
type textarea "Captured in motion, this bird is about to land on the flower head"
click at [1211, 71] on button "Run MagicFill AI" at bounding box center [1188, 77] width 302 height 34
type textarea "Southern Double-breasted Sunbird Landing on Flower"
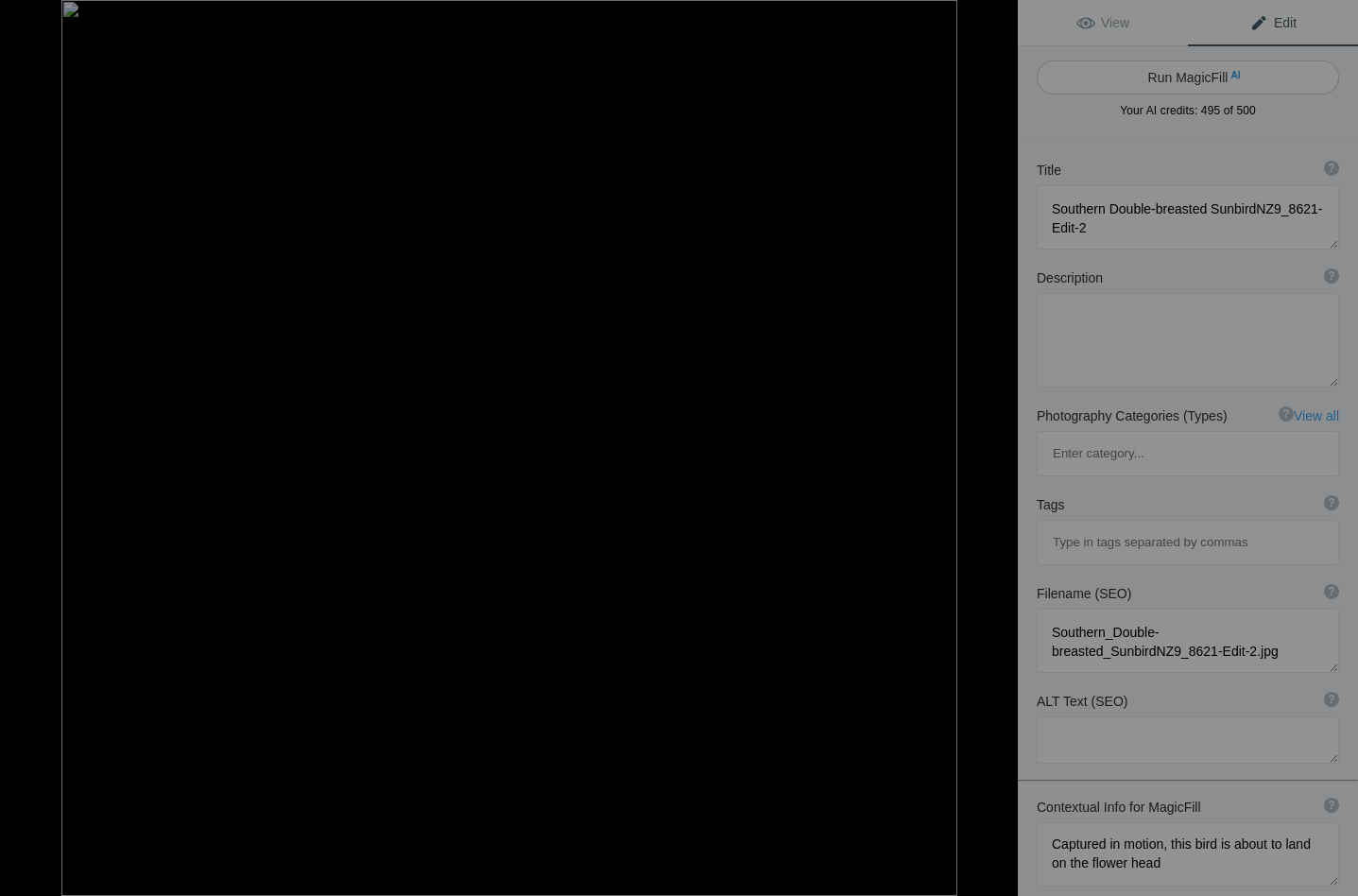
type textarea "Witness the beauty of nature as a Southern Double-breasted Sunbird gracefully a…"
type textarea "southern-double-breasted-sunbird-landing.jpg"
type textarea "A Southern Double-breasted Sunbird in motion, about to land on a vibrant flower…"
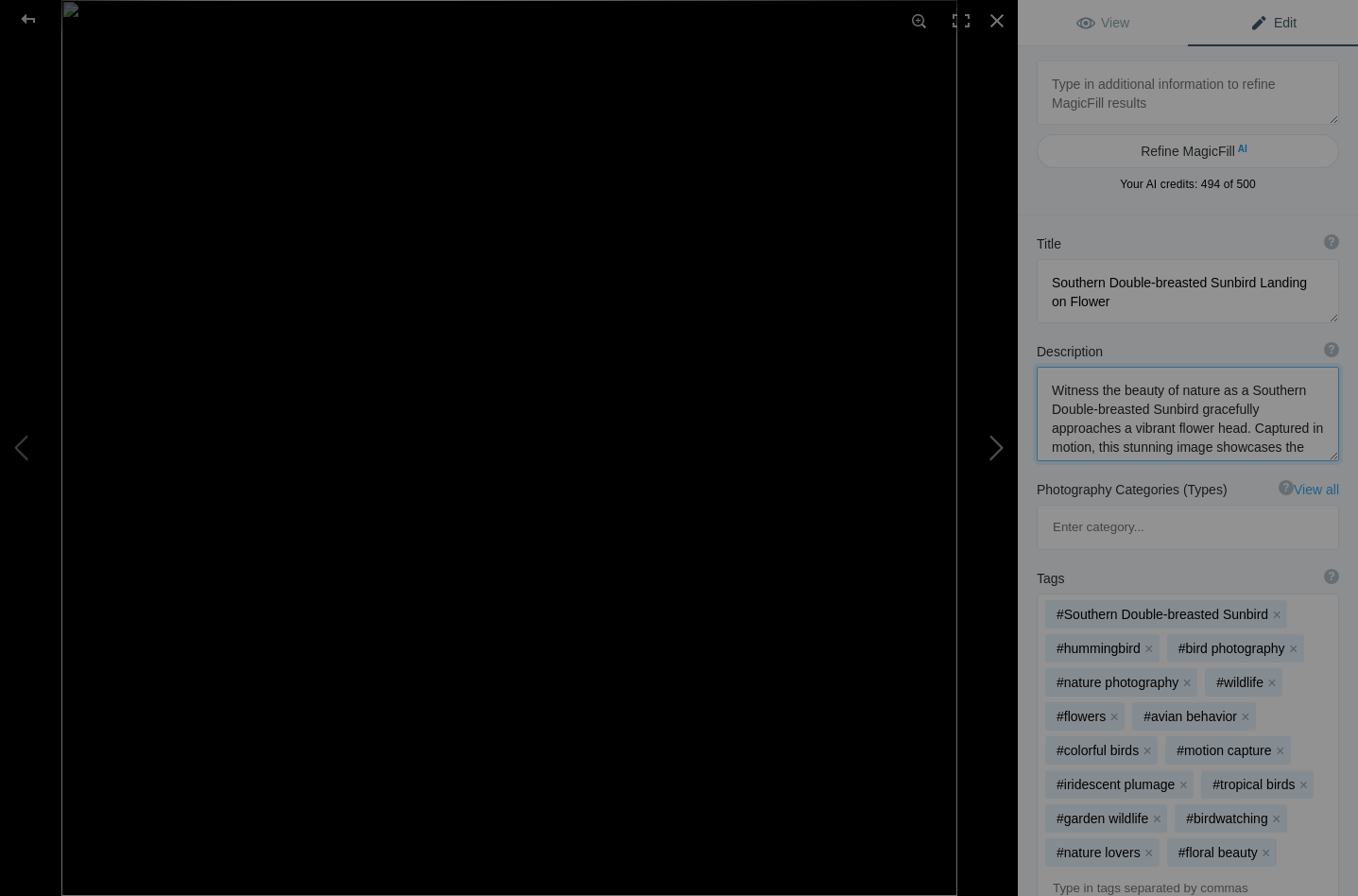
drag, startPoint x: 1238, startPoint y: 385, endPoint x: 987, endPoint y: 339, distance: 255.4
click at [1047, 390] on textarea at bounding box center [1188, 414] width 302 height 95
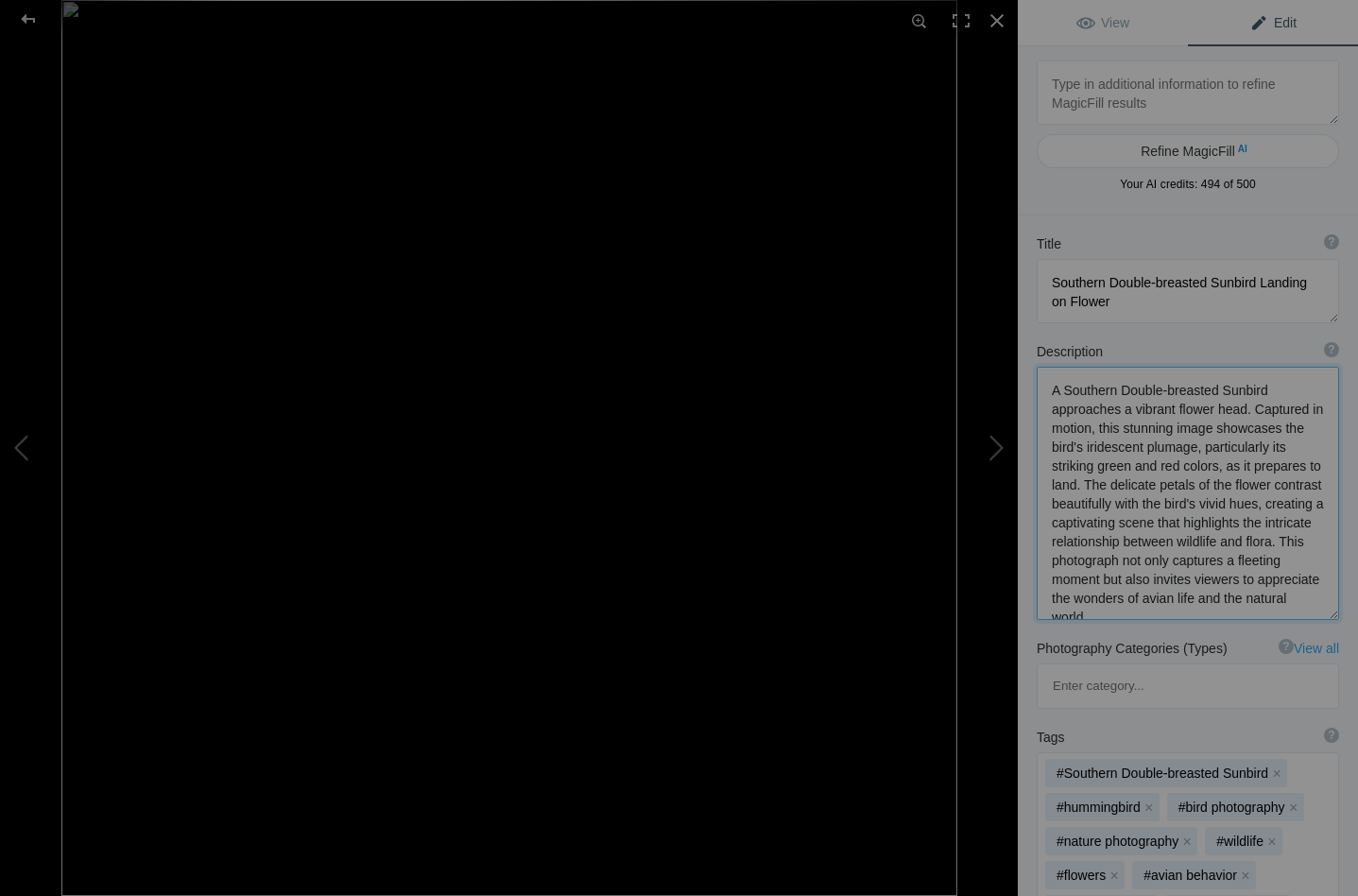
click at [1170, 427] on textarea at bounding box center [1188, 493] width 302 height 253
click at [1227, 426] on textarea at bounding box center [1188, 493] width 302 height 253
click at [1077, 467] on textarea at bounding box center [1188, 493] width 302 height 253
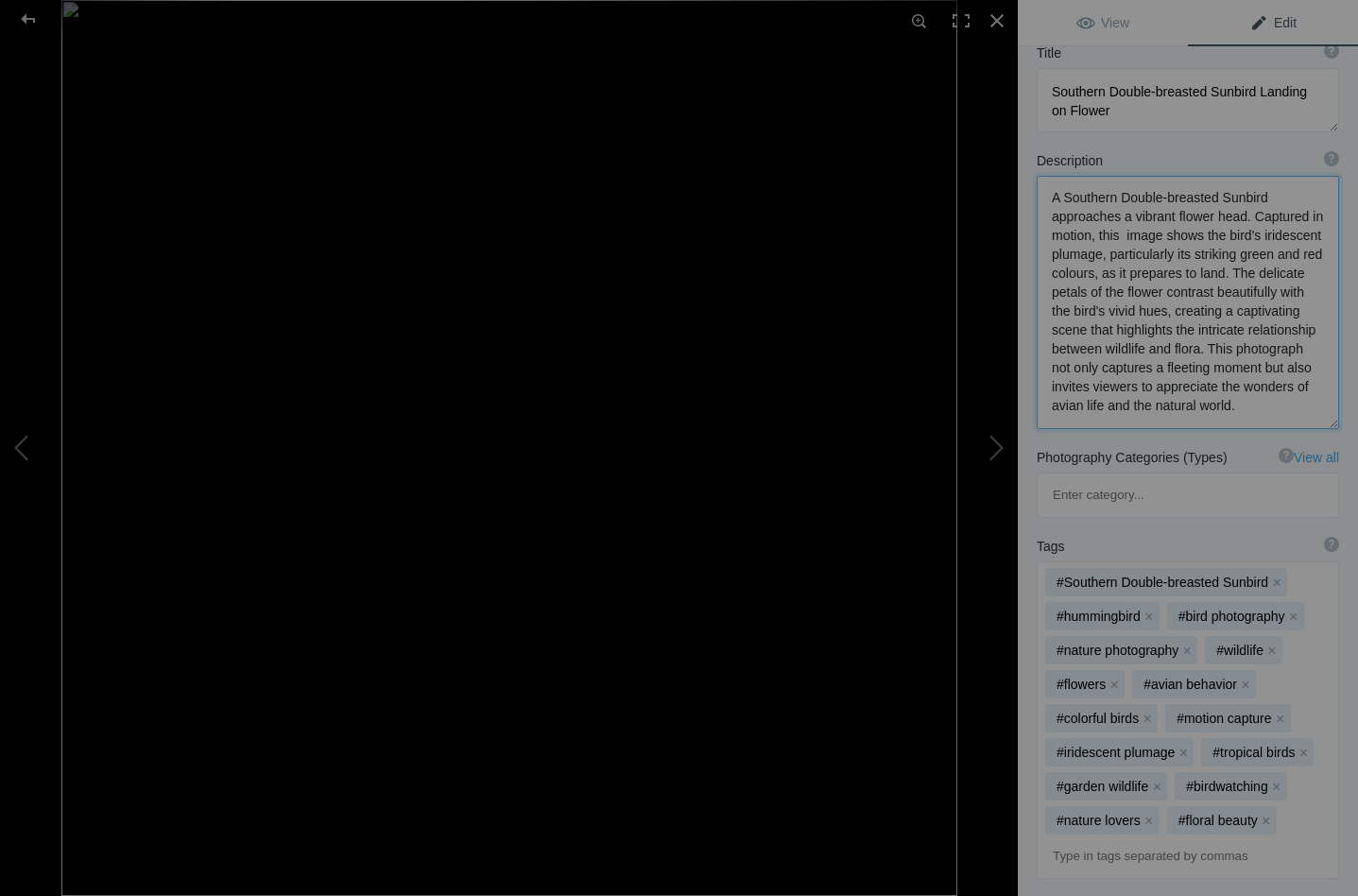
scroll to position [209, 0]
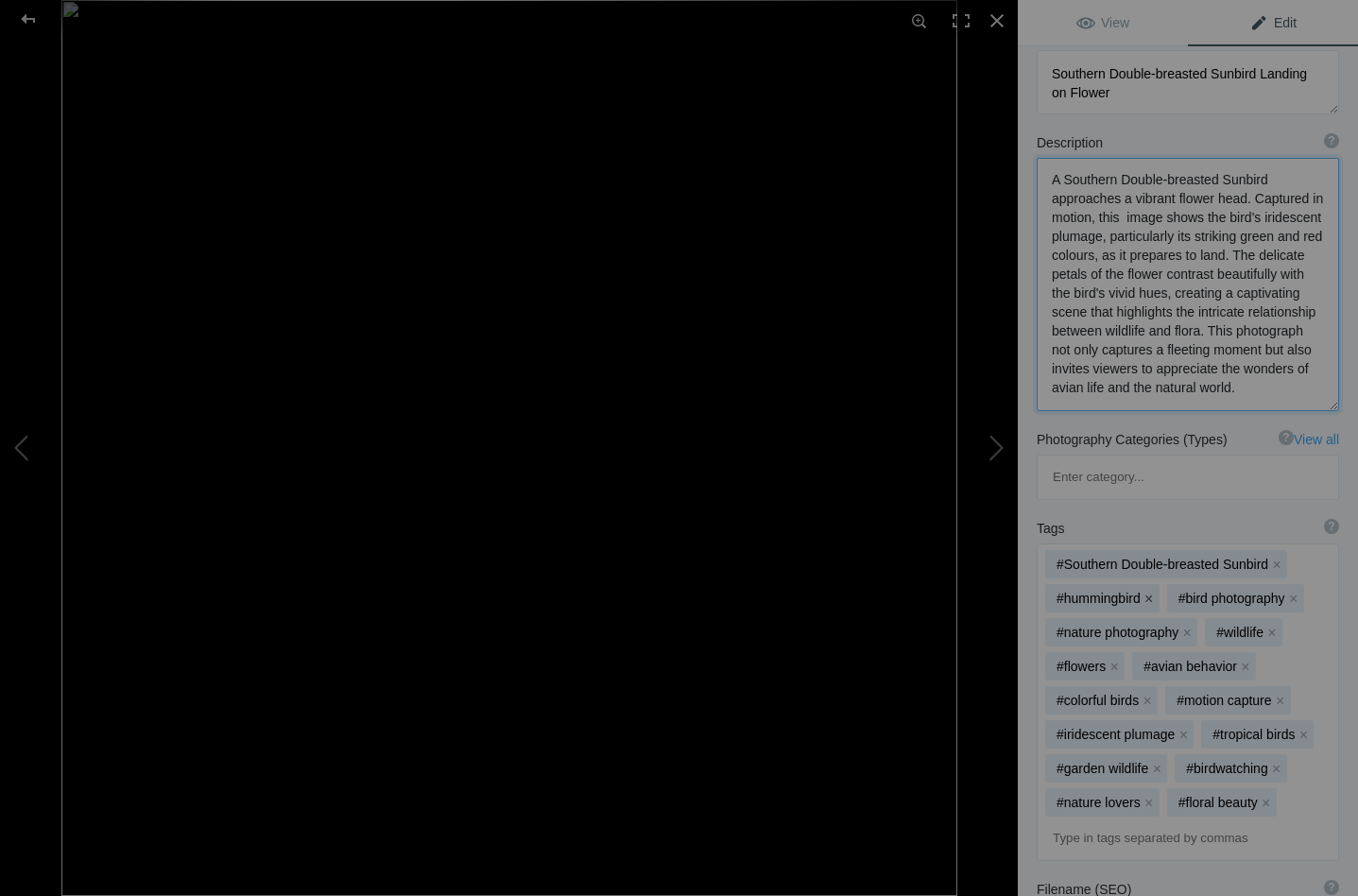
type textarea "A Southern Double-breasted Sunbird approaches a vibrant flower head. Captured i…"
click at [1147, 592] on button "x" at bounding box center [1149, 598] width 13 height 13
click at [1115, 660] on button "x" at bounding box center [1114, 666] width 13 height 13
click at [1276, 660] on button "x" at bounding box center [1278, 666] width 13 height 13
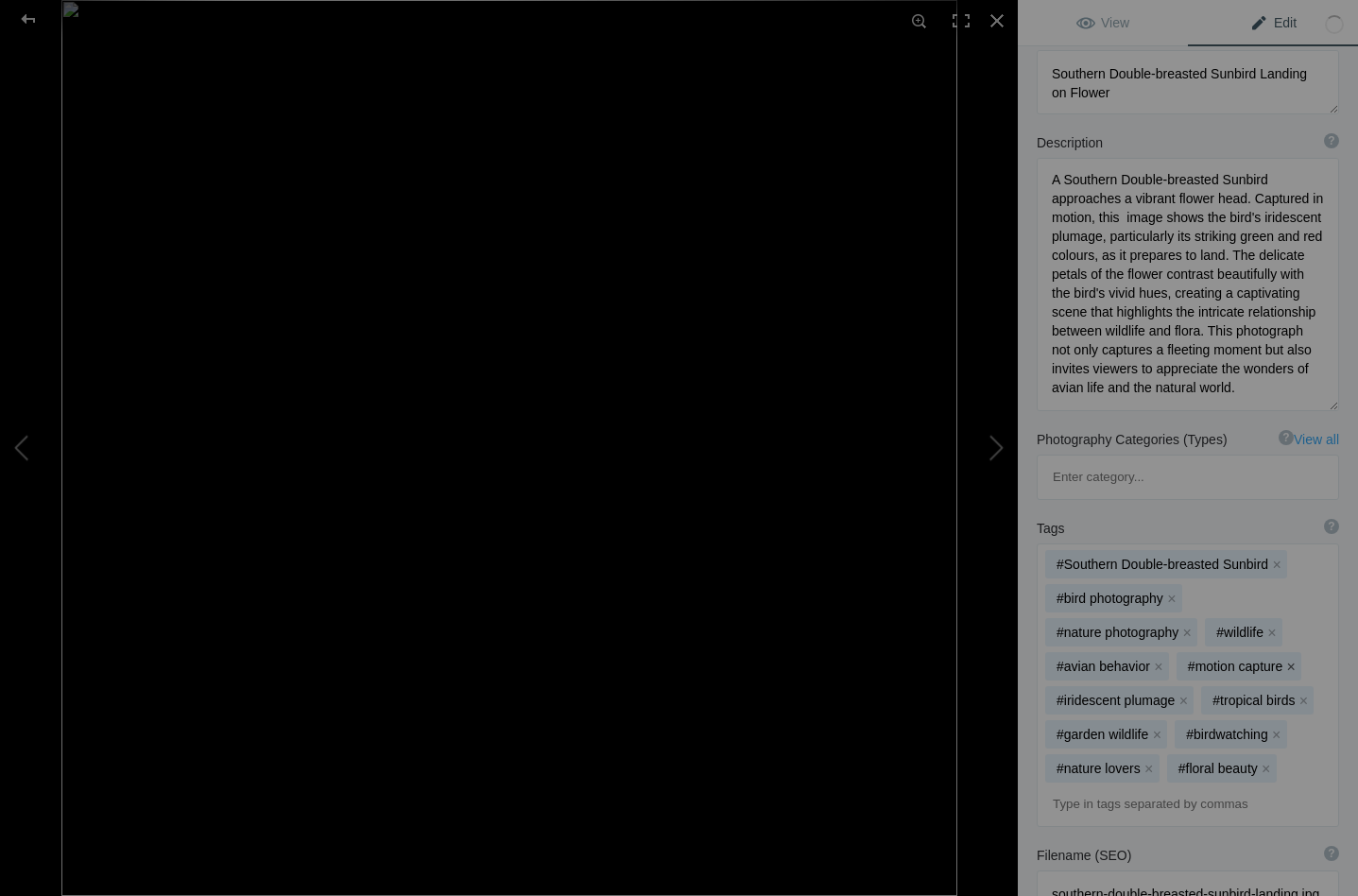
click at [1291, 660] on button "x" at bounding box center [1290, 666] width 13 height 13
click at [1146, 694] on button "x" at bounding box center [1147, 700] width 13 height 13
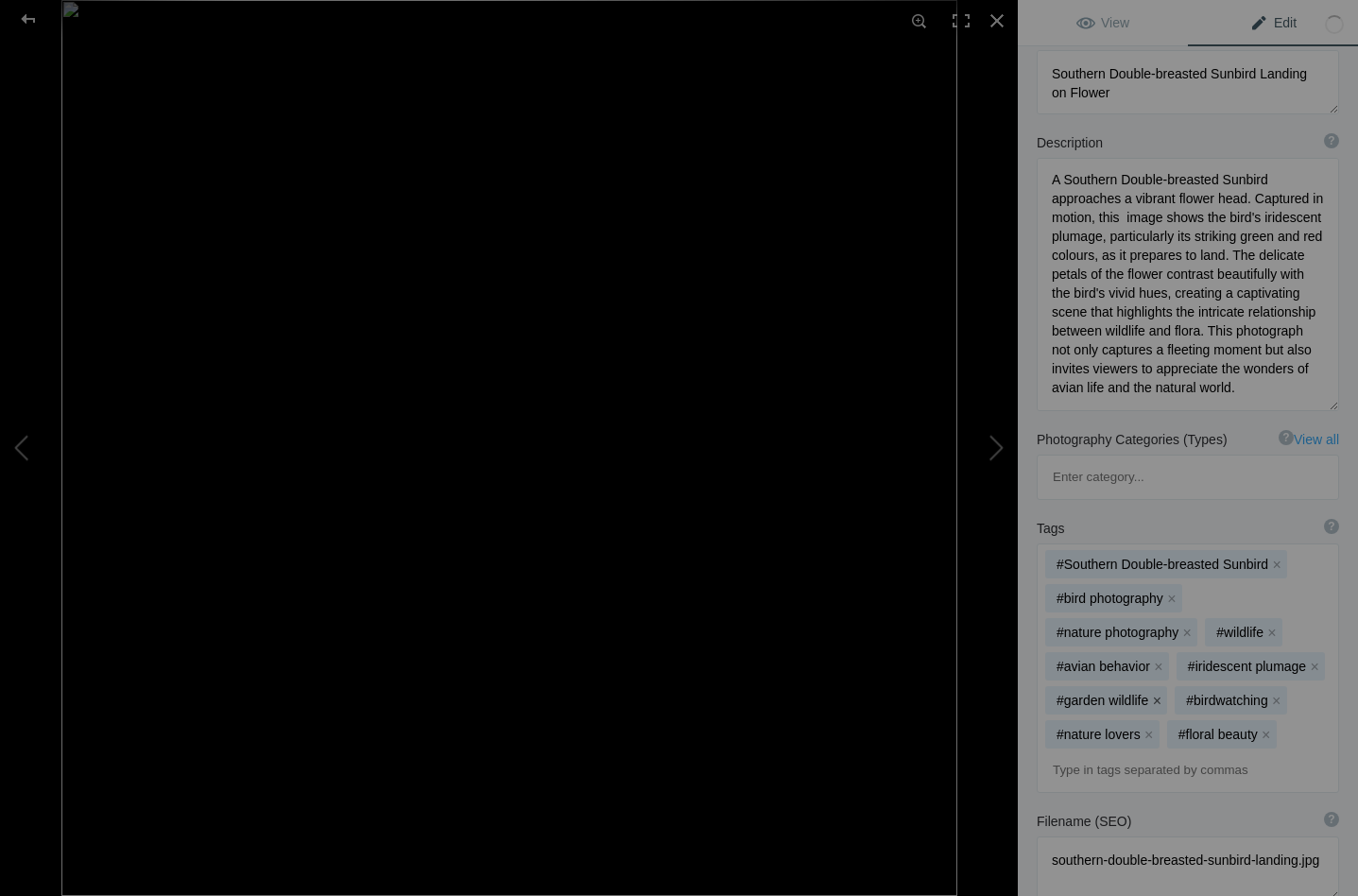
click at [1154, 694] on button "x" at bounding box center [1156, 700] width 13 height 13
click at [1269, 694] on button "x" at bounding box center [1268, 700] width 13 height 13
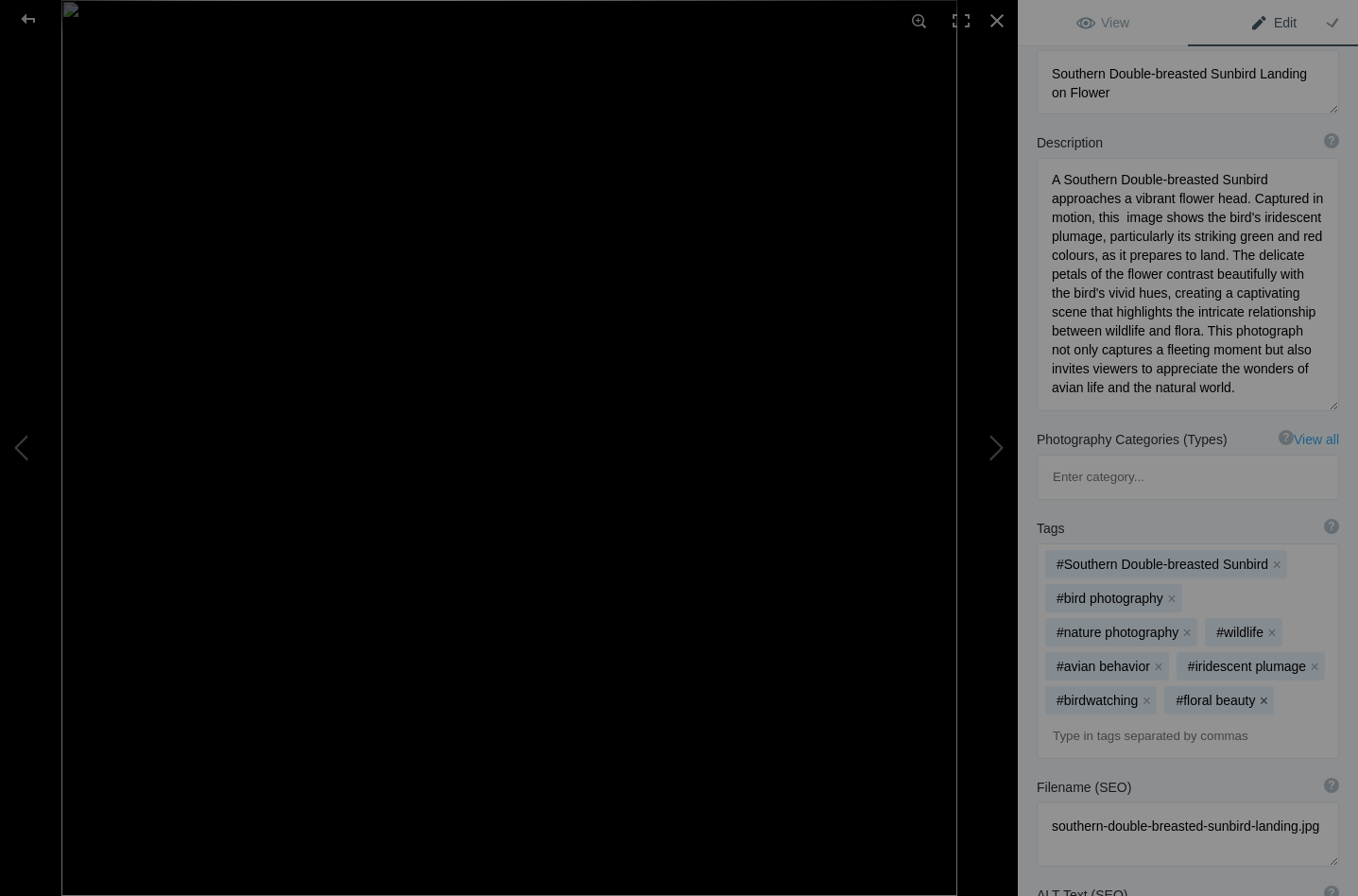
click at [1266, 694] on button "x" at bounding box center [1263, 700] width 13 height 13
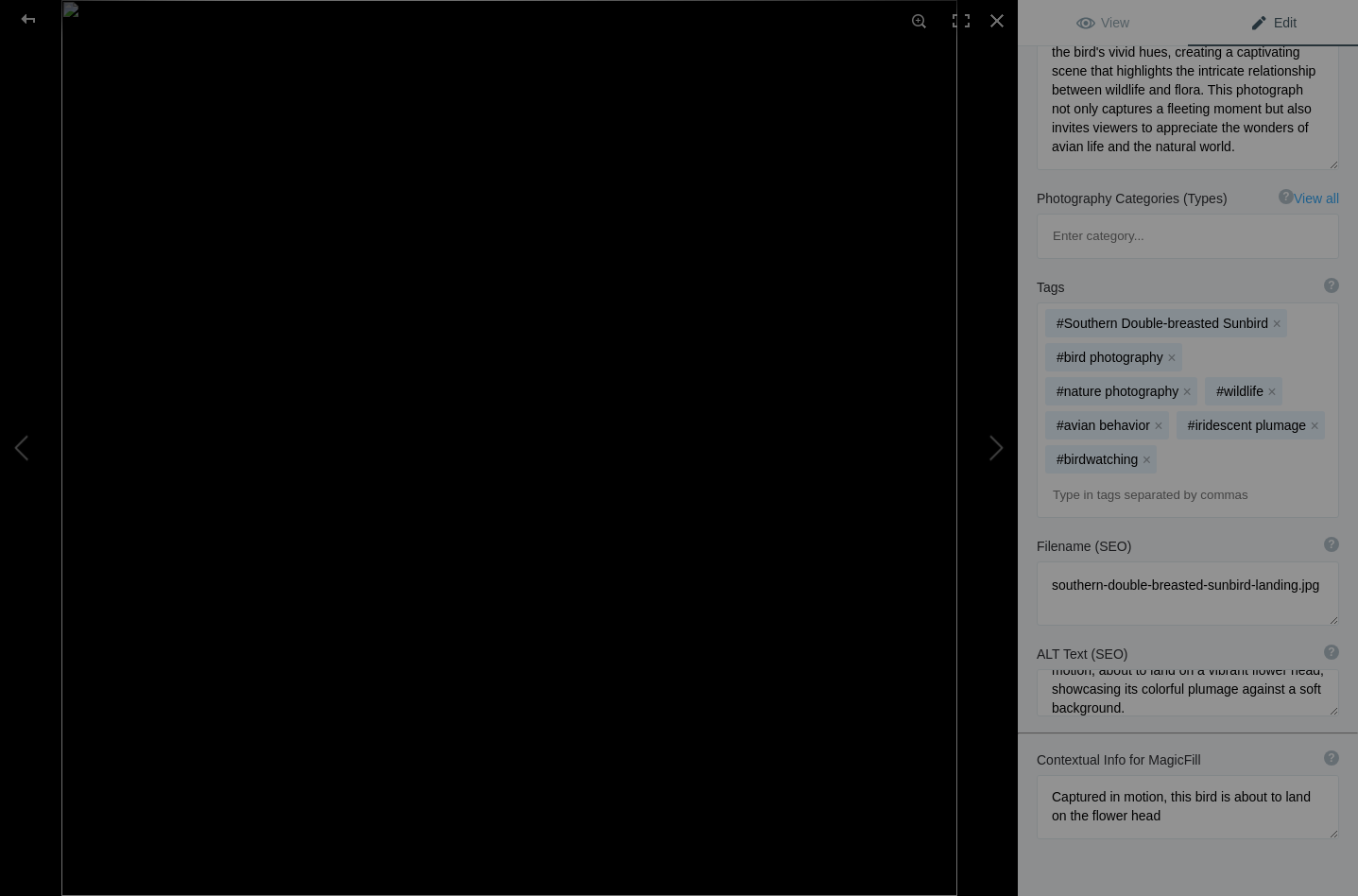
scroll to position [43, 0]
click at [1090, 15] on span "View" at bounding box center [1102, 22] width 53 height 15
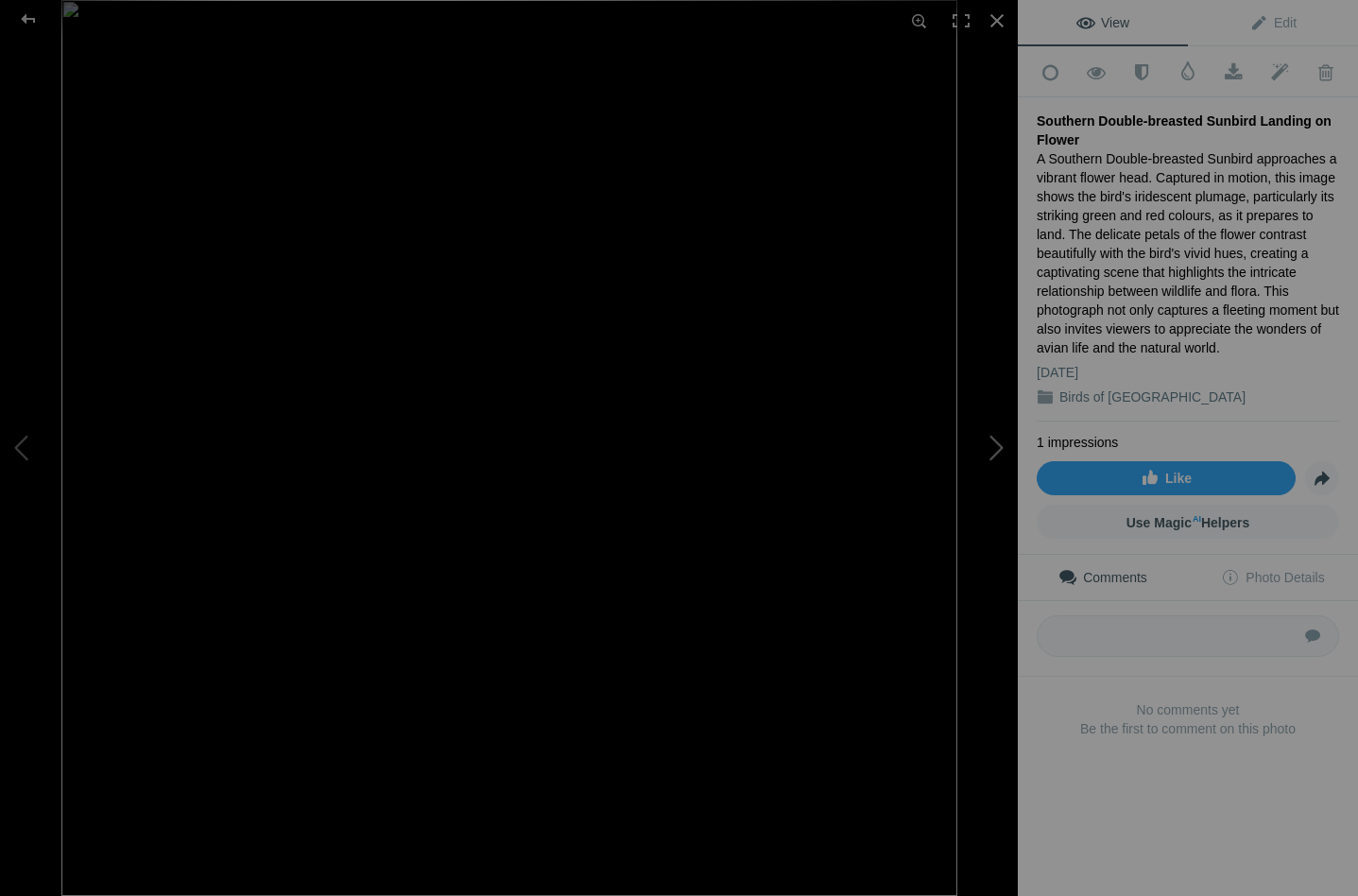
click at [989, 451] on button at bounding box center [947, 447] width 142 height 322
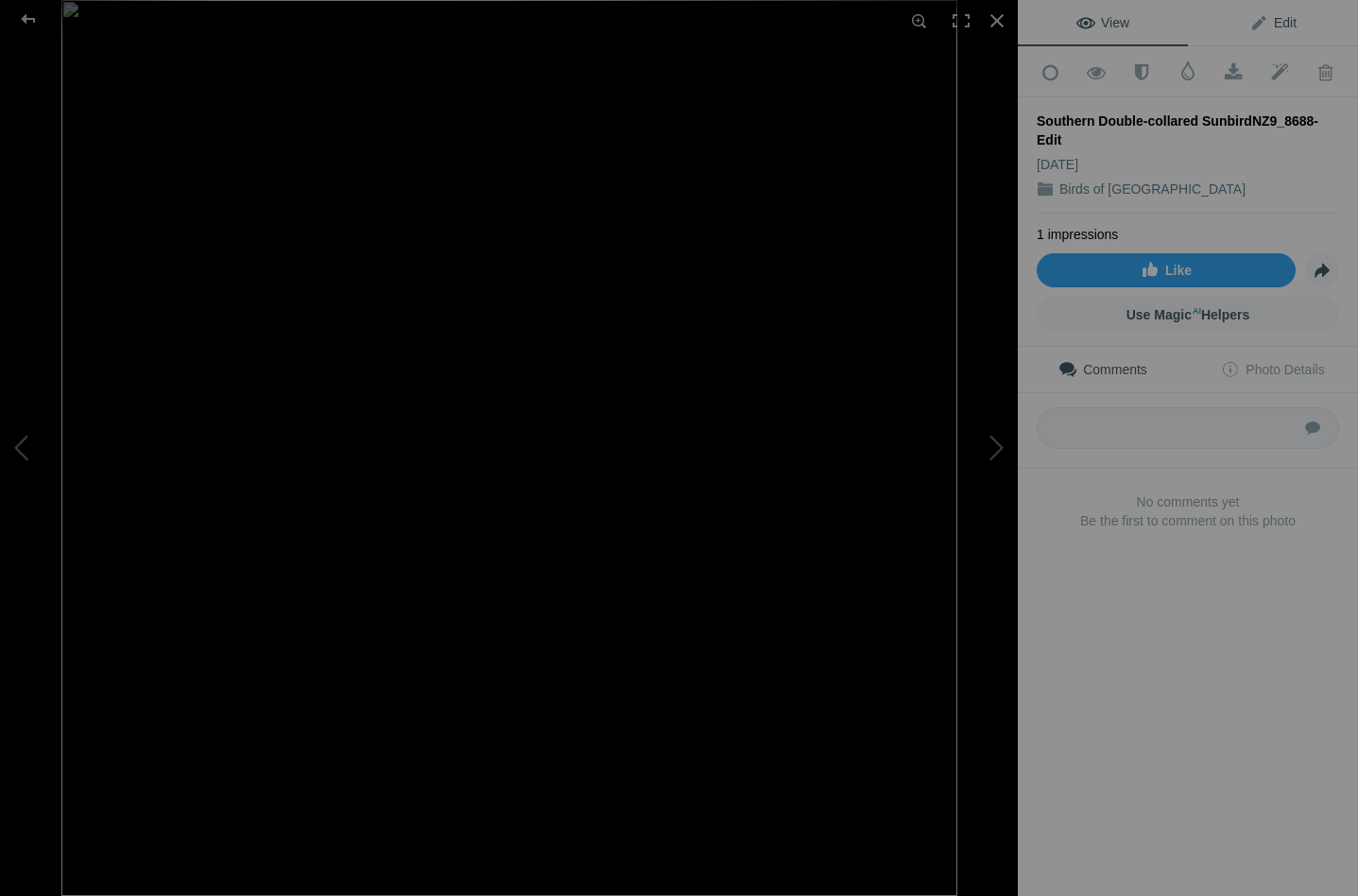
click at [1266, 10] on link "Edit" at bounding box center [1273, 22] width 170 height 45
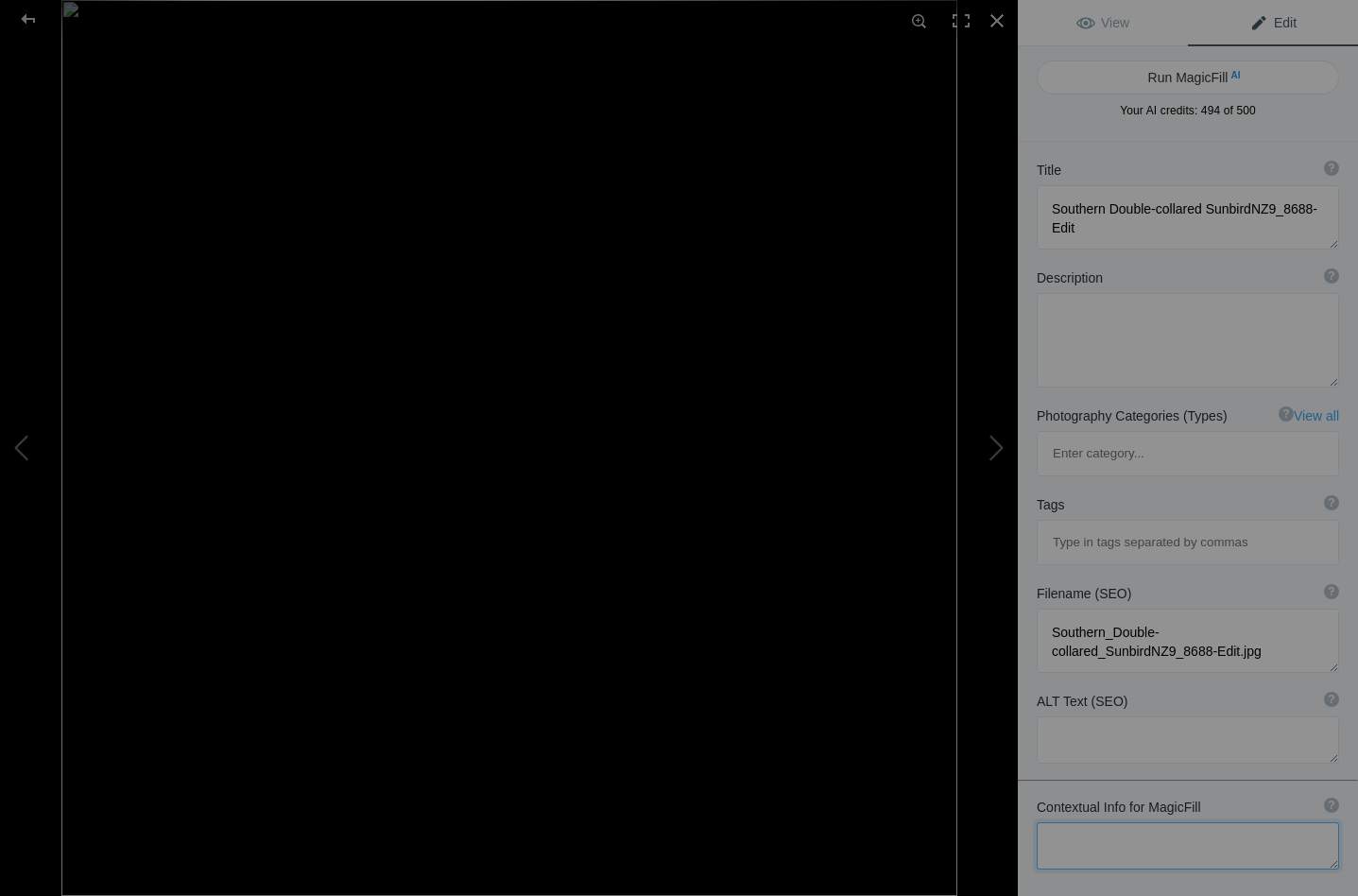
click at [1099, 822] on textarea at bounding box center [1188, 845] width 302 height 47
type textarea "Resting on a pincushion, nectar flying from its beak"
click at [1198, 74] on button "Run MagicFill AI" at bounding box center [1188, 77] width 302 height 34
type textarea "Southern Double-collared Sunbird Feeding on Pincushion Flower"
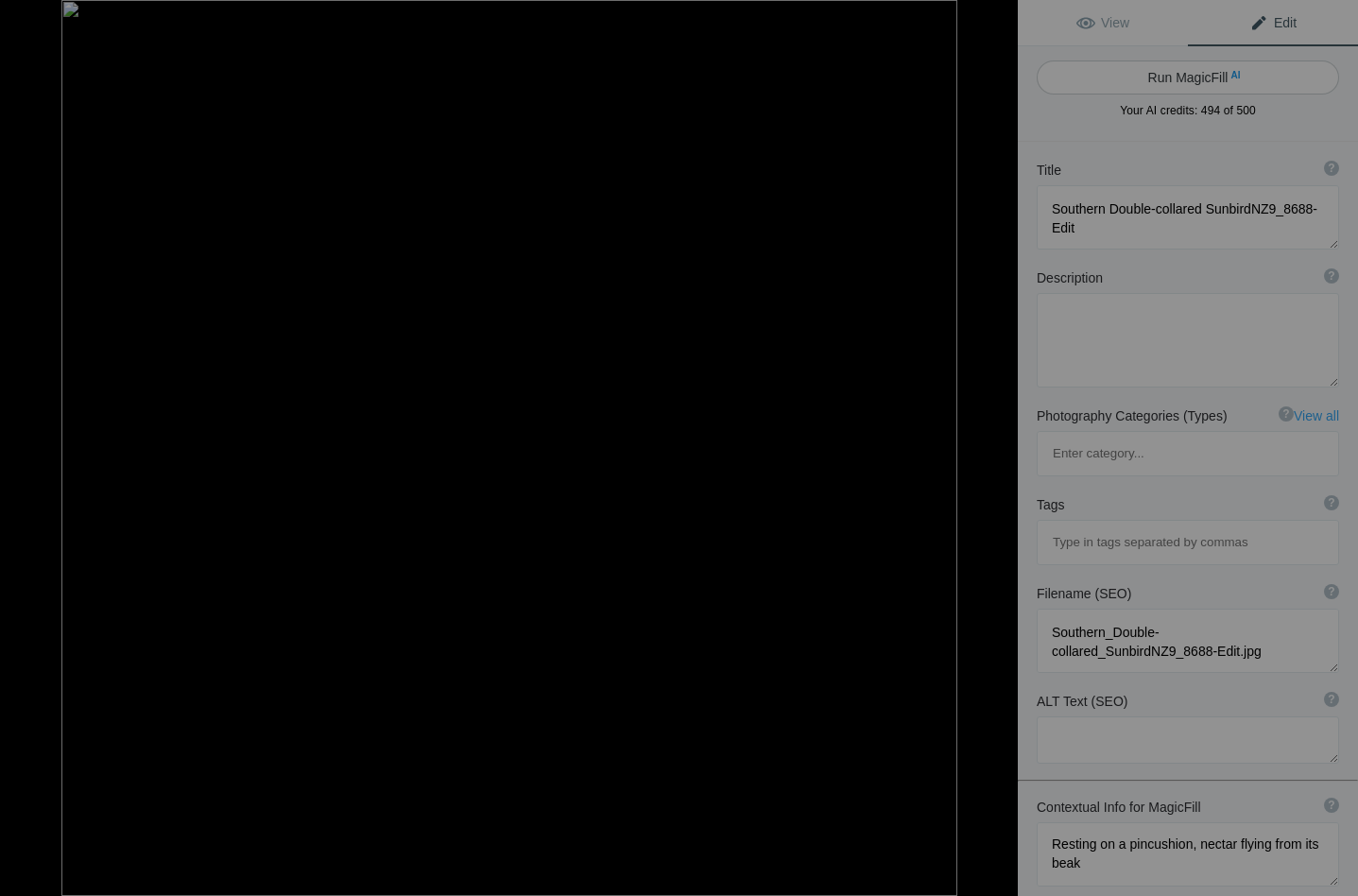
type textarea "Witness the vibrant Southern Double-collared Sunbird perched gracefully on a st…"
type textarea "southern-double-collared-sunbird-pincushion-flower.jpg"
type textarea "Southern Double-collared Sunbird feeding on a pincushion flower, with nectar dr…"
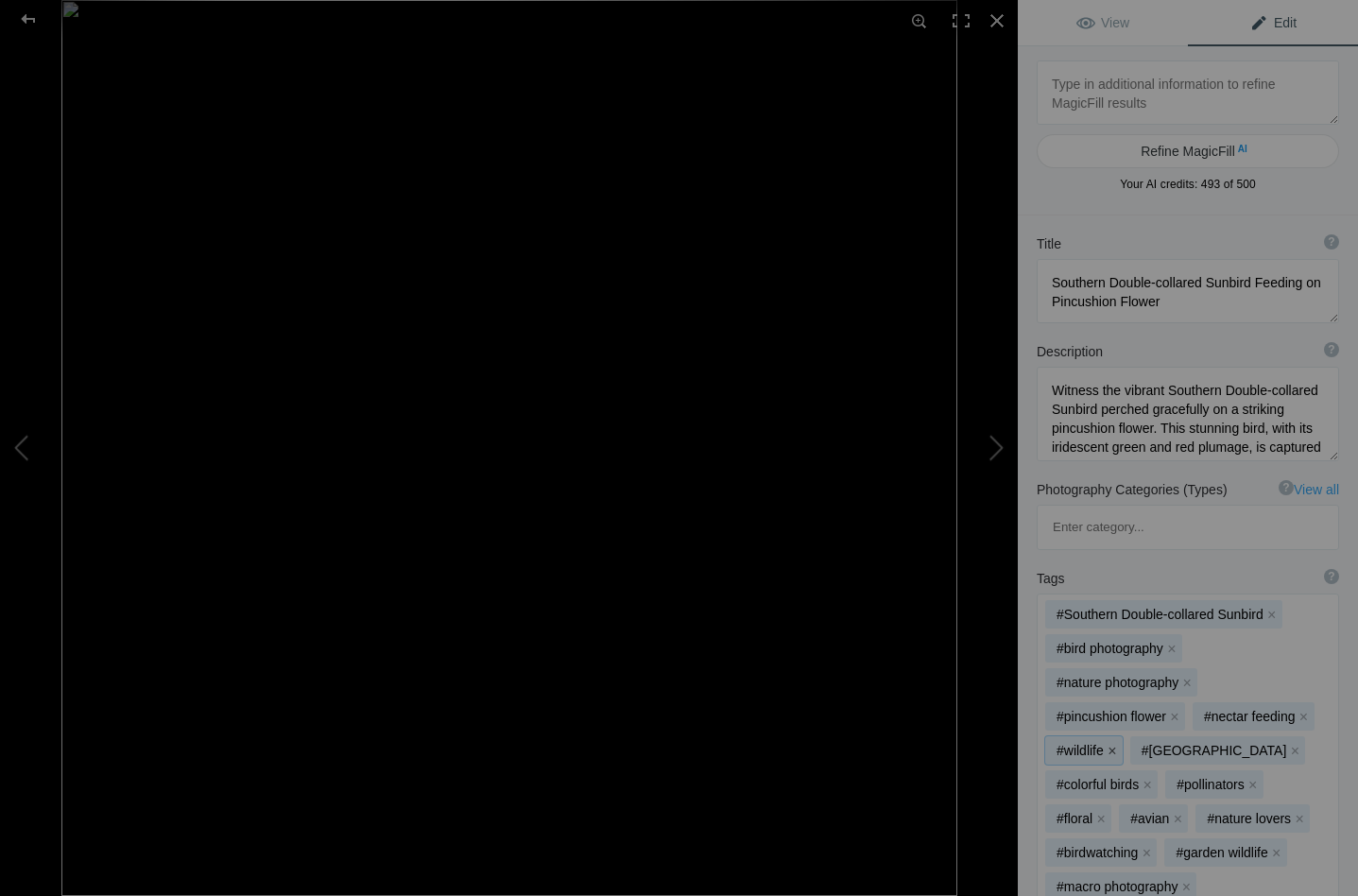
click at [1116, 744] on button "x" at bounding box center [1112, 750] width 13 height 13
click at [1154, 778] on button "x" at bounding box center [1147, 784] width 13 height 13
click at [1101, 778] on button "x" at bounding box center [1100, 784] width 13 height 13
click at [1227, 778] on button "x" at bounding box center [1225, 784] width 13 height 13
click at [1314, 812] on button "x" at bounding box center [1316, 818] width 13 height 13
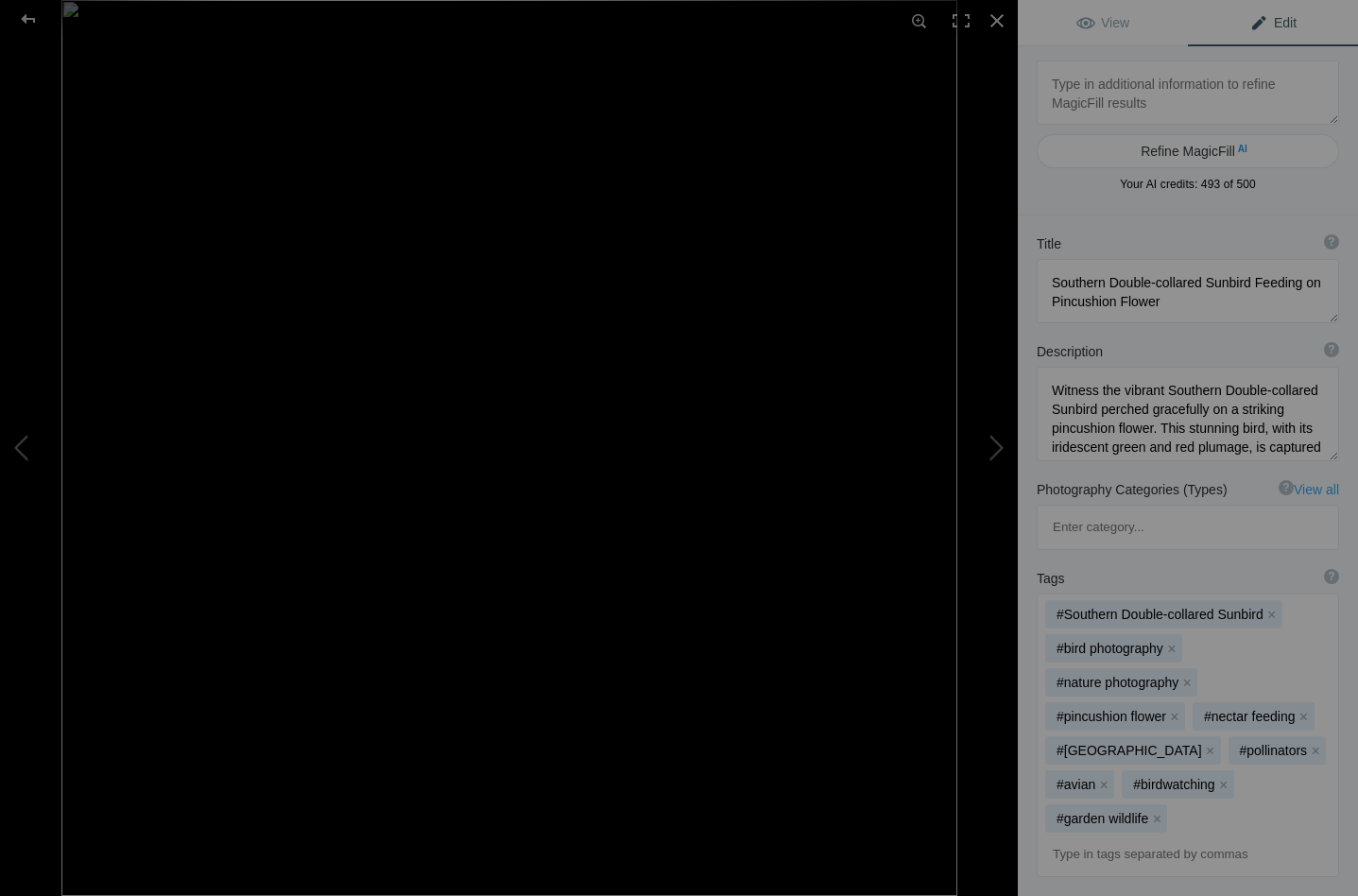
scroll to position [0, 0]
click at [1092, 21] on span "View" at bounding box center [1102, 22] width 53 height 15
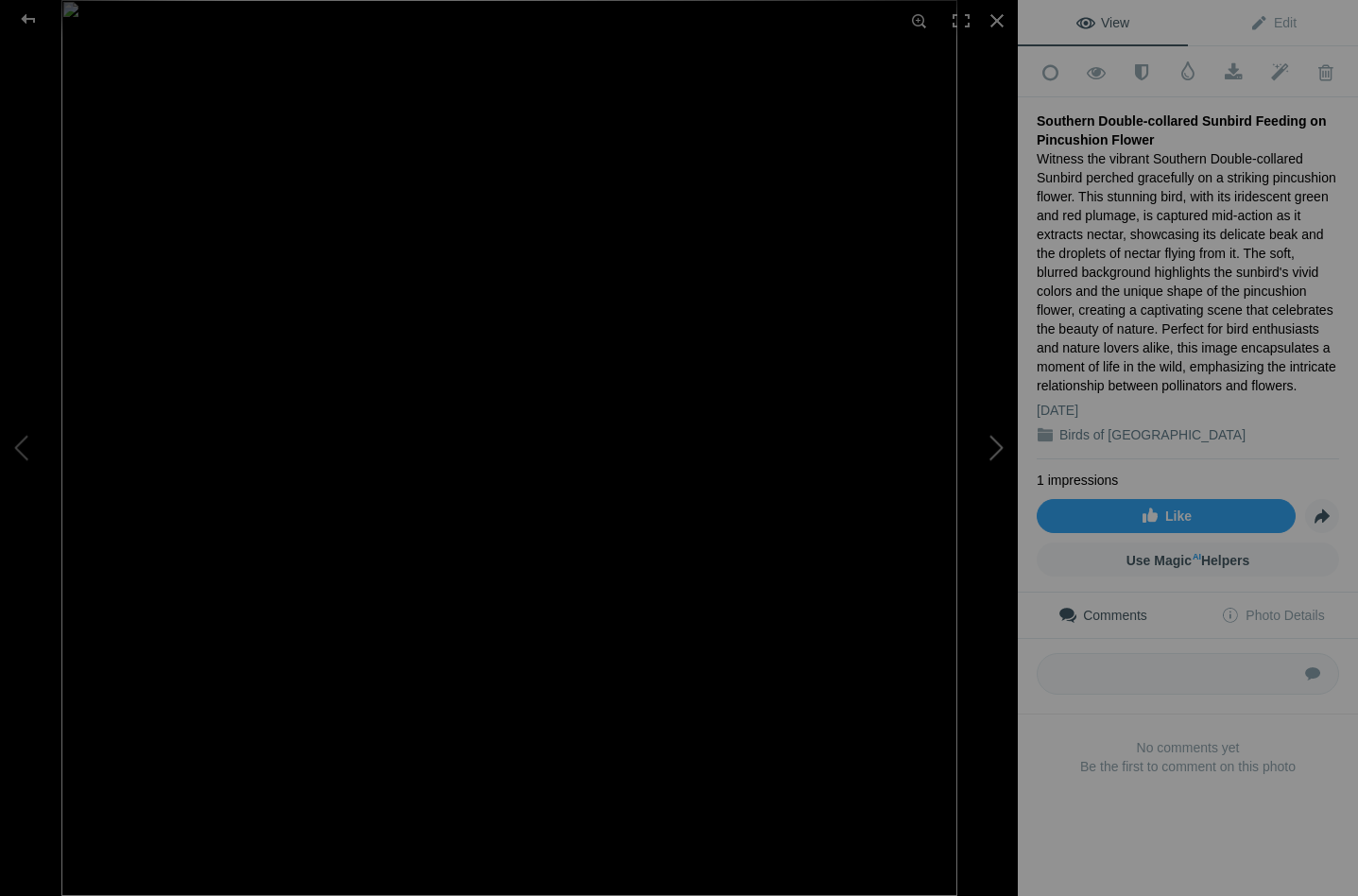
click at [1000, 445] on button at bounding box center [947, 447] width 142 height 322
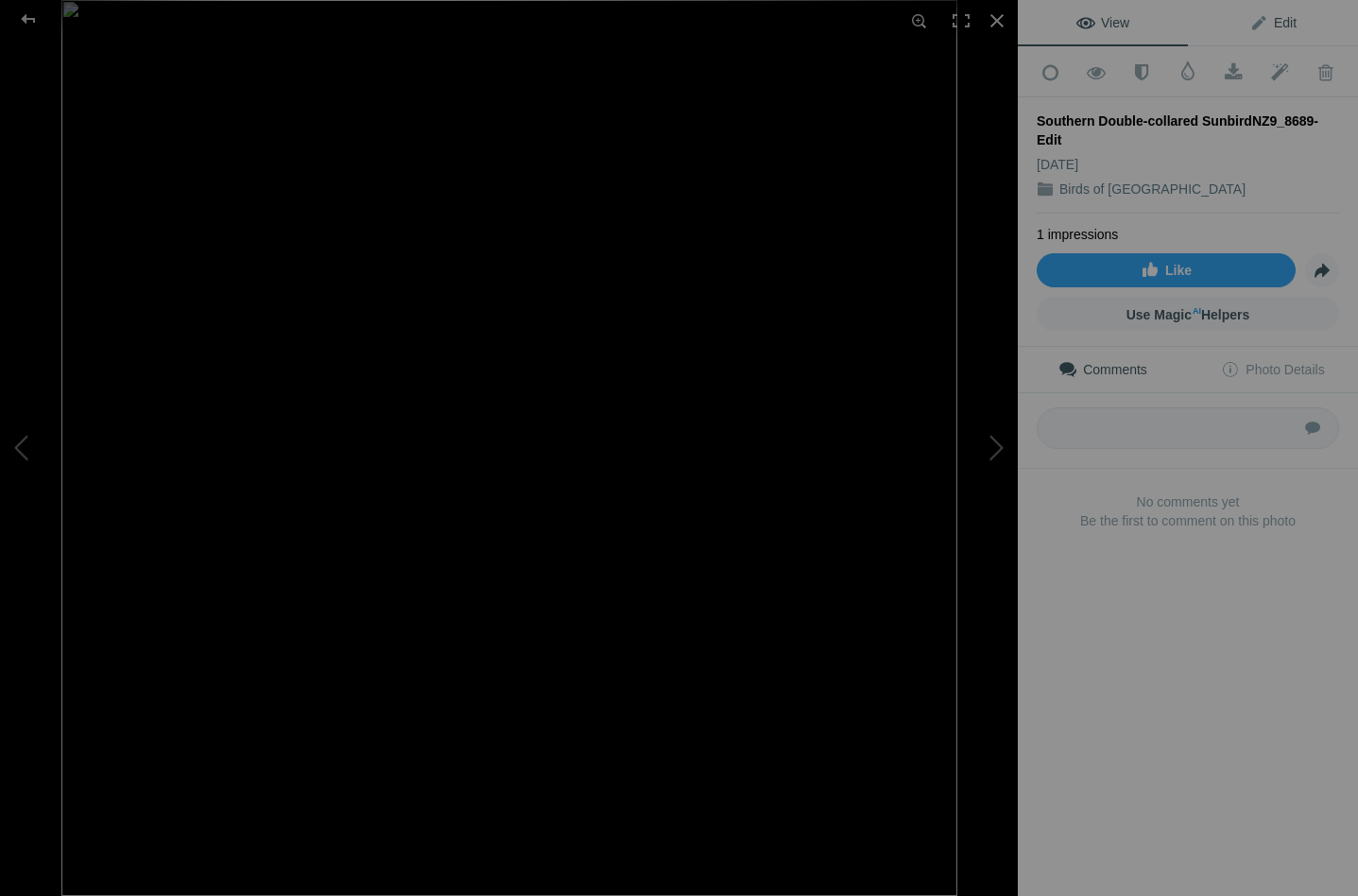
click at [1258, 23] on span "Edit" at bounding box center [1272, 22] width 47 height 15
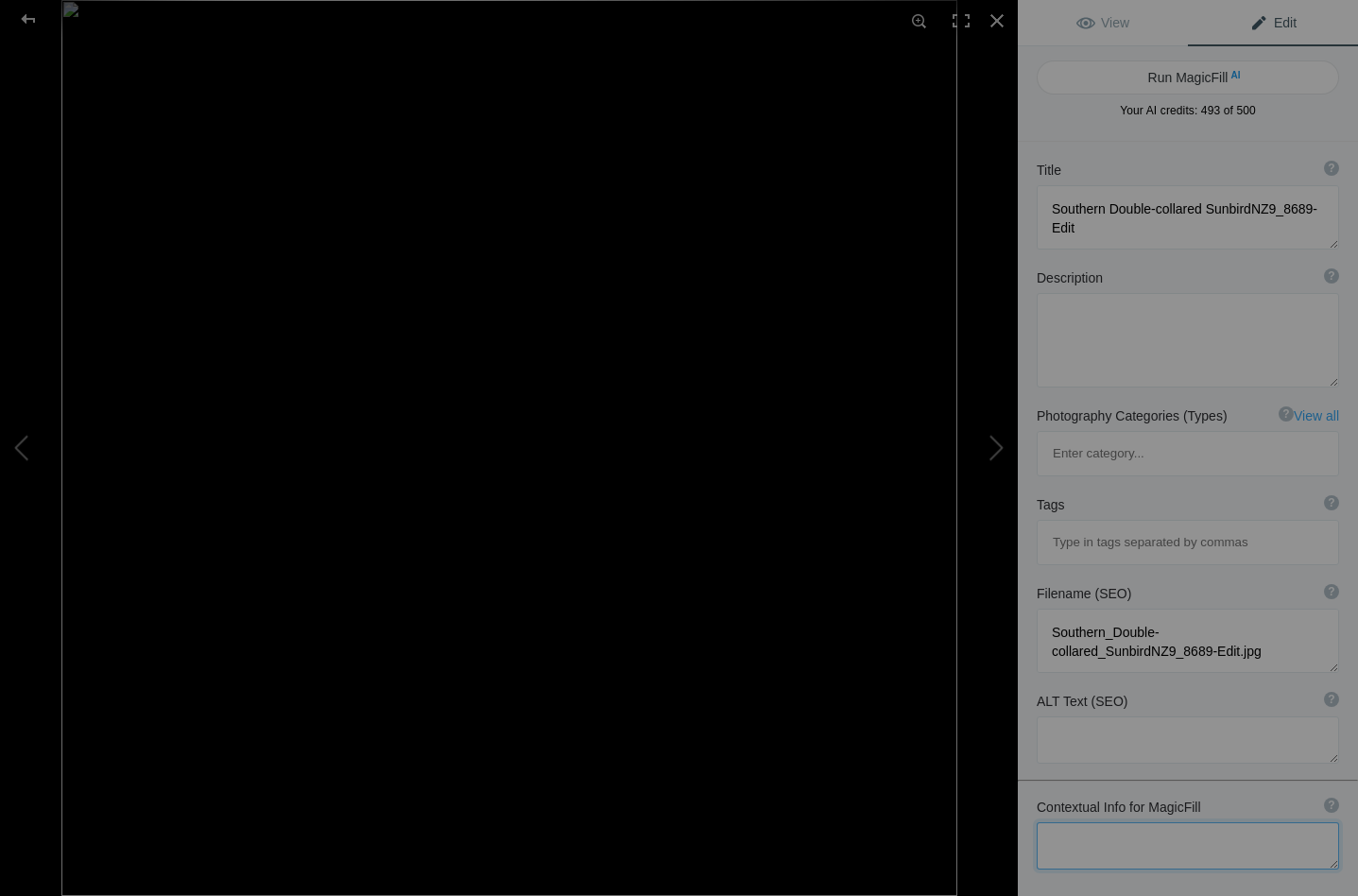
click at [1102, 822] on textarea at bounding box center [1188, 845] width 302 height 47
type textarea "nectar flying from its beak, the sunbird is feeding atop a yellow pincushion"
click at [1185, 76] on button "Run MagicFill AI" at bounding box center [1188, 77] width 302 height 34
type textarea "Southern Double-collared Sunbird Feeding on Yellow Pincushion"
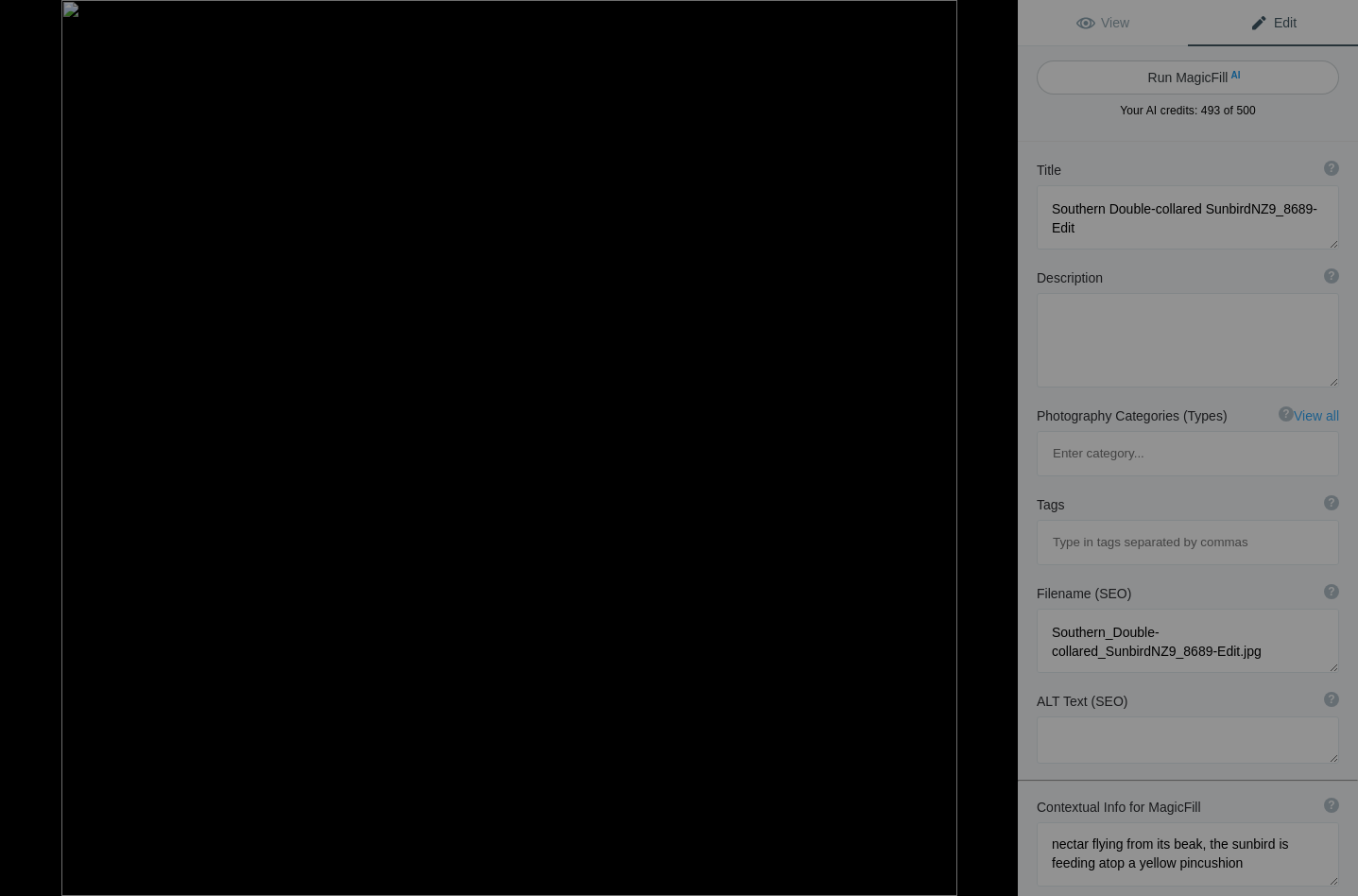
type textarea "Witness the vibrant Southern Double-collared Sunbird as it delicately feeds ato…"
type textarea "southern-double-collared-sunbird-yellow-pincushion.jpg"
type textarea "A Southern Double-collared Sunbird feeding on a yellow pincushion flower, with …"
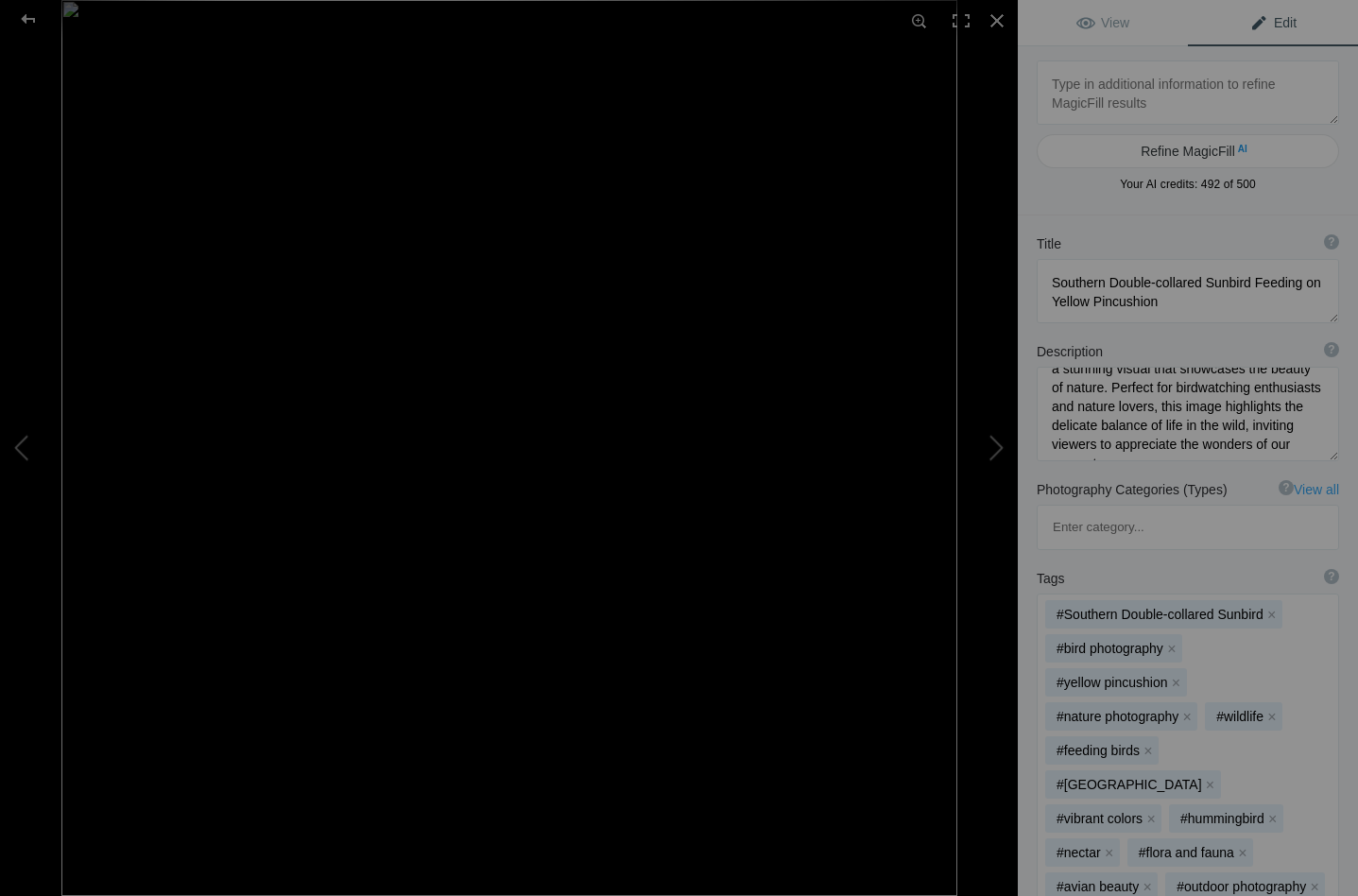
scroll to position [160, 0]
drag, startPoint x: 1095, startPoint y: 382, endPoint x: 1135, endPoint y: 400, distance: 43.6
click at [1135, 400] on textarea at bounding box center [1188, 414] width 302 height 95
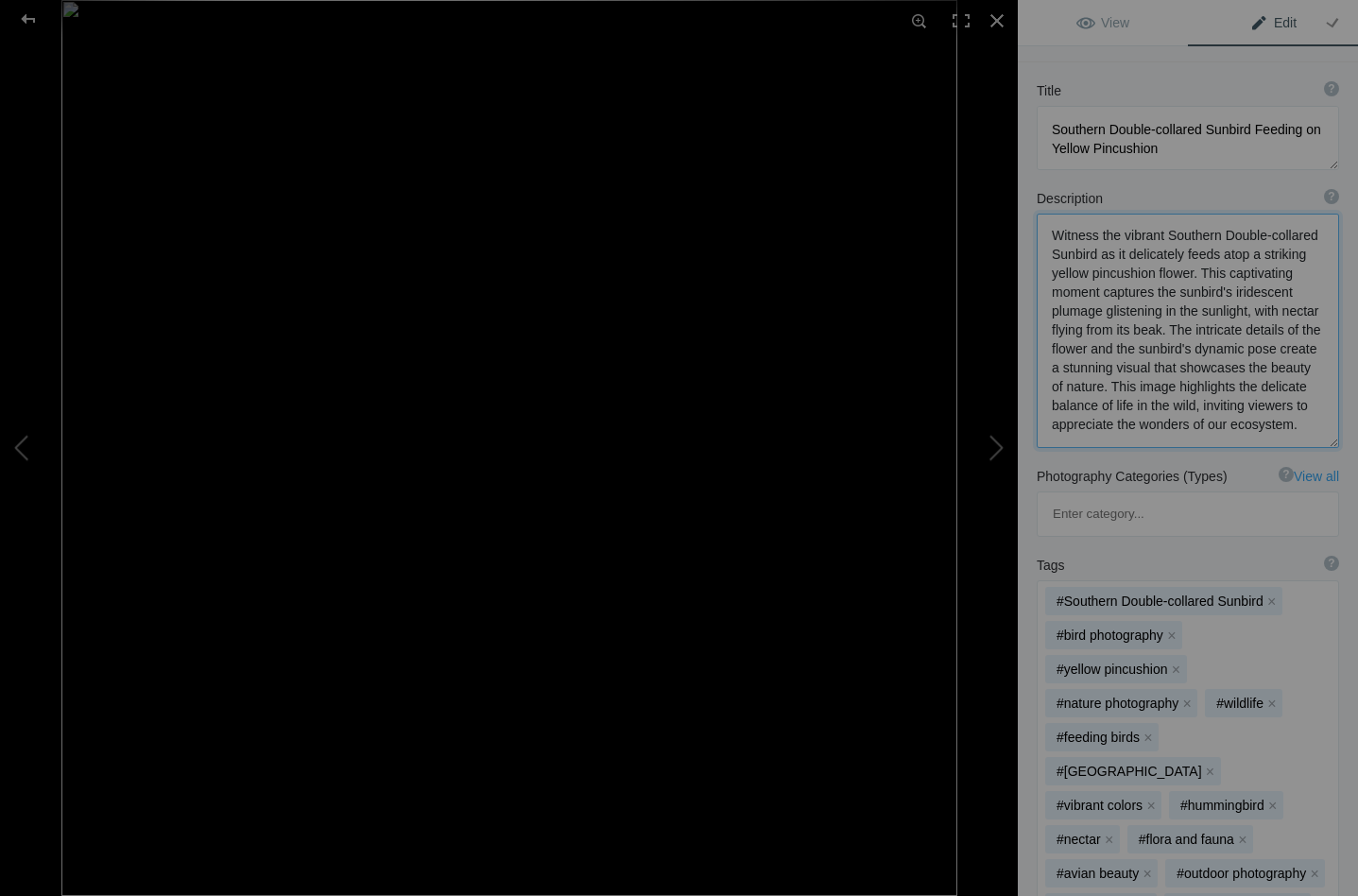
scroll to position [170, 0]
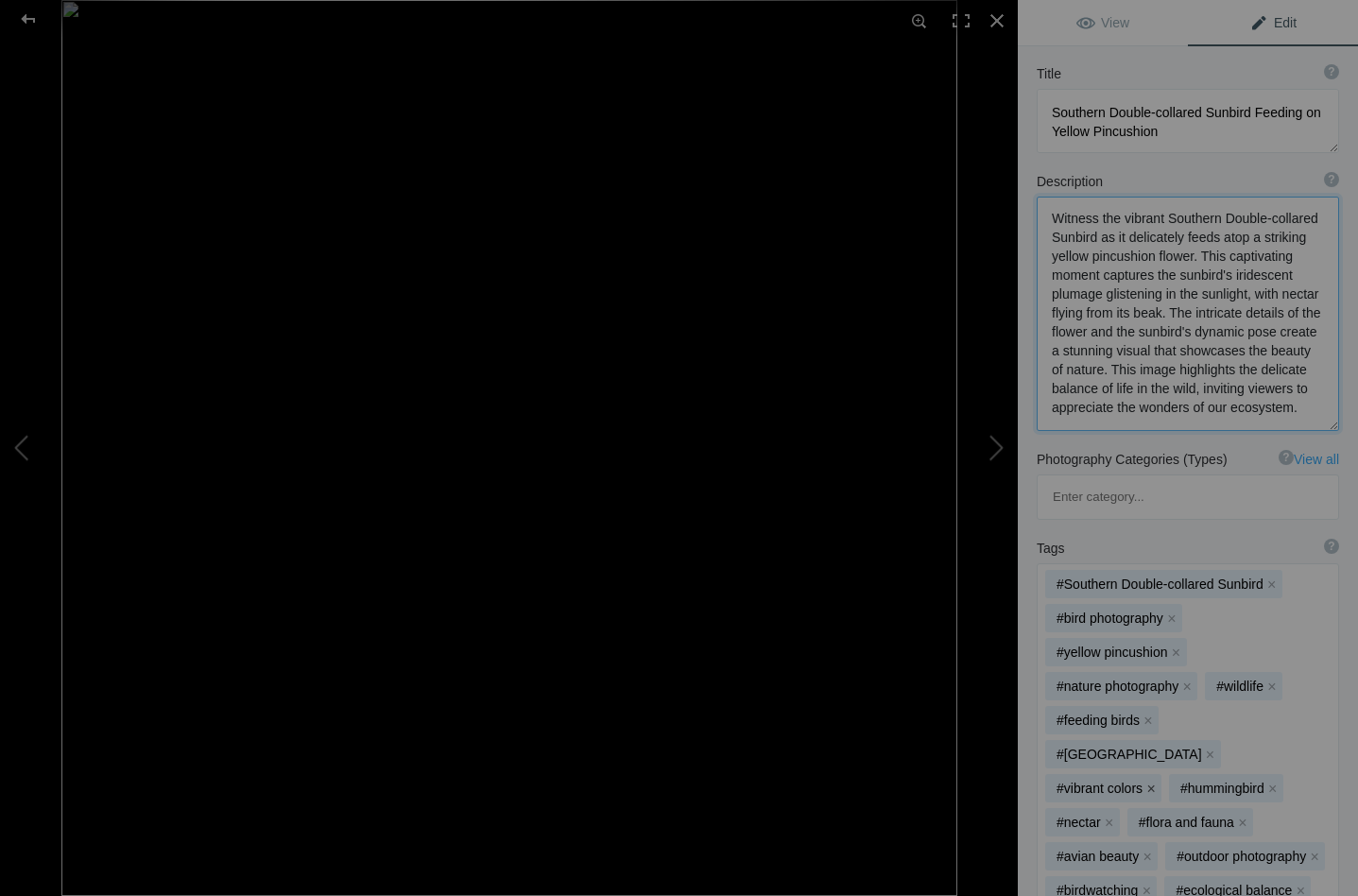
type textarea "Witness the vibrant Southern Double-collared Sunbird as it delicately feeds ato…"
click at [1153, 782] on button "x" at bounding box center [1150, 788] width 13 height 13
click at [1150, 782] on button "x" at bounding box center [1149, 788] width 13 height 13
click at [1201, 816] on button "x" at bounding box center [1194, 822] width 13 height 13
click at [1153, 816] on button "x" at bounding box center [1146, 822] width 13 height 13
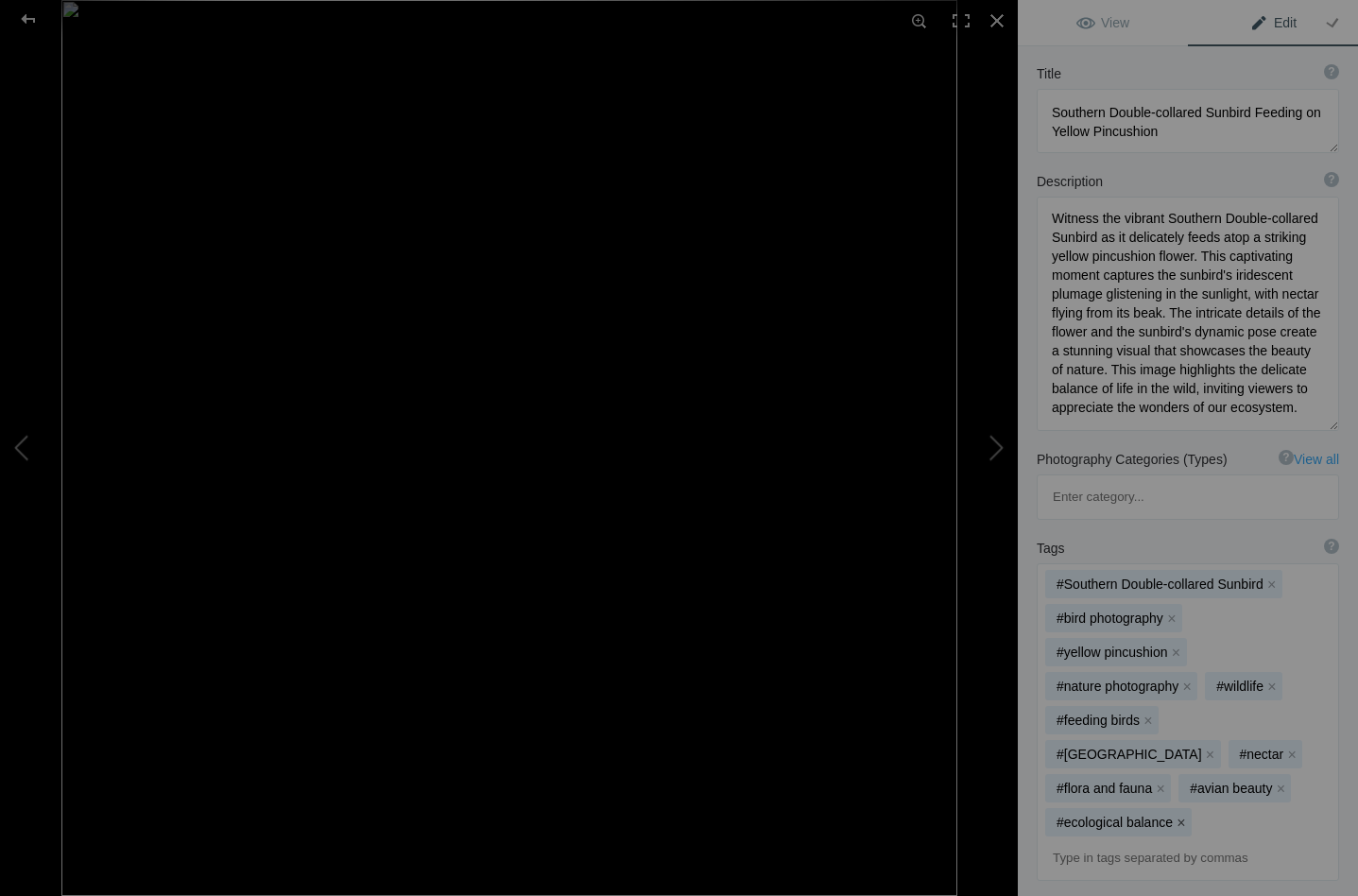
click at [1188, 816] on button "x" at bounding box center [1181, 822] width 13 height 13
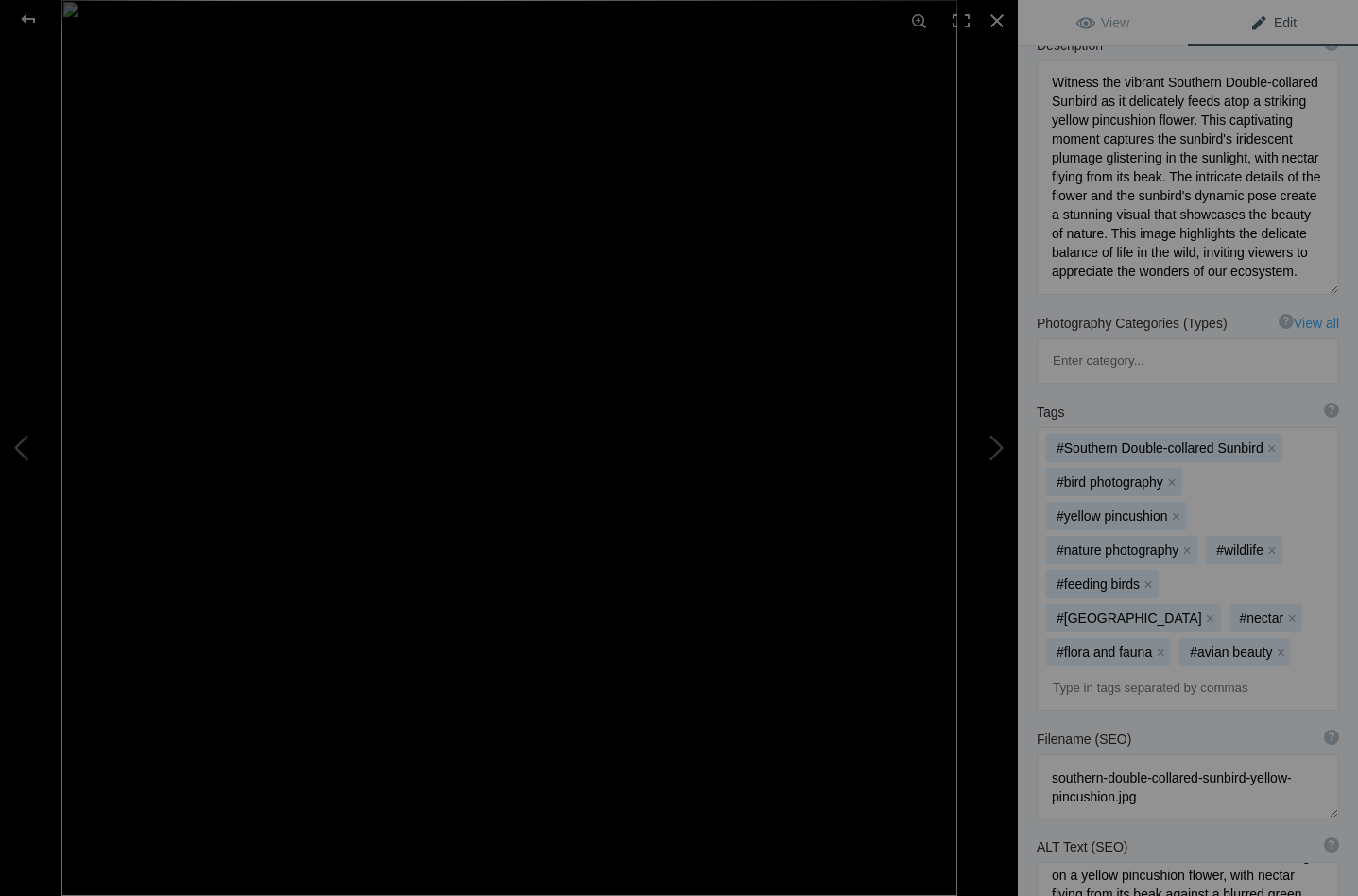
scroll to position [36, 0]
click at [999, 446] on button at bounding box center [947, 447] width 142 height 322
type textarea "Southern Double-collared SunbirdNZ9_8705-Edit"
type textarea "Southern_Double-collared_SunbirdNZ9_8705-Edit.jpg"
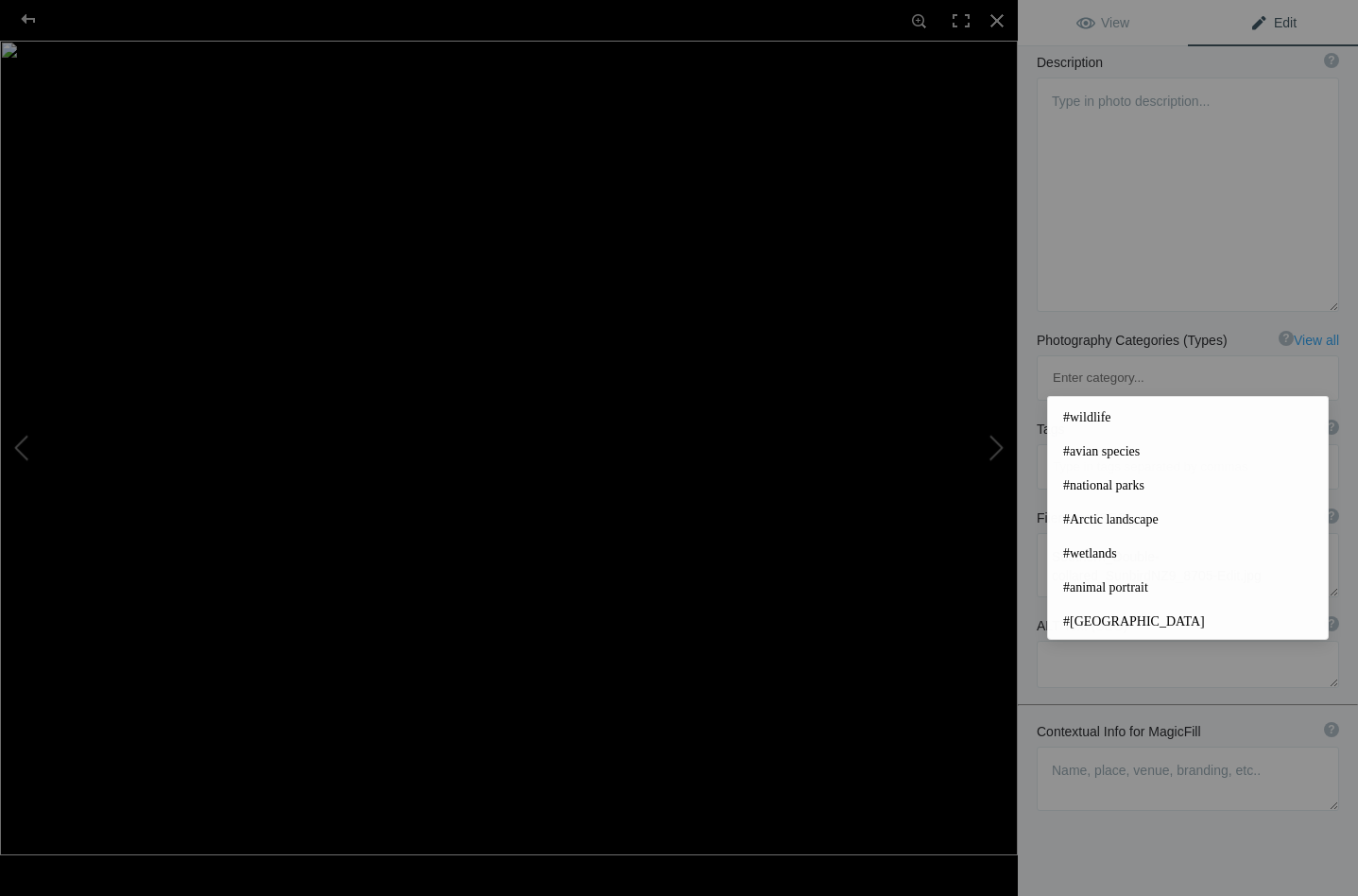
scroll to position [215, 0]
click at [1078, 748] on textarea at bounding box center [1188, 780] width 302 height 64
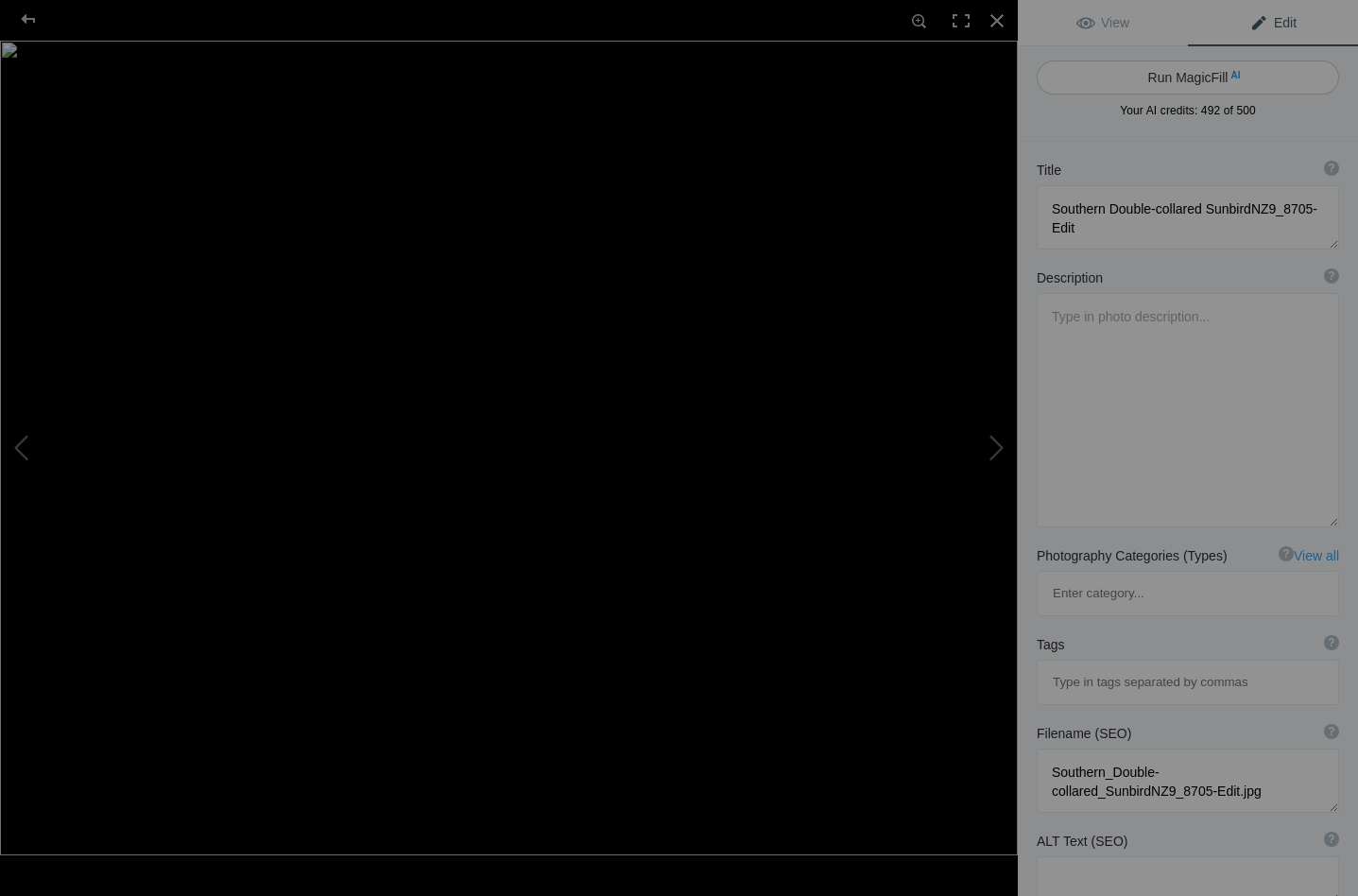
scroll to position [0, 0]
type textarea "flying off to greener pastures"
click at [1160, 69] on button "Run MagicFill AI" at bounding box center [1188, 77] width 302 height 34
type textarea "Southern Double-collared Sunbird in Flight Over Vibrant Flowers"
type textarea "Witness the stunning Southern Double-collared Sunbird gracefully taking flight …"
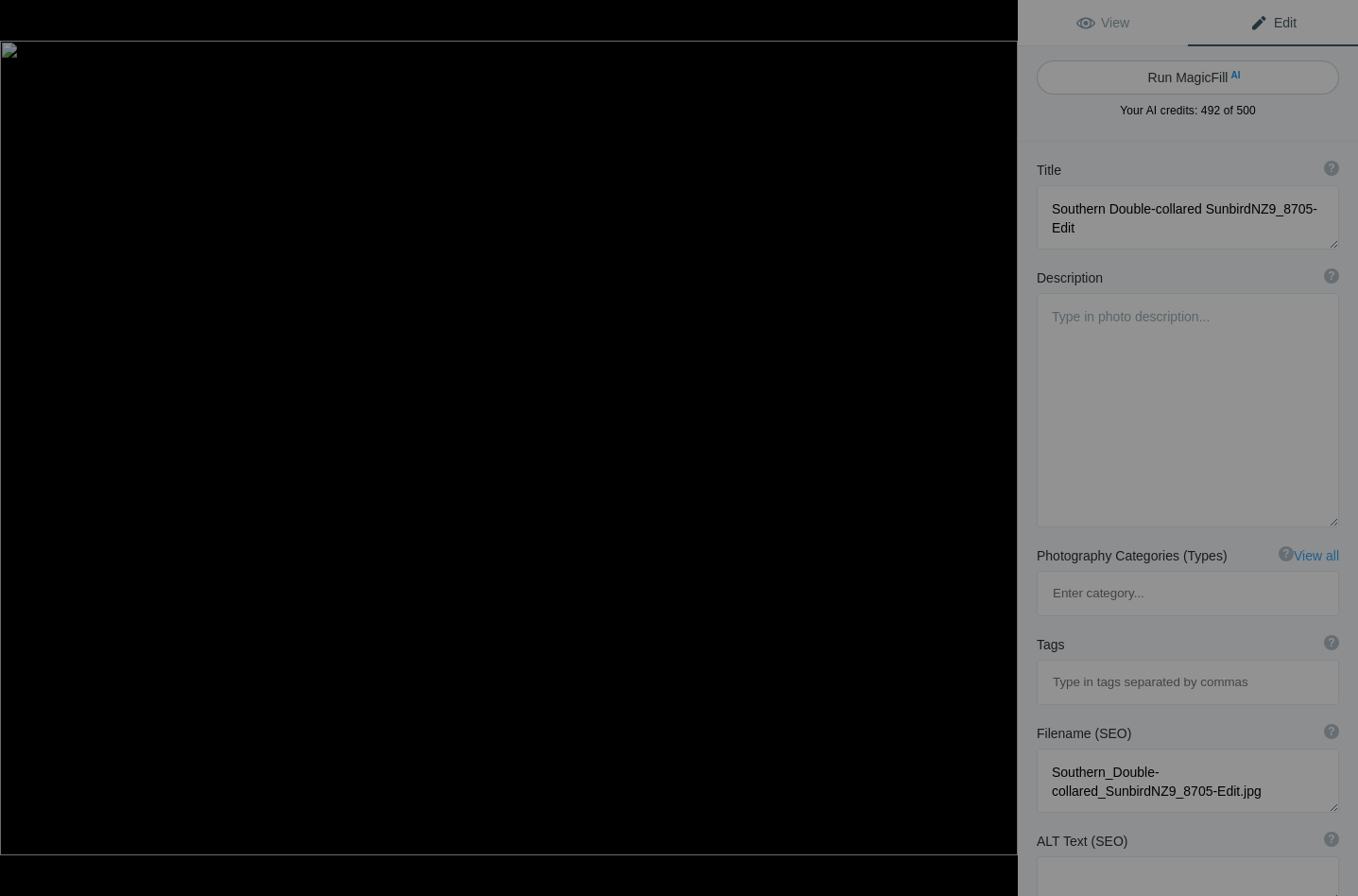
type textarea "southern-double-collared-sunbird-in-flight.jpg"
type textarea "A Southern Double-collared Sunbird flying above vibrant yellow flowers, set aga…"
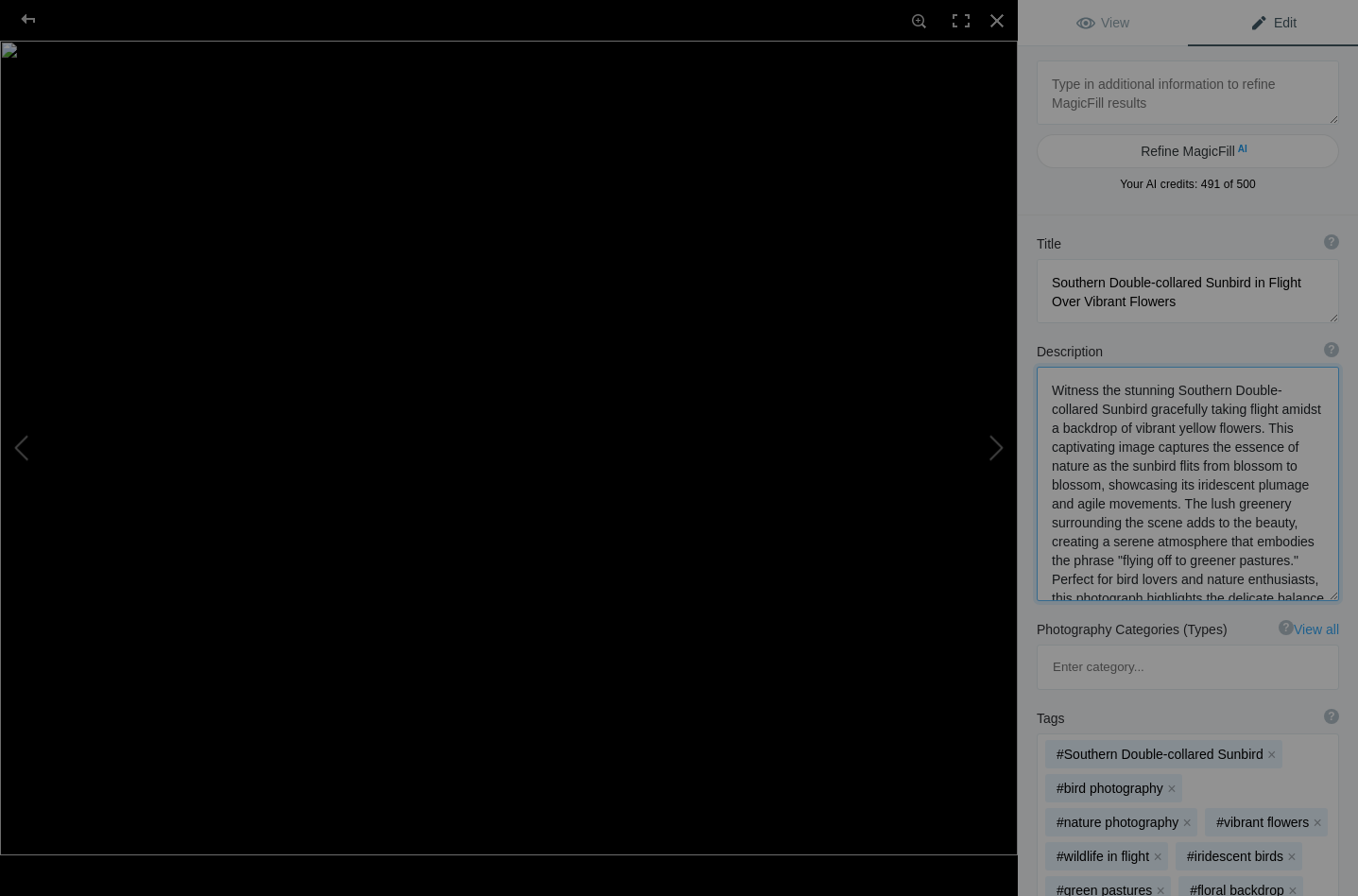
drag, startPoint x: 1157, startPoint y: 404, endPoint x: 1099, endPoint y: 414, distance: 58.4
click at [1099, 414] on textarea at bounding box center [1188, 484] width 302 height 234
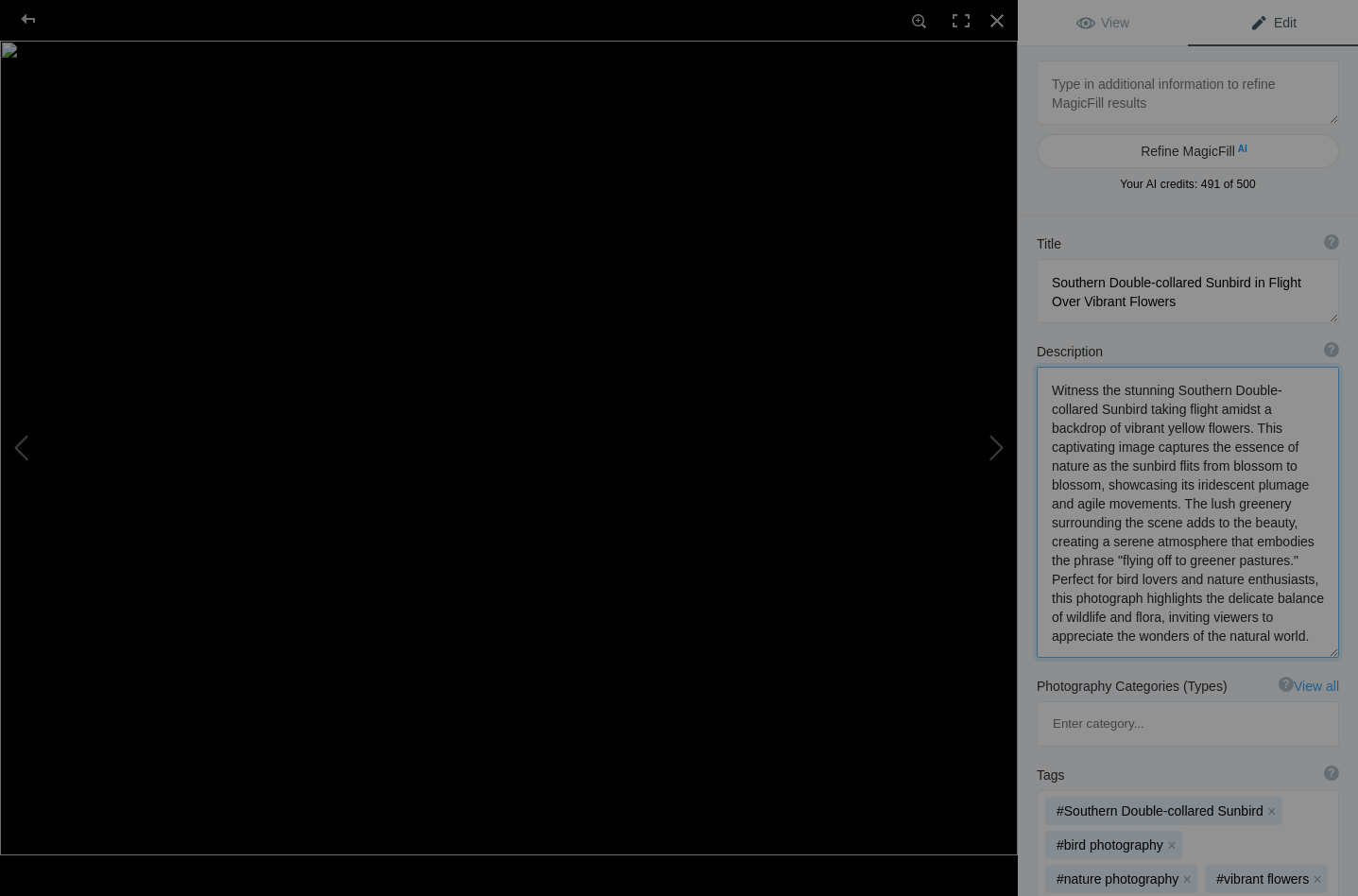
drag, startPoint x: 1173, startPoint y: 387, endPoint x: 1046, endPoint y: 389, distance: 126.7
click at [1047, 389] on textarea at bounding box center [1188, 512] width 302 height 291
click at [1275, 388] on textarea at bounding box center [1188, 512] width 302 height 291
drag, startPoint x: 1165, startPoint y: 462, endPoint x: 1046, endPoint y: 466, distance: 119.1
click at [1046, 466] on textarea at bounding box center [1188, 512] width 302 height 291
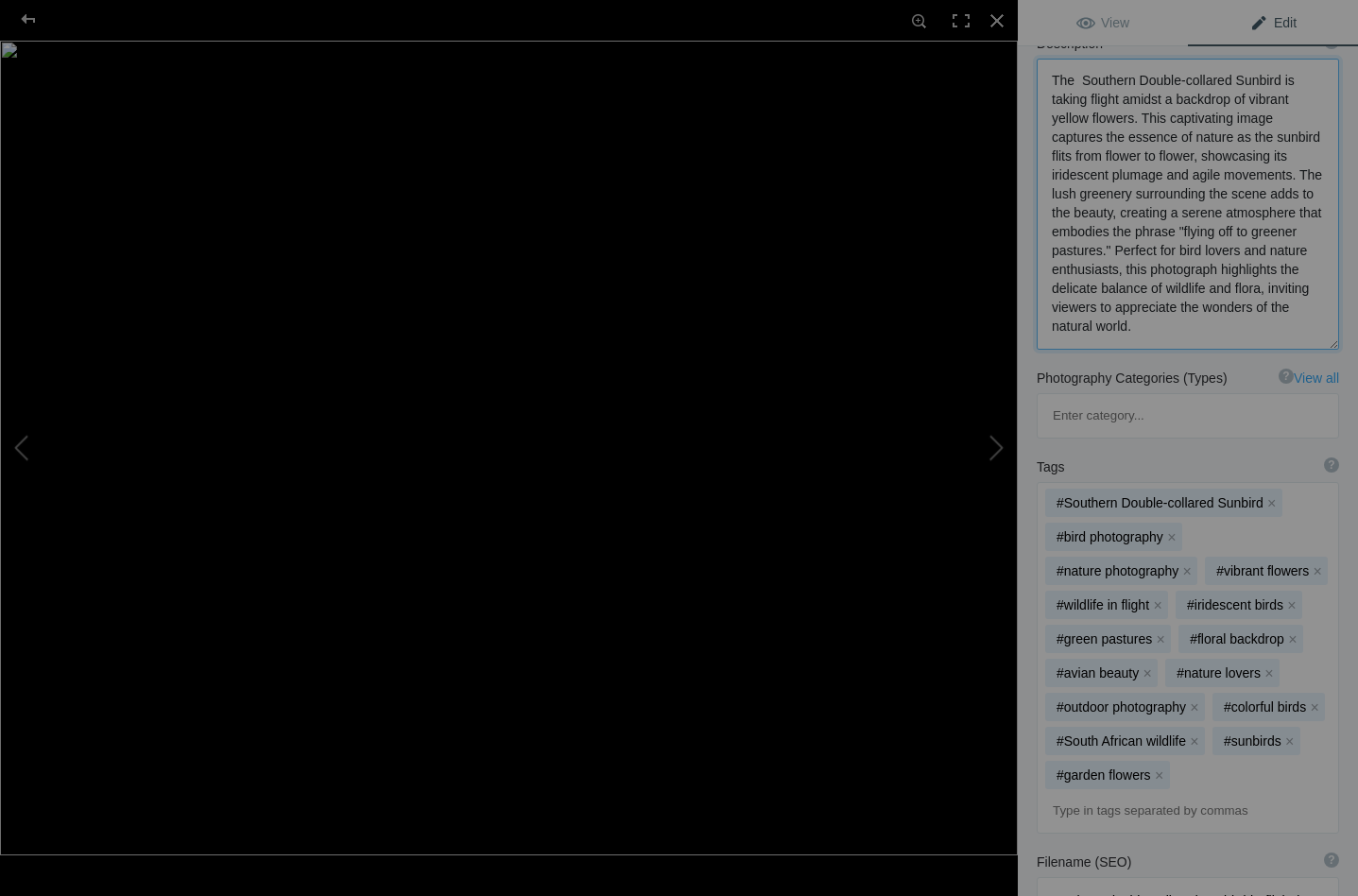
scroll to position [312, 0]
type textarea "The Southern Double-collared Sunbird is taking flight amidst a backdrop of vibr…"
click at [1312, 697] on button "x" at bounding box center [1314, 703] width 13 height 13
click at [1194, 697] on button "x" at bounding box center [1194, 703] width 13 height 13
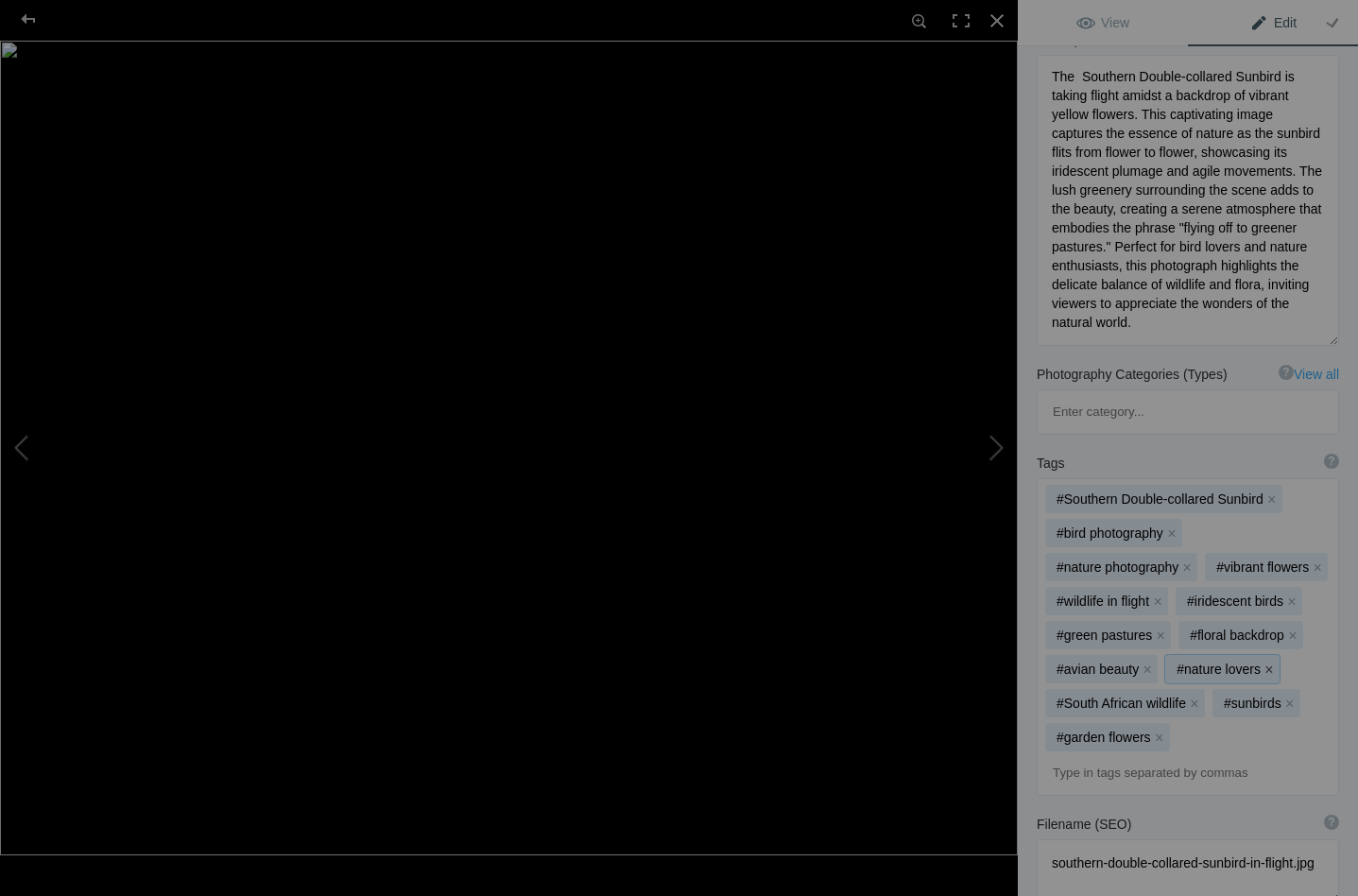
click at [1265, 662] on button "x" at bounding box center [1269, 668] width 13 height 13
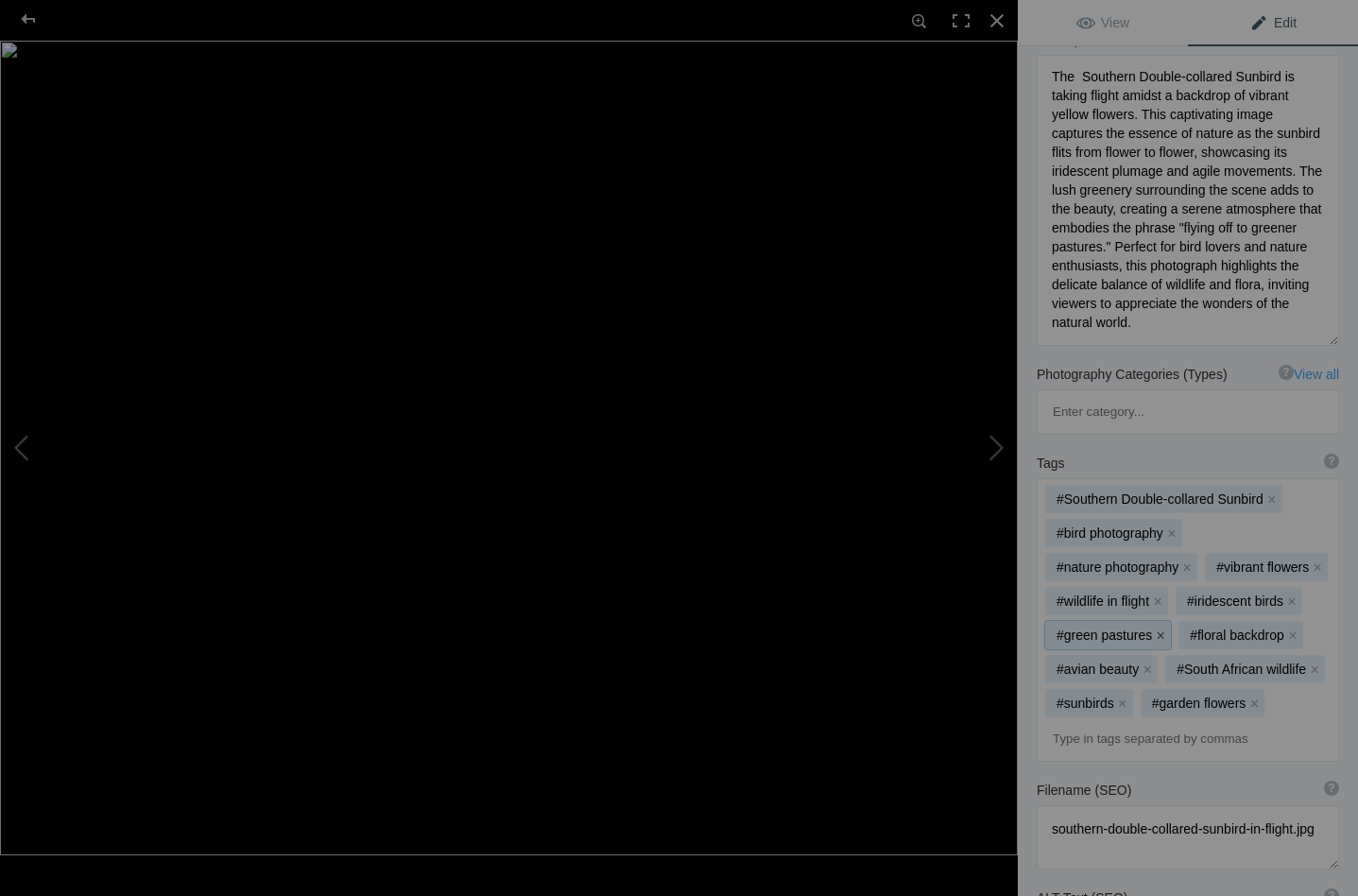
click at [1158, 628] on button "x" at bounding box center [1160, 634] width 13 height 13
click at [1184, 560] on button "x" at bounding box center [1186, 566] width 13 height 13
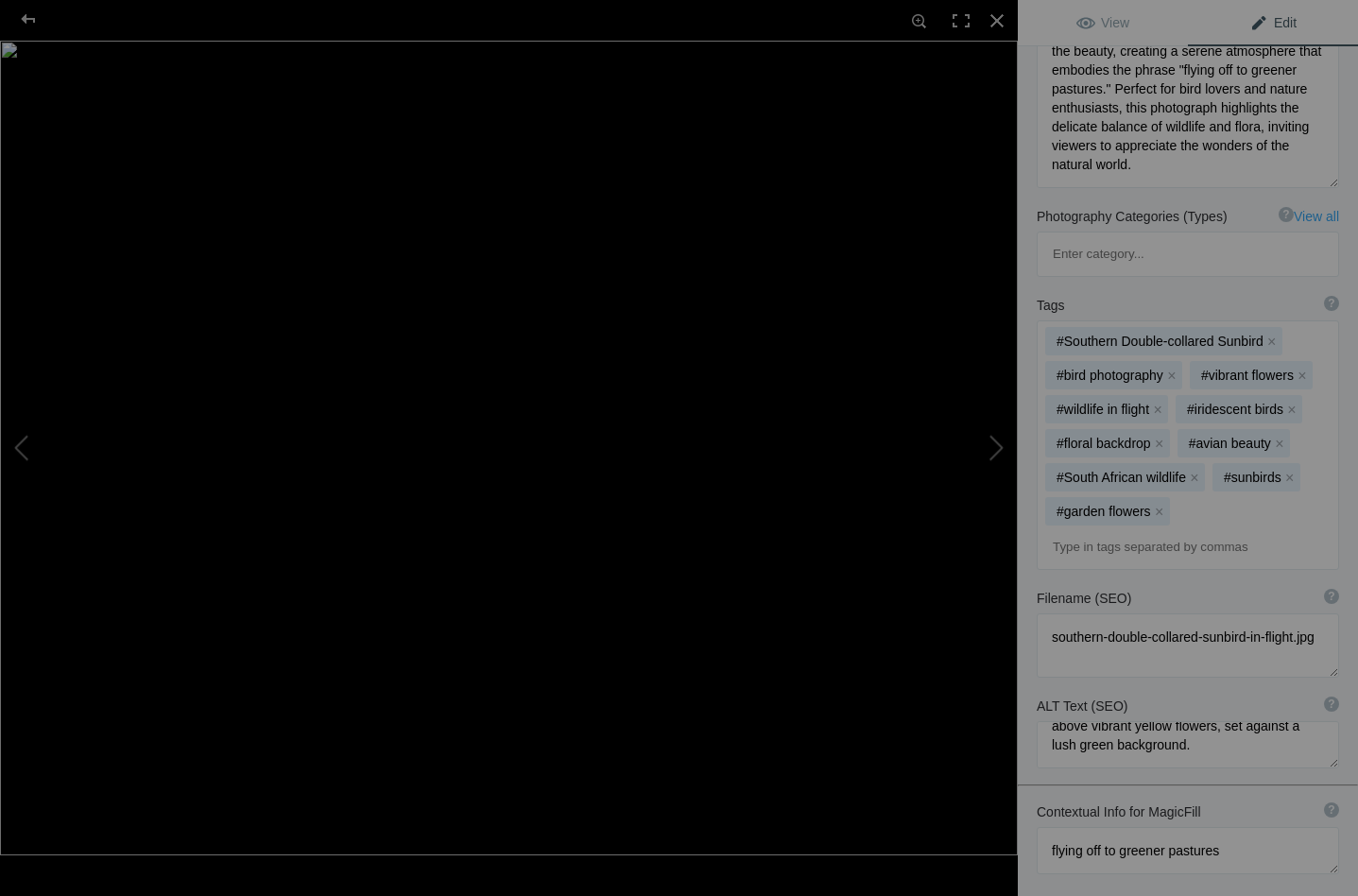
scroll to position [38, 0]
click at [1089, 21] on span "View" at bounding box center [1102, 22] width 53 height 15
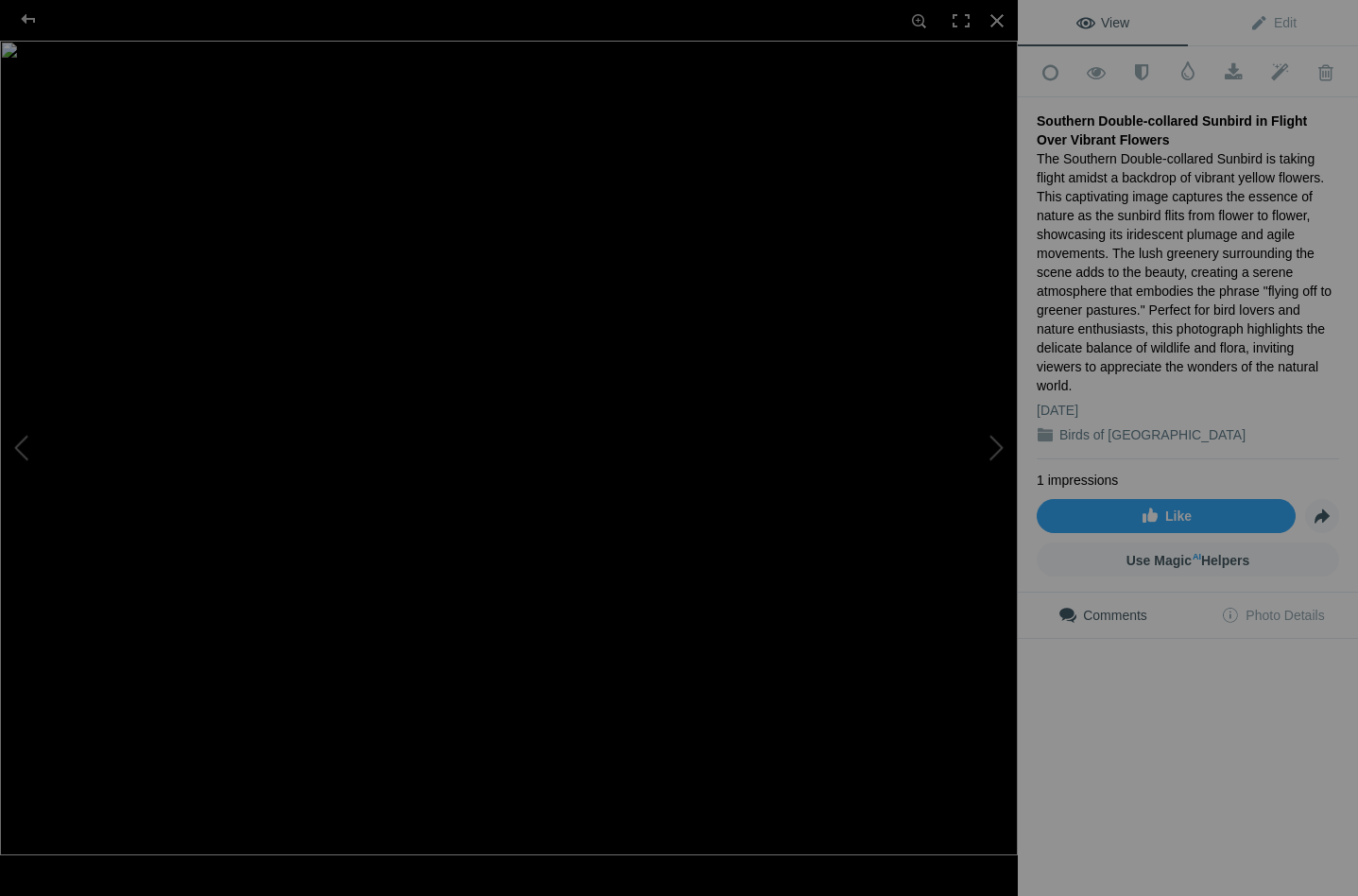
scroll to position [0, 0]
click at [996, 443] on button at bounding box center [947, 447] width 142 height 322
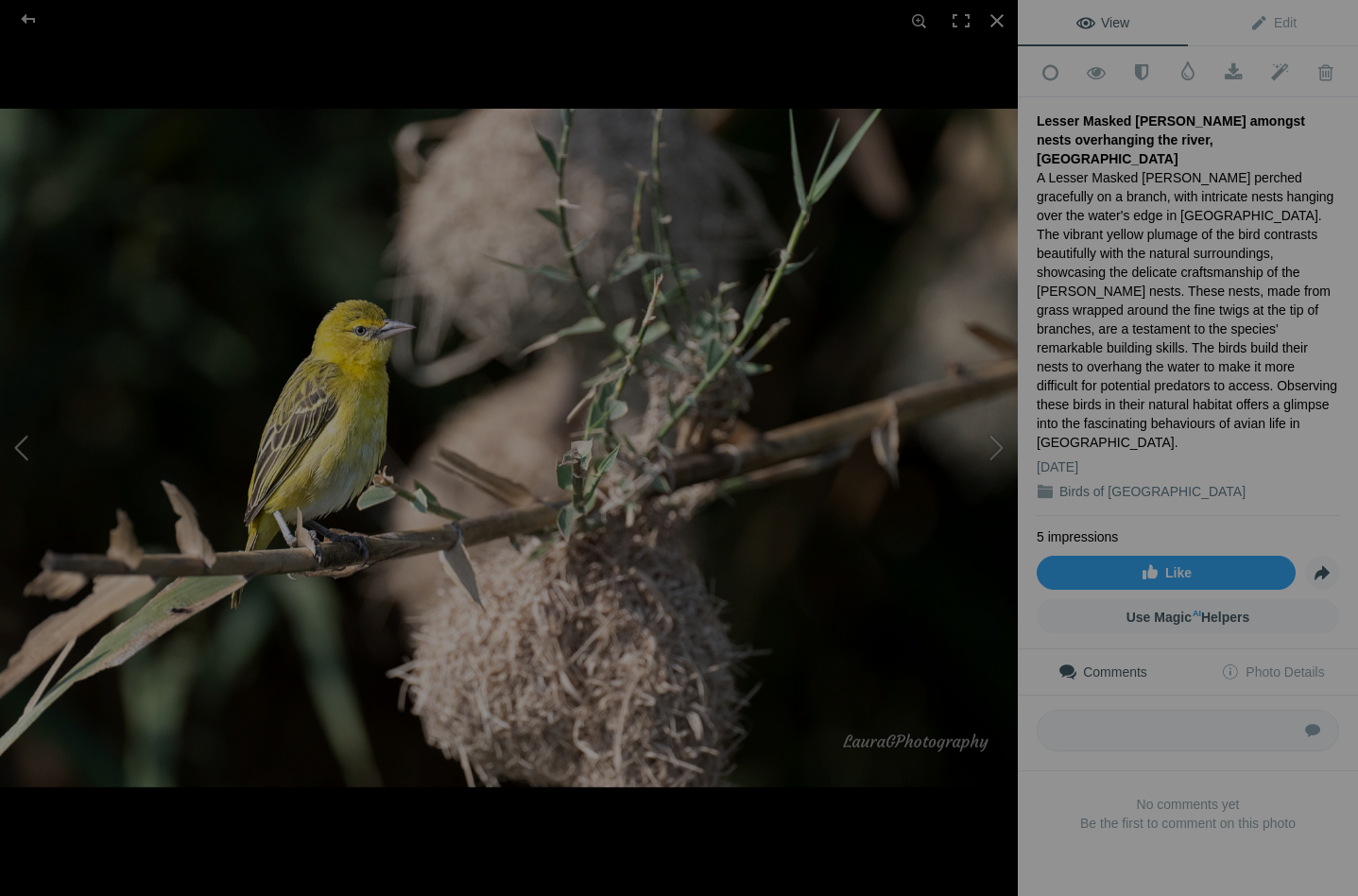
click at [23, 440] on button at bounding box center [71, 447] width 142 height 322
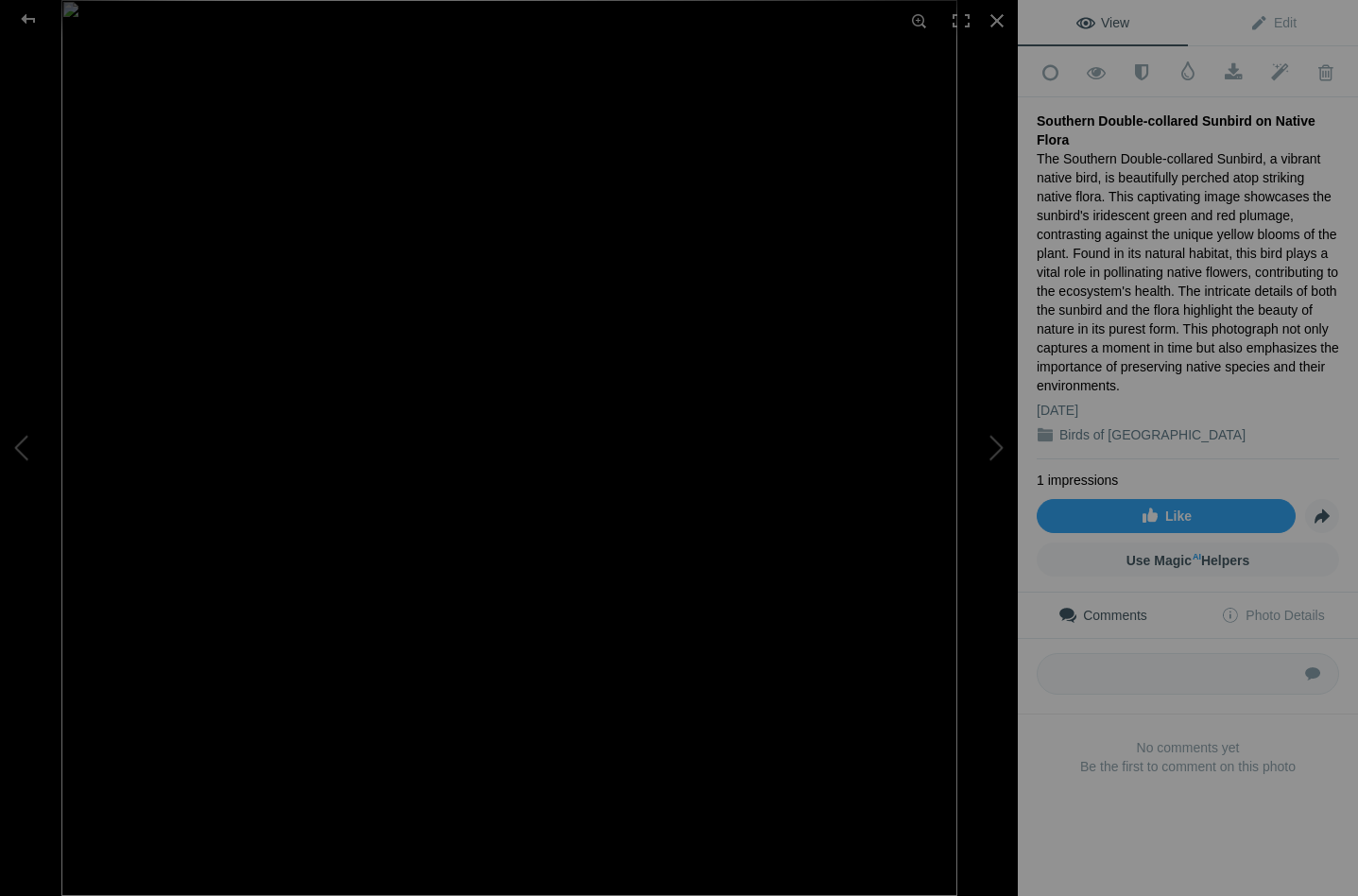
click at [1070, 247] on div "The Southern Double-collared Sunbird, a vibrant native bird, is beautifully per…" at bounding box center [1188, 272] width 302 height 246
click at [1284, 21] on span "Edit" at bounding box center [1272, 22] width 47 height 15
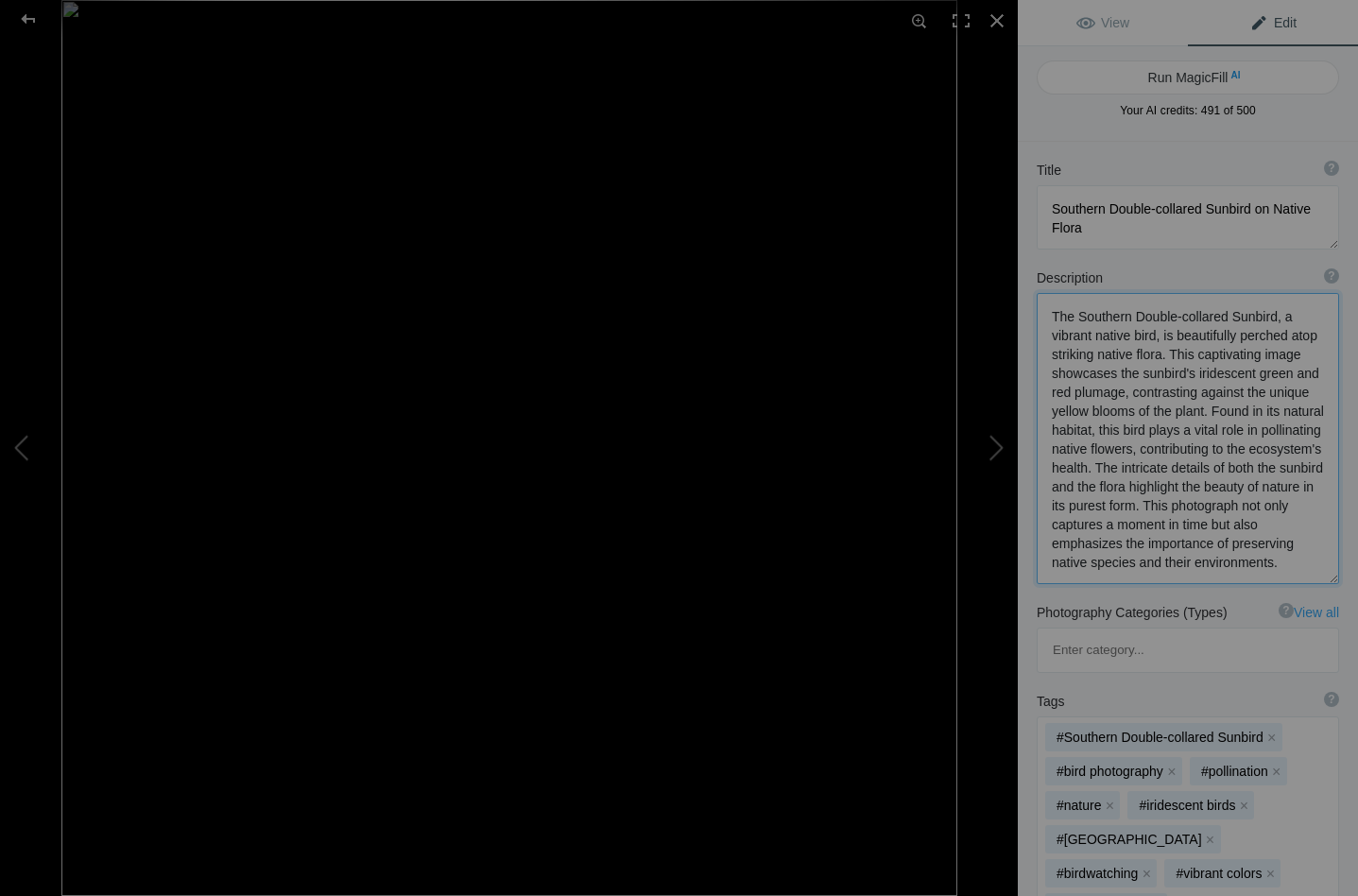
click at [1085, 449] on textarea at bounding box center [1188, 438] width 302 height 291
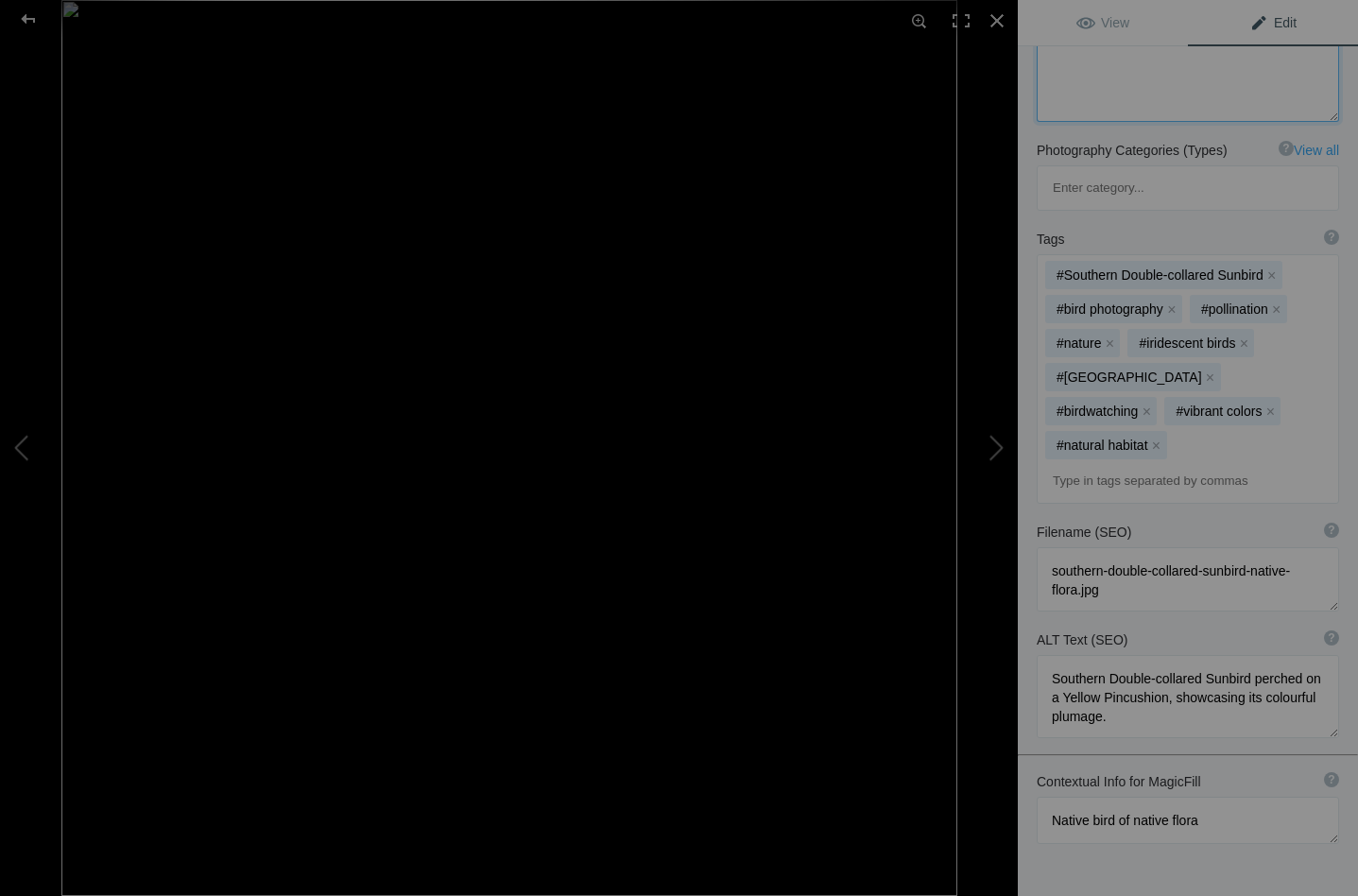
scroll to position [593, 0]
type textarea "The Southern Double-collared Sunbird, a vibrant native bird, is beautifully per…"
click at [1089, 16] on span "View" at bounding box center [1102, 22] width 53 height 15
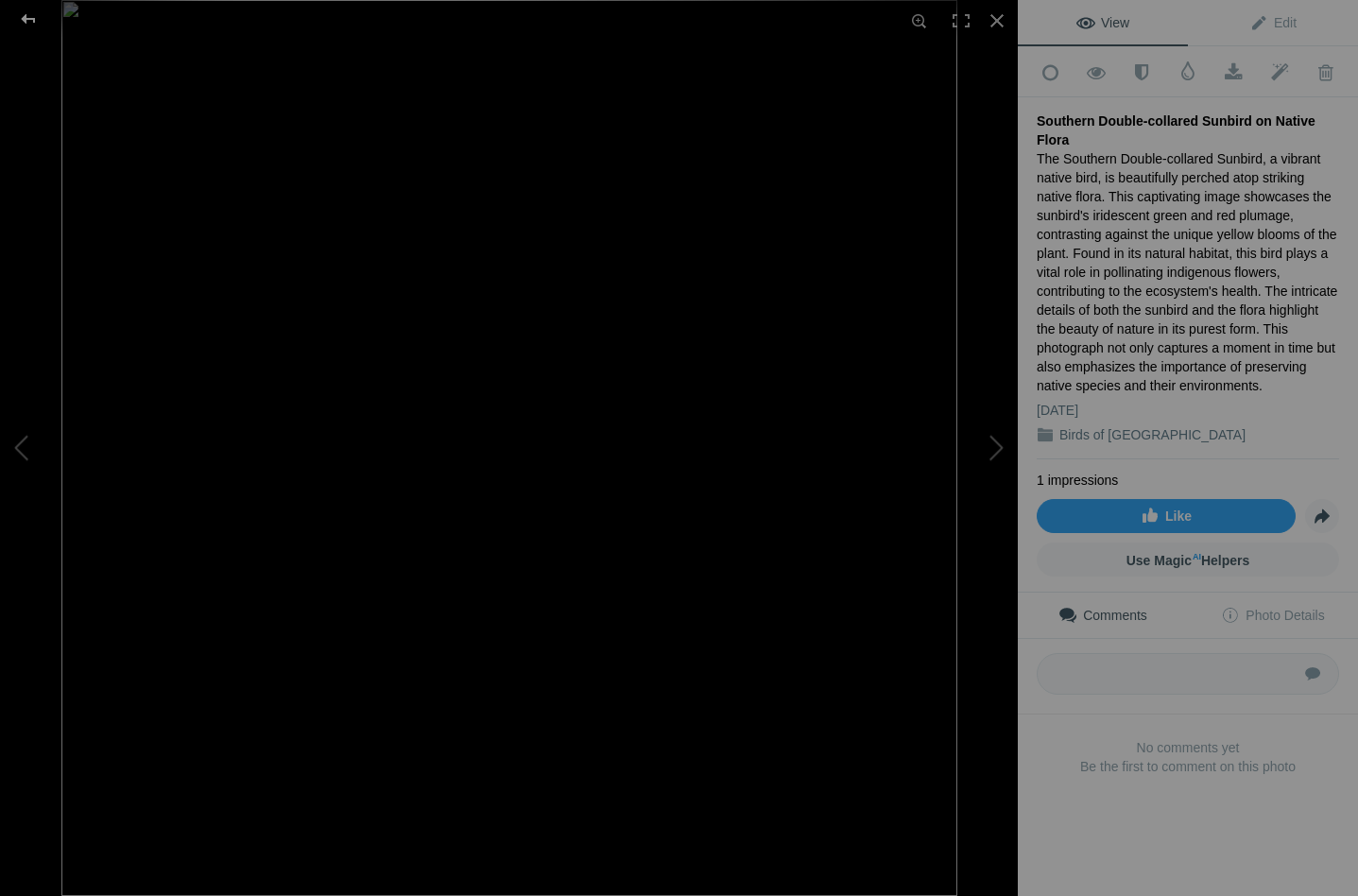
click at [26, 18] on div at bounding box center [28, 19] width 68 height 38
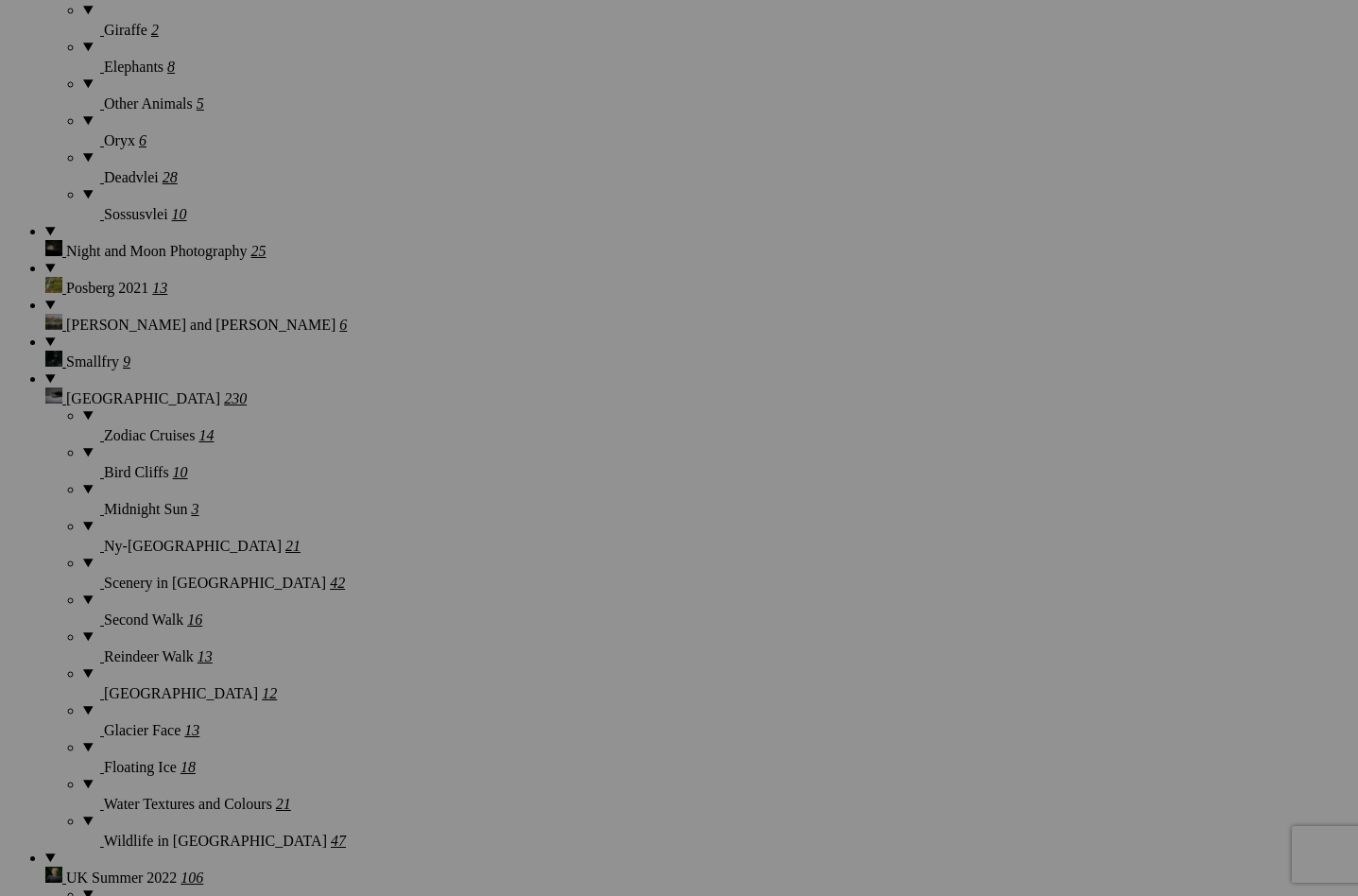
scroll to position [5572, 0]
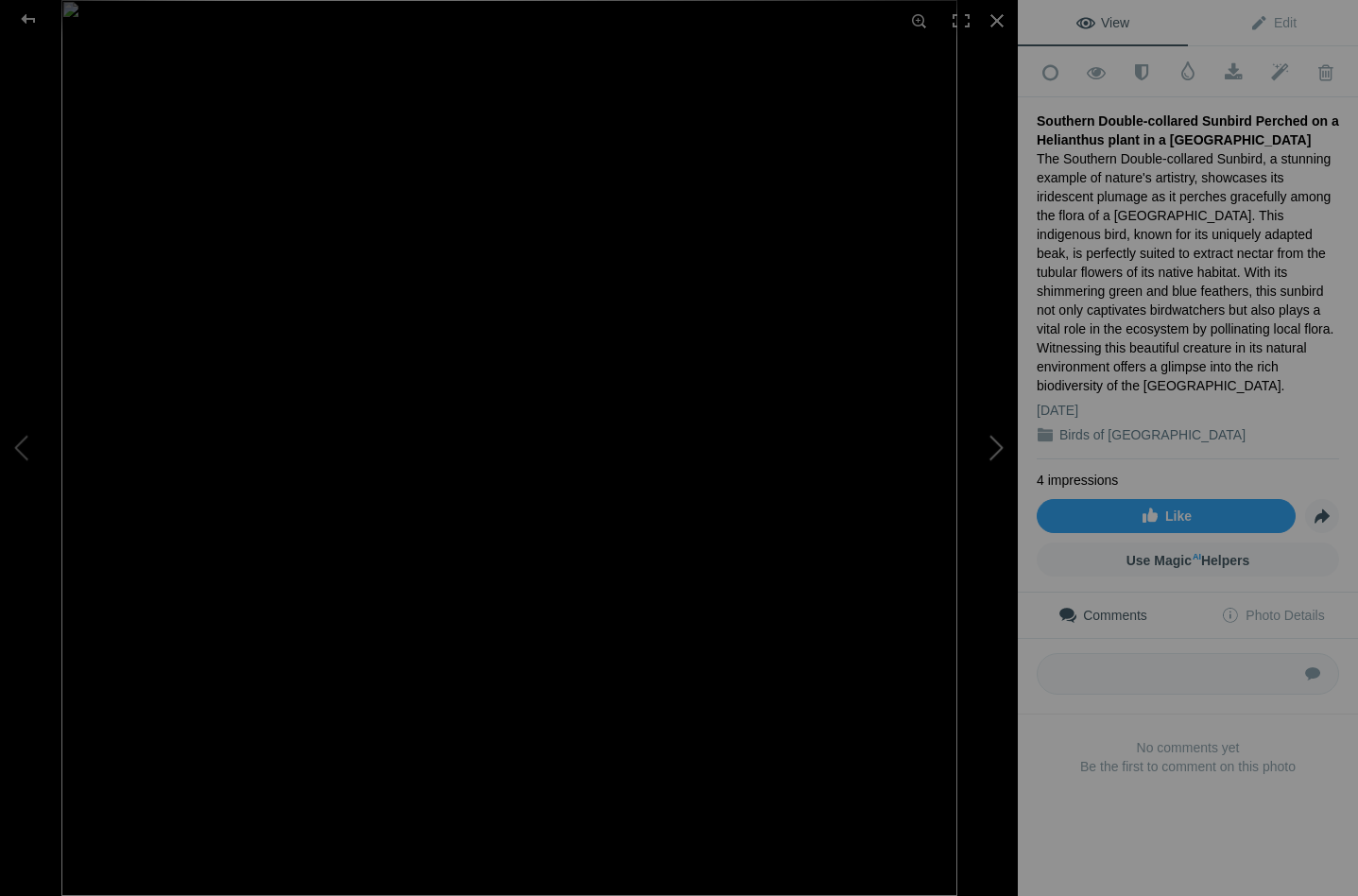
click at [994, 440] on button at bounding box center [947, 447] width 142 height 322
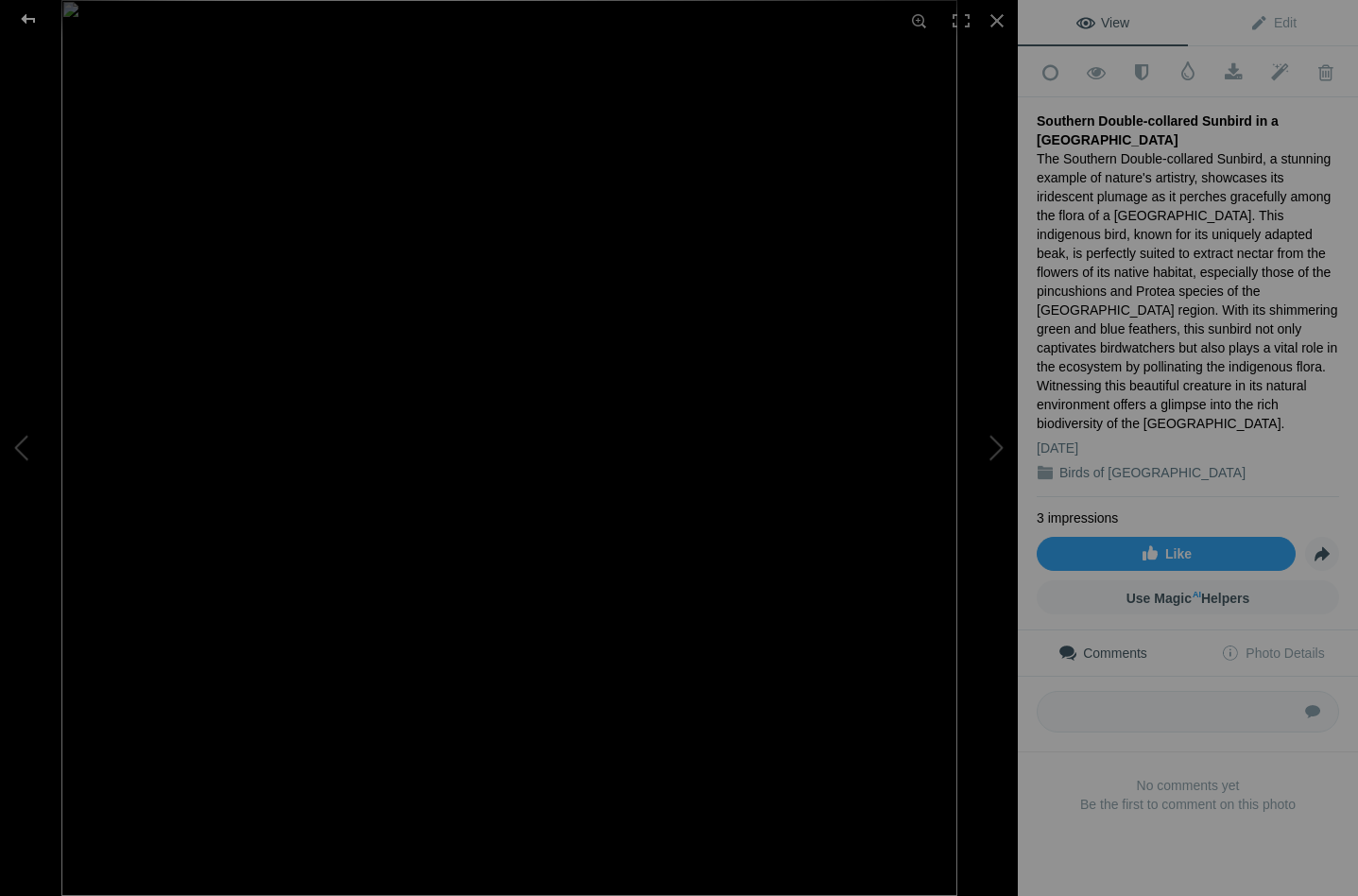
click at [32, 9] on div at bounding box center [28, 19] width 68 height 38
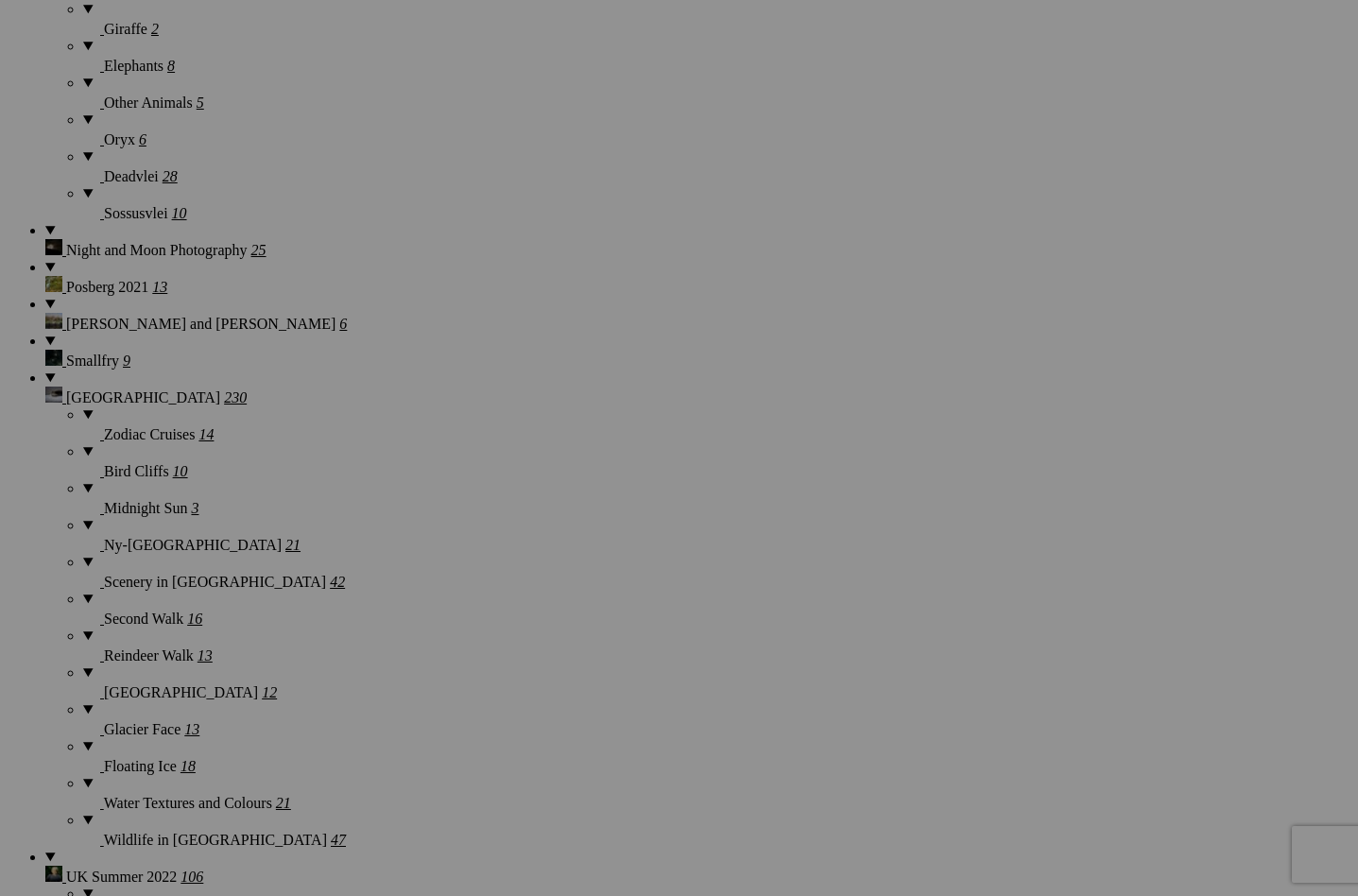
click at [554, 573] on span "Yes" at bounding box center [543, 572] width 22 height 16
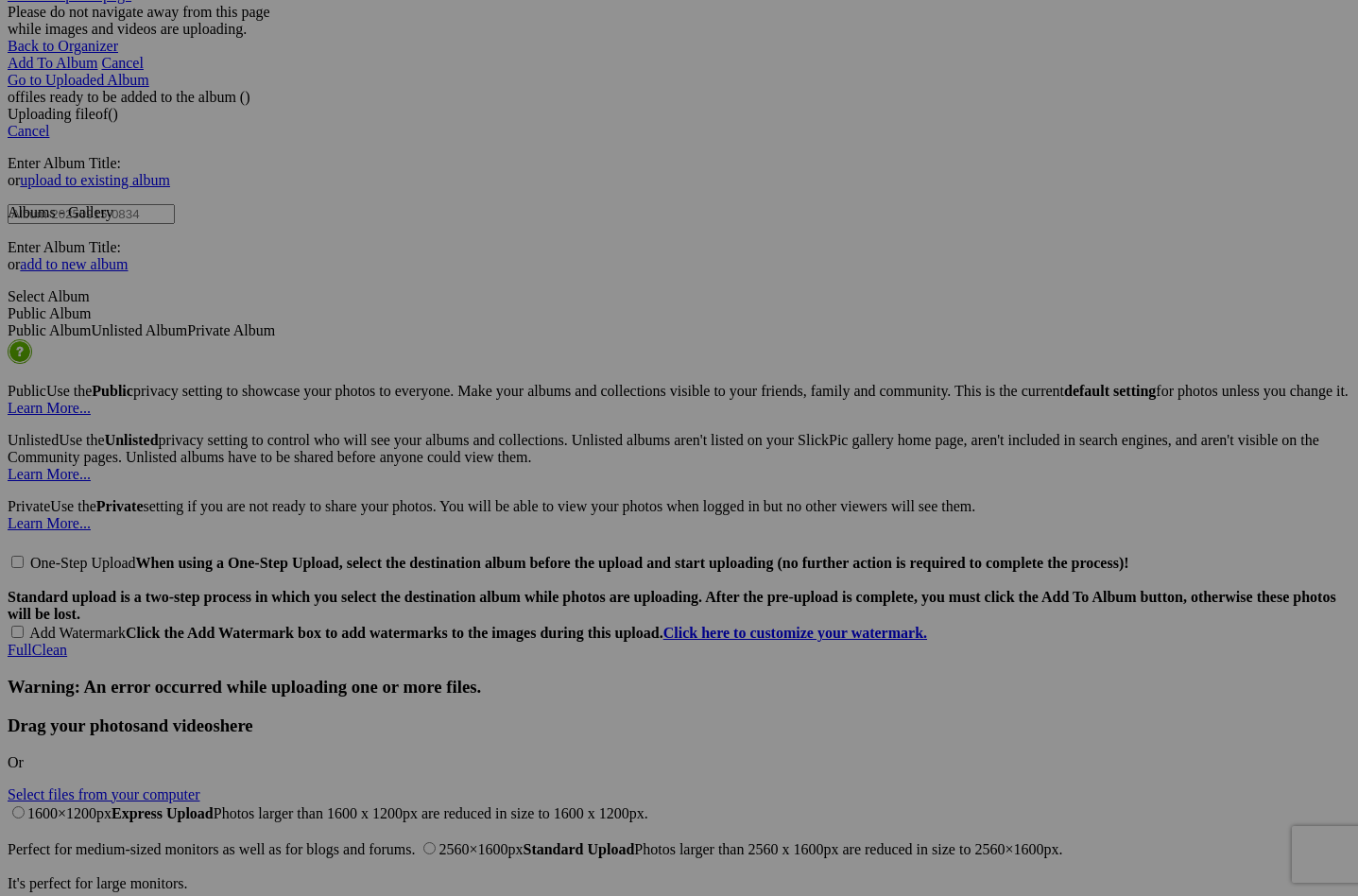
scroll to position [9026, 0]
